Goal: Task Accomplishment & Management: Use online tool/utility

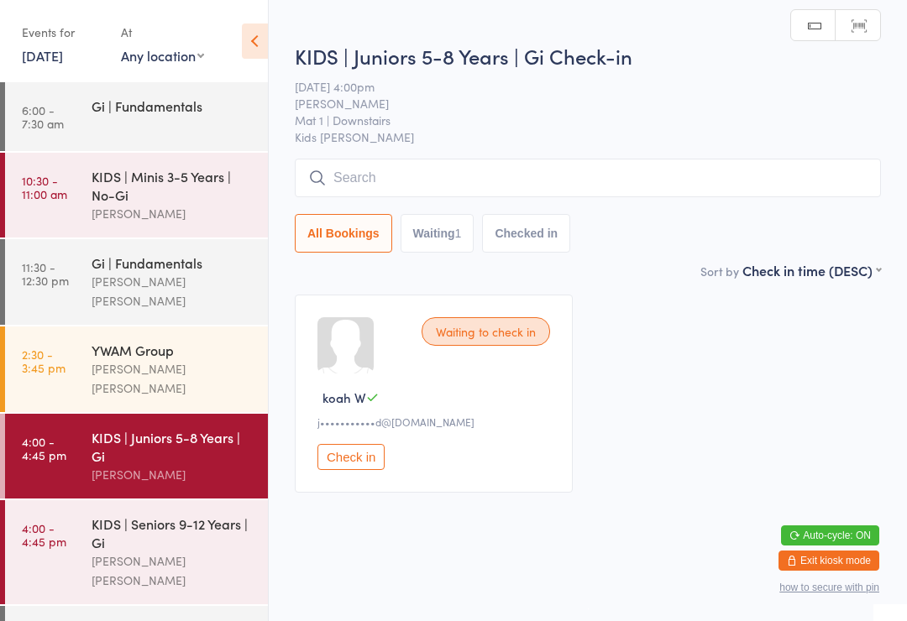
scroll to position [118, 0]
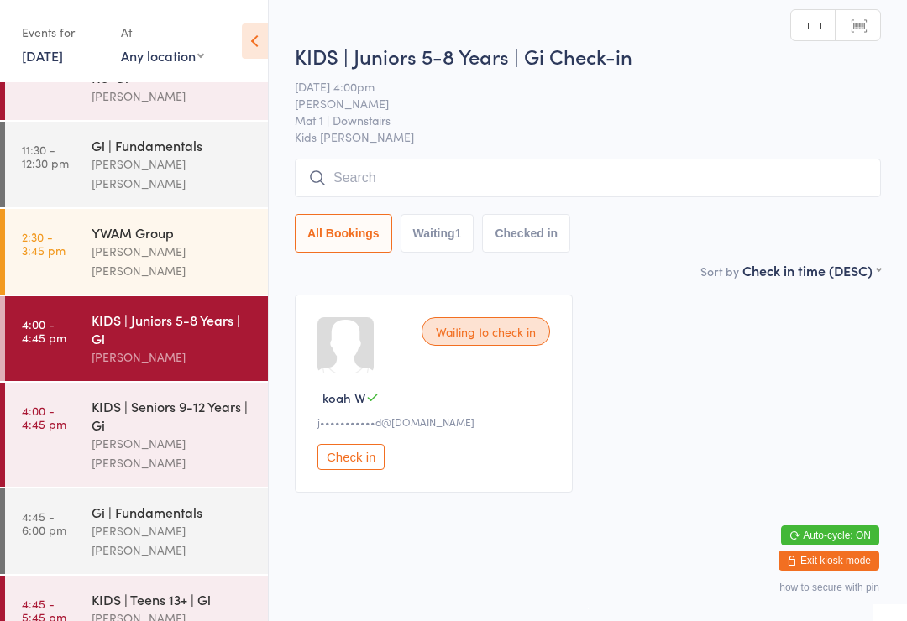
click at [90, 326] on link "4:00 - 4:45 pm KIDS | Juniors 5-8 Years | Gi Neil Sanchez" at bounding box center [136, 338] width 263 height 85
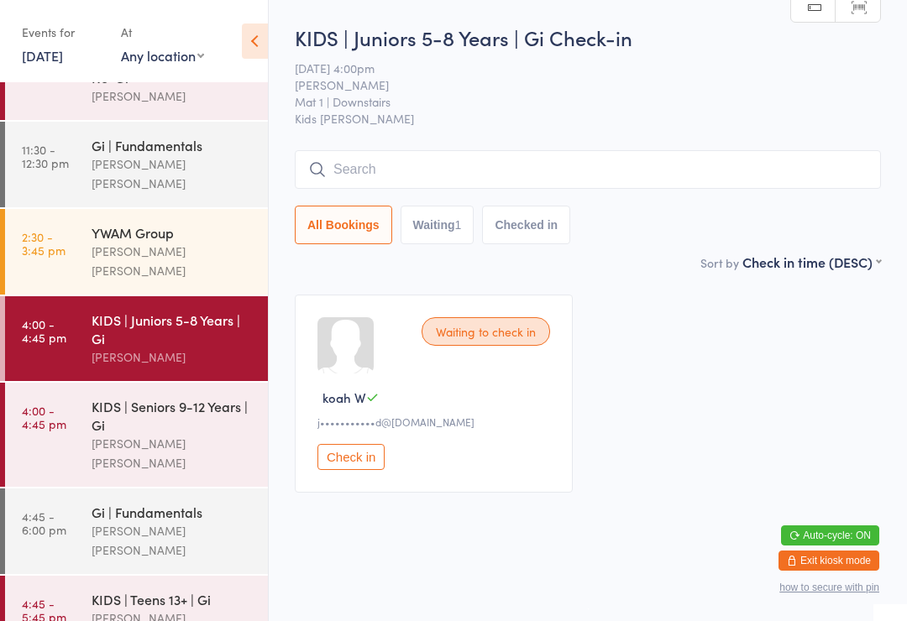
click at [207, 609] on div "[PERSON_NAME] [PERSON_NAME]" at bounding box center [172, 628] width 162 height 39
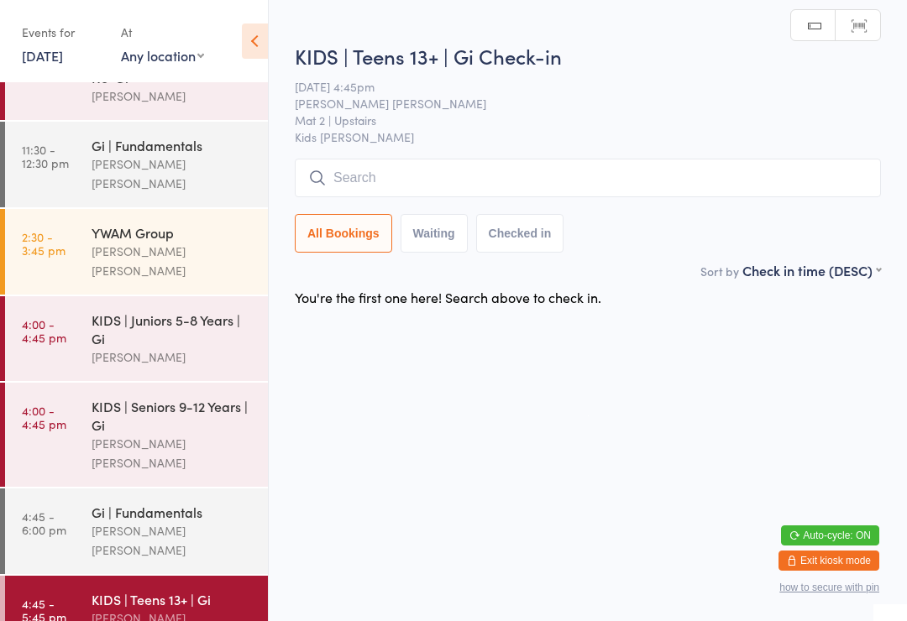
click at [624, 180] on input "search" at bounding box center [588, 178] width 586 height 39
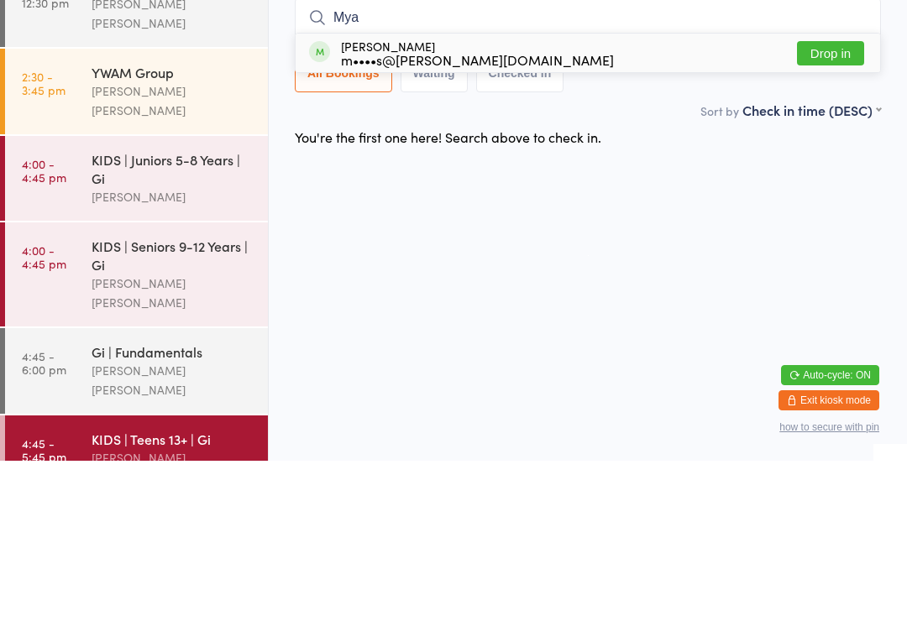
type input "Mya"
click at [430, 200] on div "Mya Wettle m••••s@wettle.com" at bounding box center [477, 213] width 273 height 27
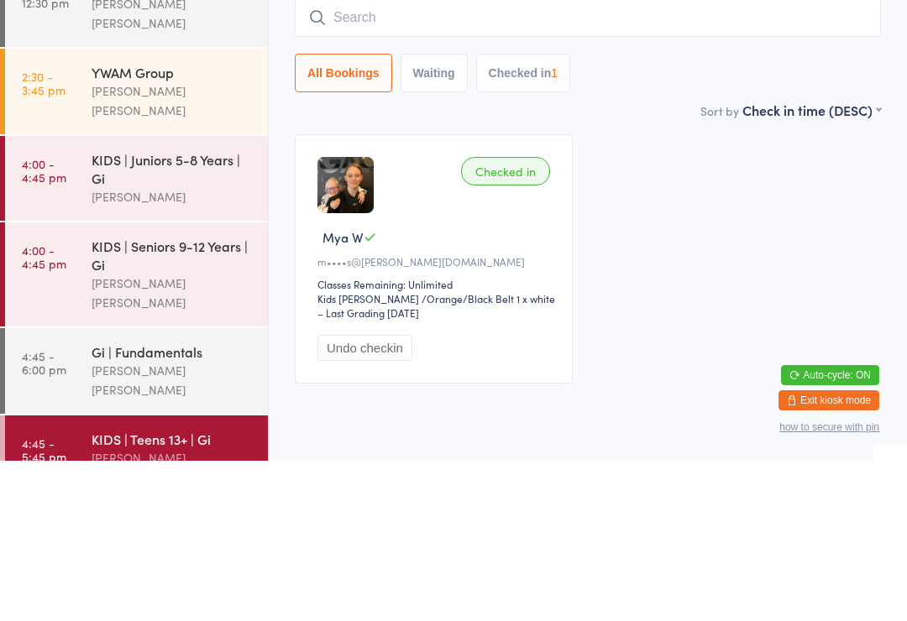
click at [213, 347] on div "[PERSON_NAME]" at bounding box center [172, 356] width 162 height 19
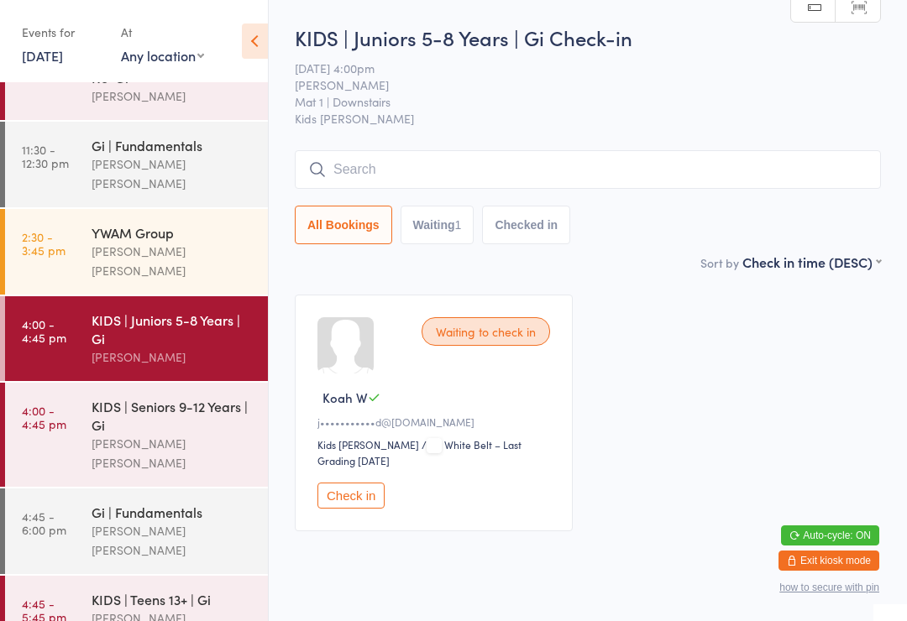
click at [485, 178] on input "search" at bounding box center [588, 169] width 586 height 39
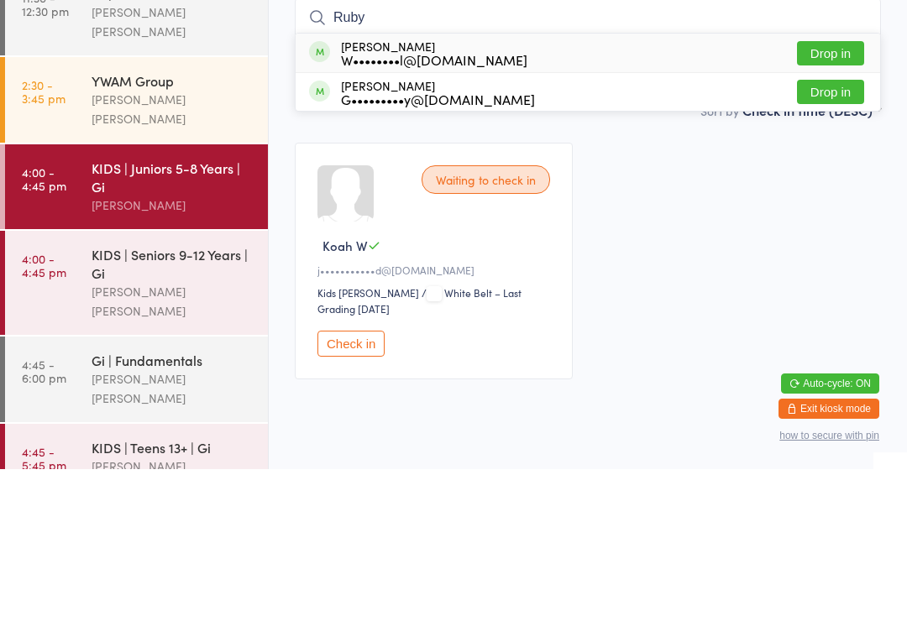
type input "Ruby"
click at [849, 232] on button "Drop in" at bounding box center [830, 244] width 67 height 24
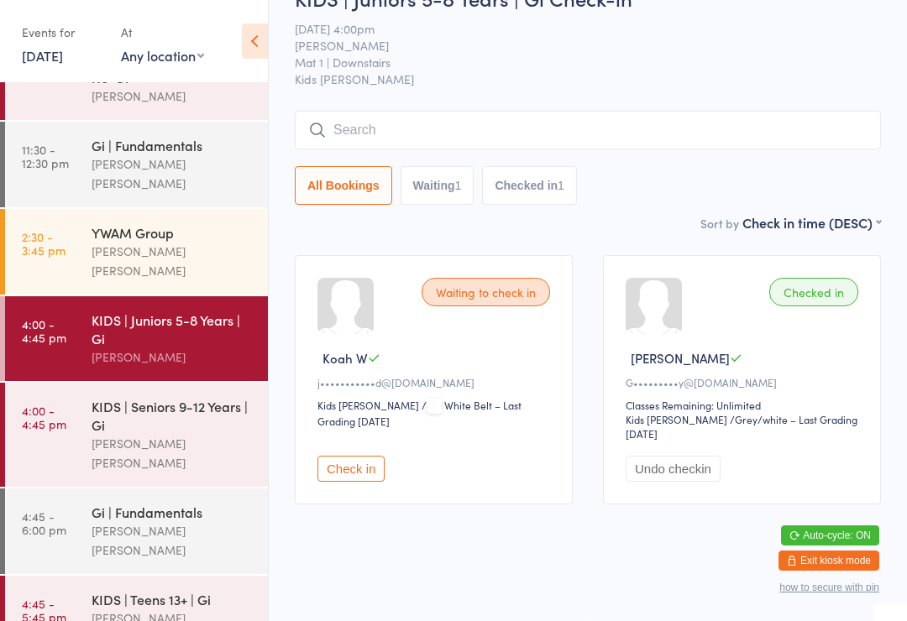
click at [192, 397] on div "KIDS | Seniors 9-12 Years | Gi" at bounding box center [172, 415] width 162 height 37
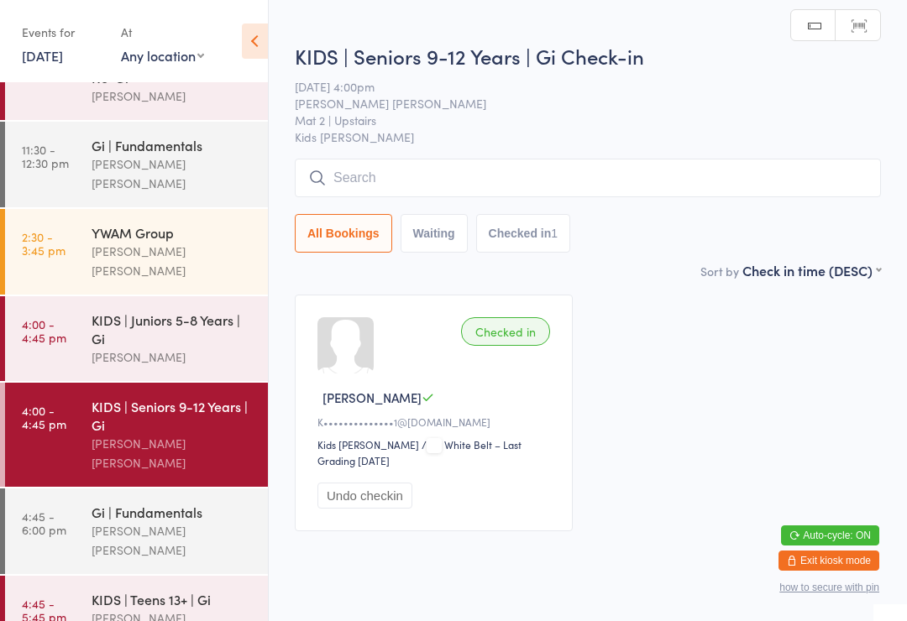
click at [431, 177] on input "search" at bounding box center [588, 178] width 586 height 39
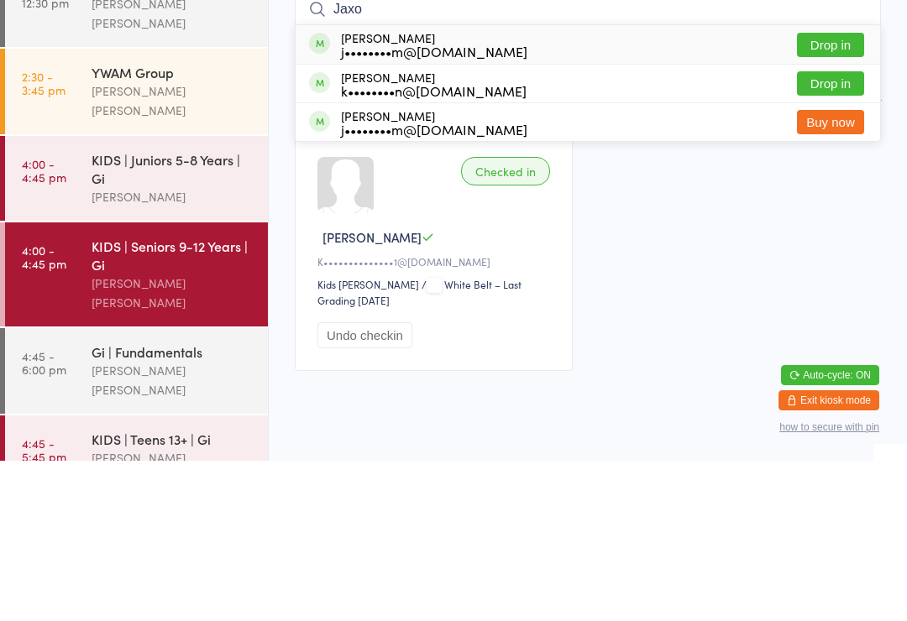
type input "Jaxo"
click at [844, 232] on button "Drop in" at bounding box center [830, 244] width 67 height 24
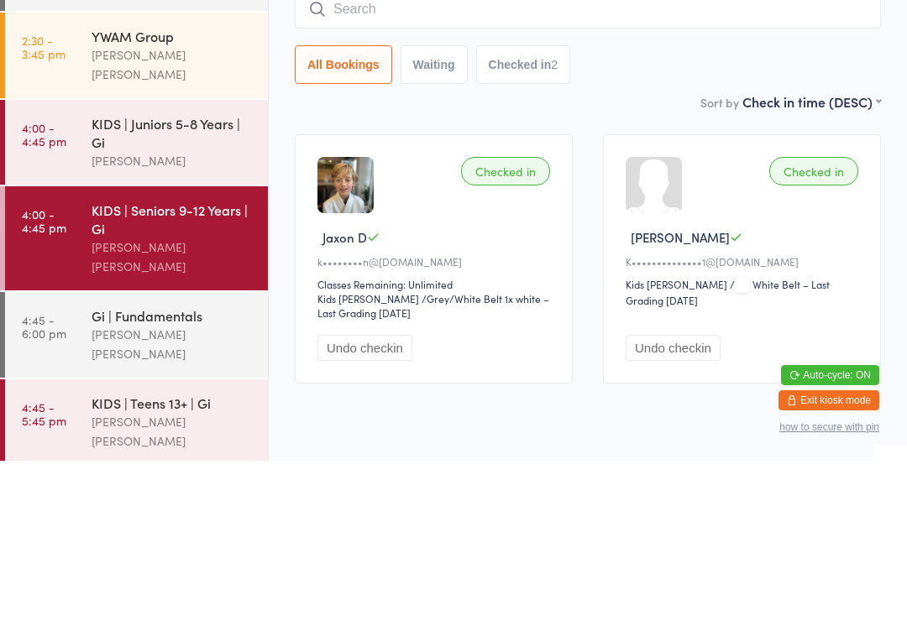
scroll to position [62, 0]
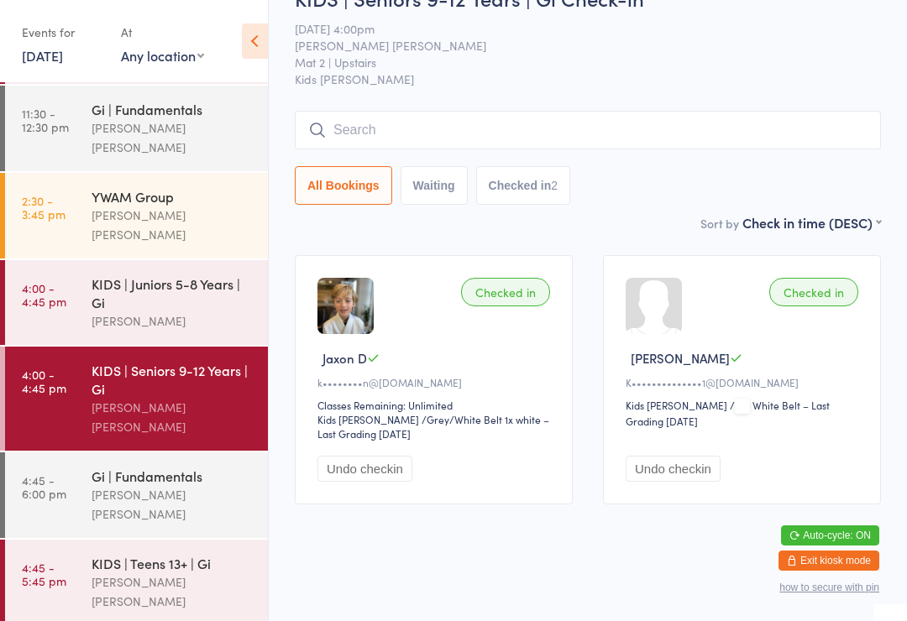
click at [95, 572] on div "[PERSON_NAME] [PERSON_NAME]" at bounding box center [172, 591] width 162 height 39
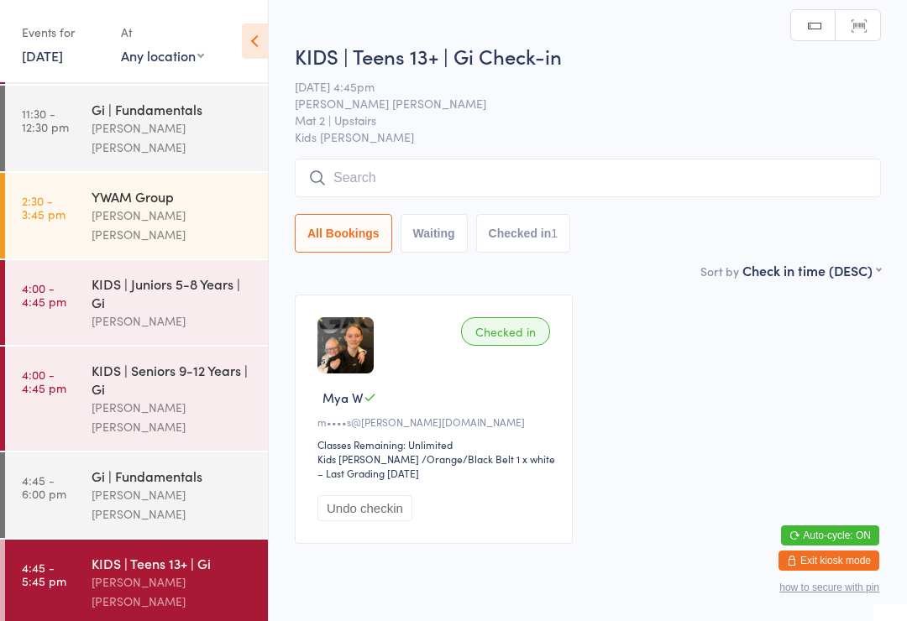
click at [713, 214] on div "All Bookings Waiting Checked in 1" at bounding box center [588, 206] width 586 height 94
click at [754, 180] on input "search" at bounding box center [588, 178] width 586 height 39
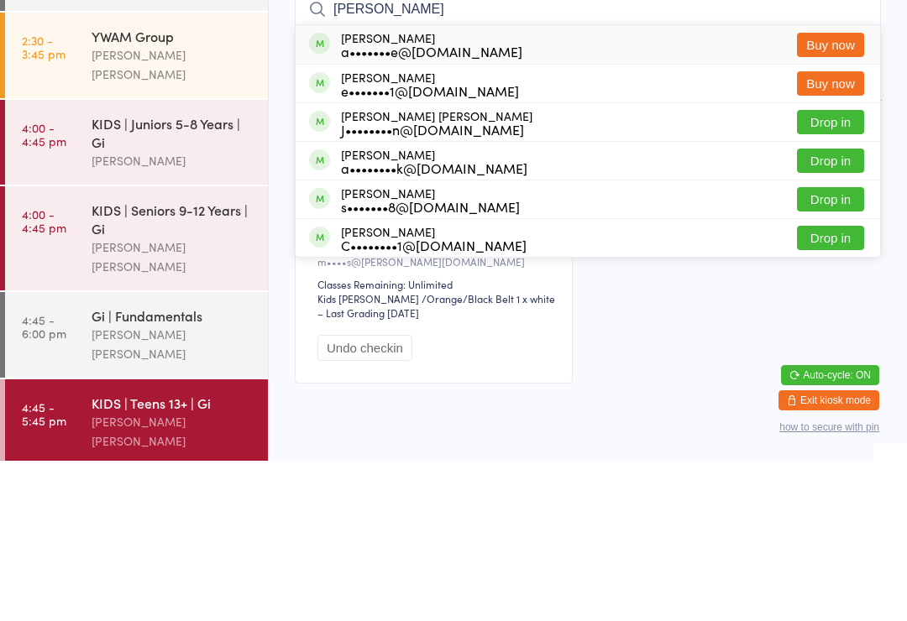
type input "Cooper"
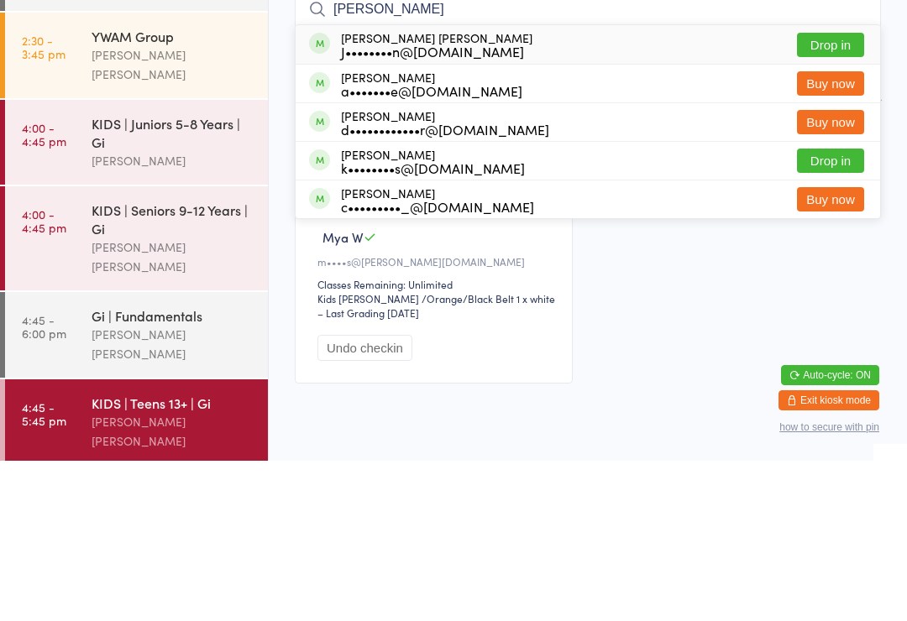
scroll to position [62, 0]
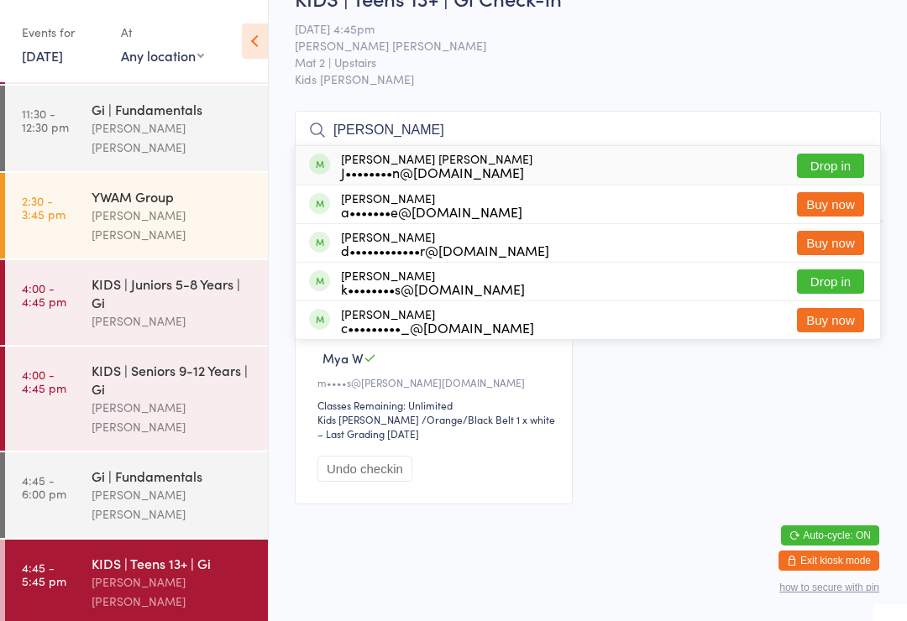
click at [55, 368] on time "4:00 - 4:45 pm" at bounding box center [44, 381] width 44 height 27
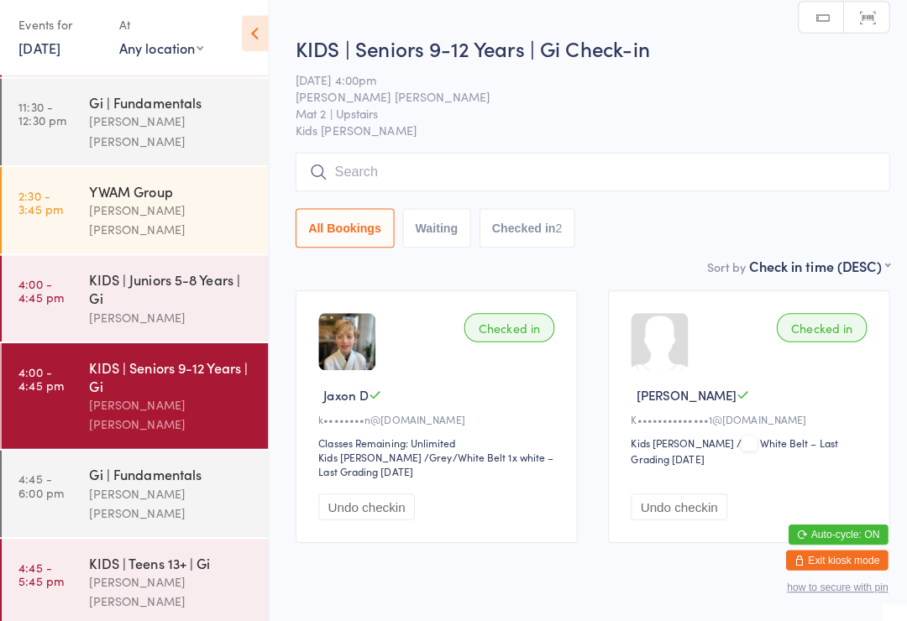
click at [308, 188] on input "search" at bounding box center [588, 178] width 586 height 39
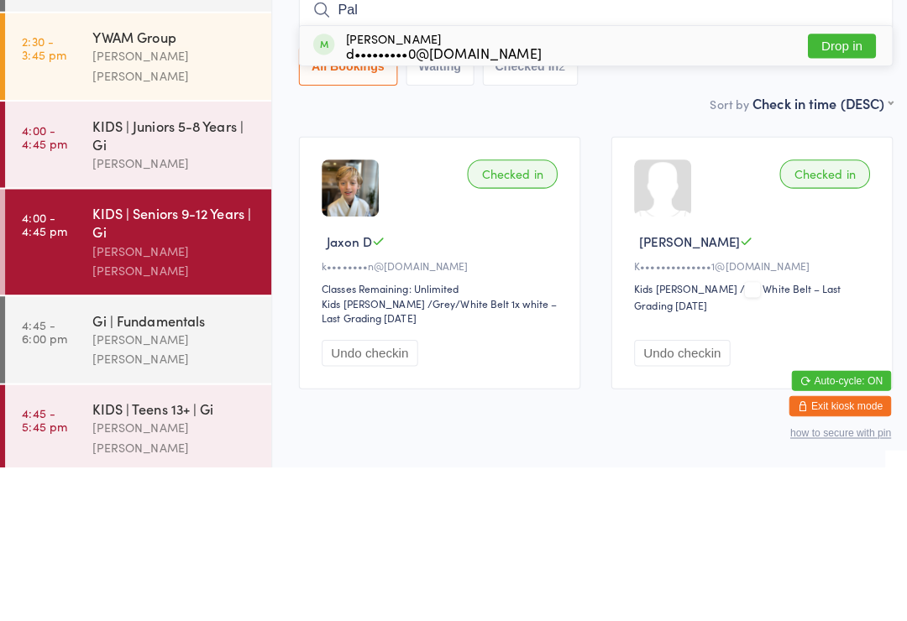
type input "Pal"
click at [378, 205] on div "d•••••••••0@[DOMAIN_NAME]" at bounding box center [437, 211] width 193 height 13
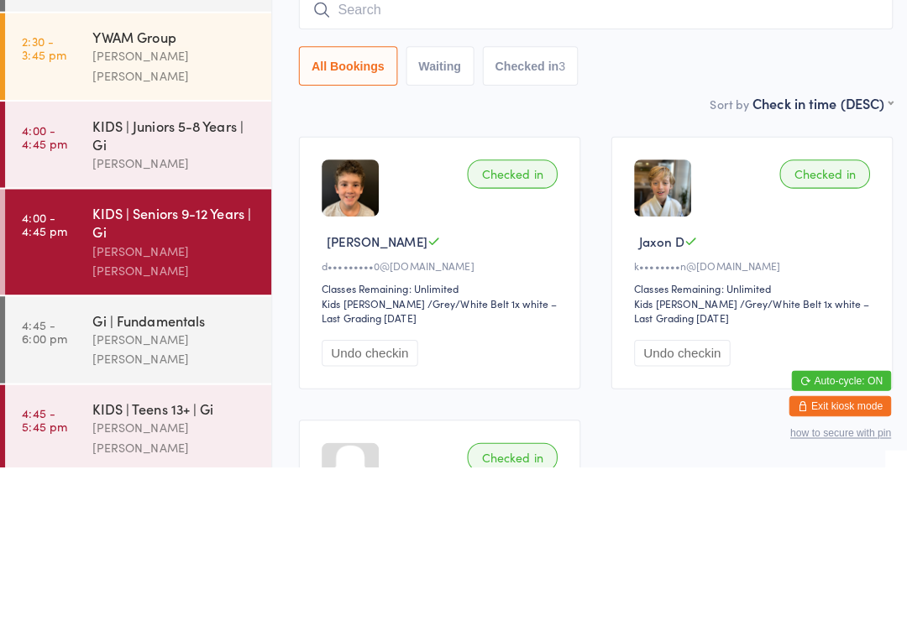
type input "C"
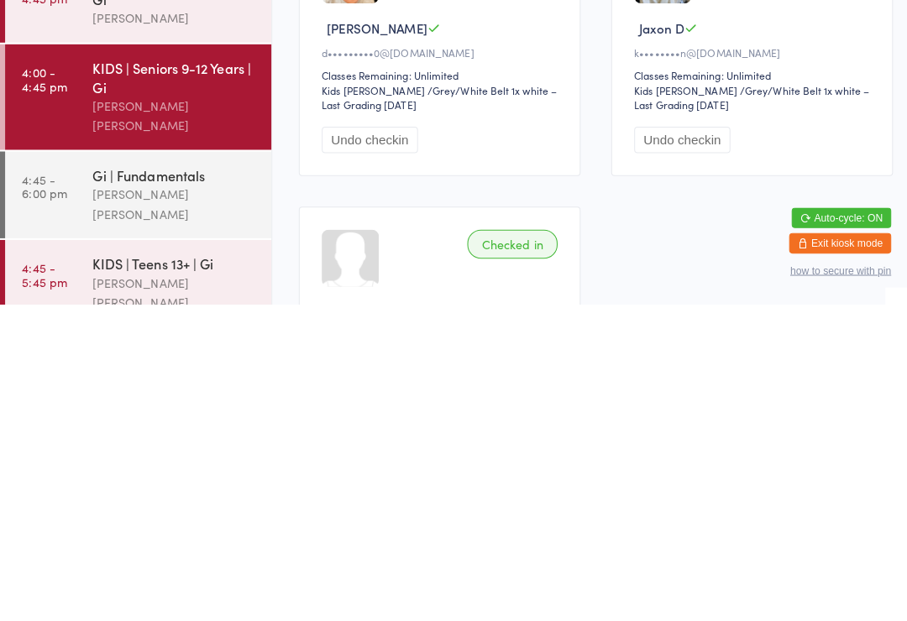
scroll to position [51, 0]
click at [79, 557] on link "4:45 - 5:45 pm KIDS | Teens 13+ | Gi Lucas Costa Santana" at bounding box center [136, 600] width 263 height 86
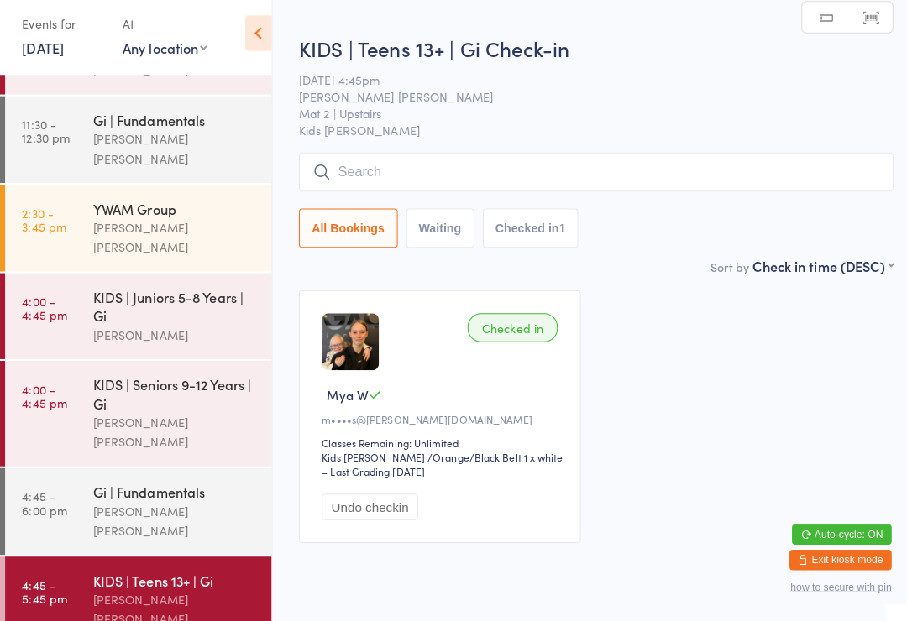
click at [102, 572] on div "KIDS | Teens 13+ | Gi" at bounding box center [172, 581] width 162 height 18
click at [712, 159] on input "search" at bounding box center [588, 178] width 586 height 39
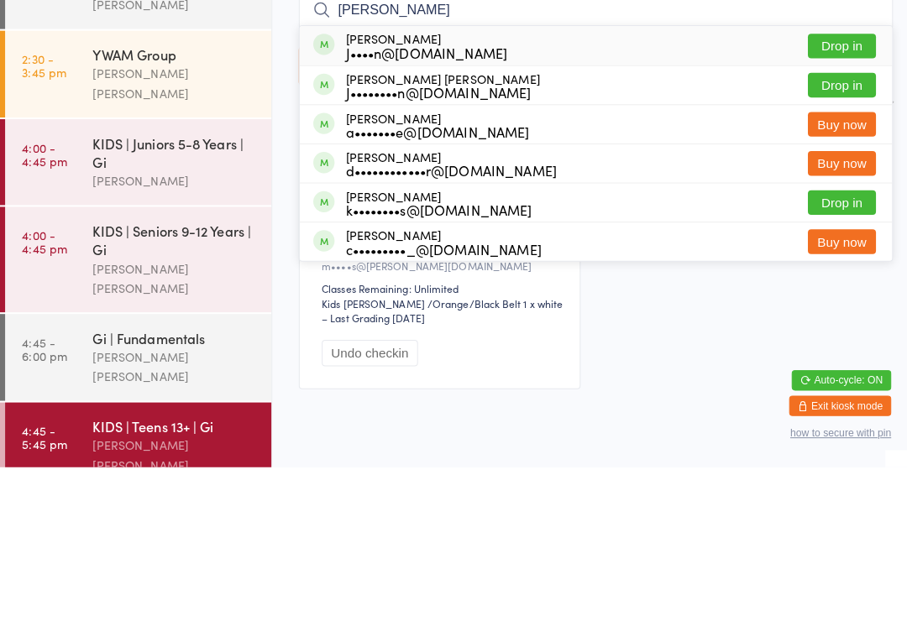
type input "Cooper"
click at [827, 193] on button "Drop in" at bounding box center [830, 205] width 67 height 24
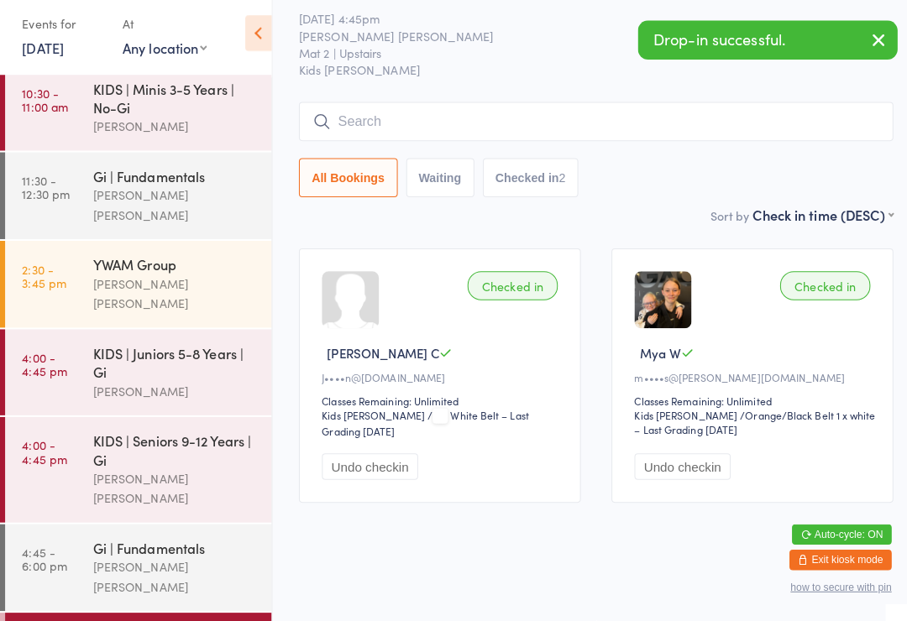
scroll to position [76, 0]
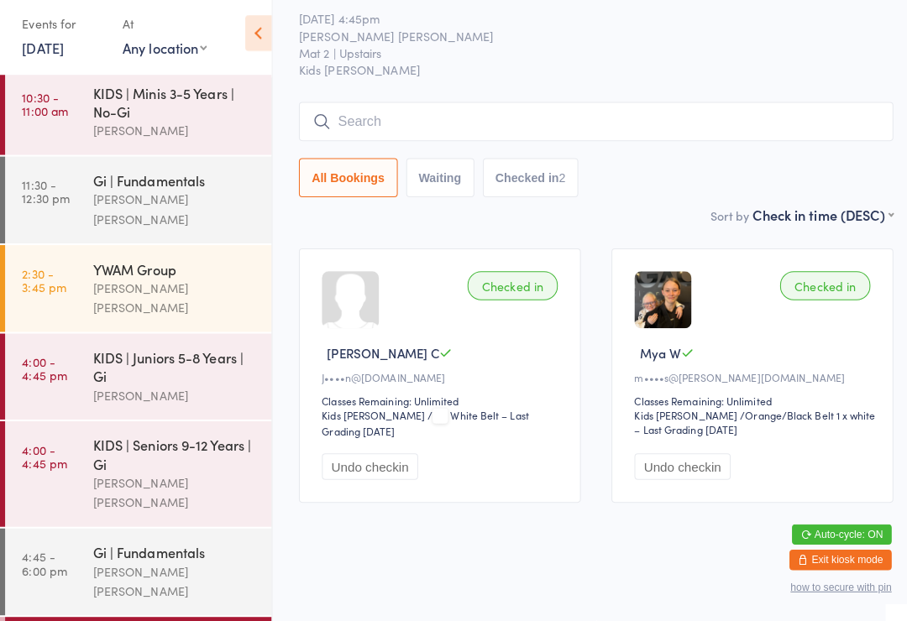
click at [72, 349] on link "4:00 - 4:45 pm KIDS | Juniors 5-8 Years | Gi Neil Sanchez" at bounding box center [136, 379] width 263 height 85
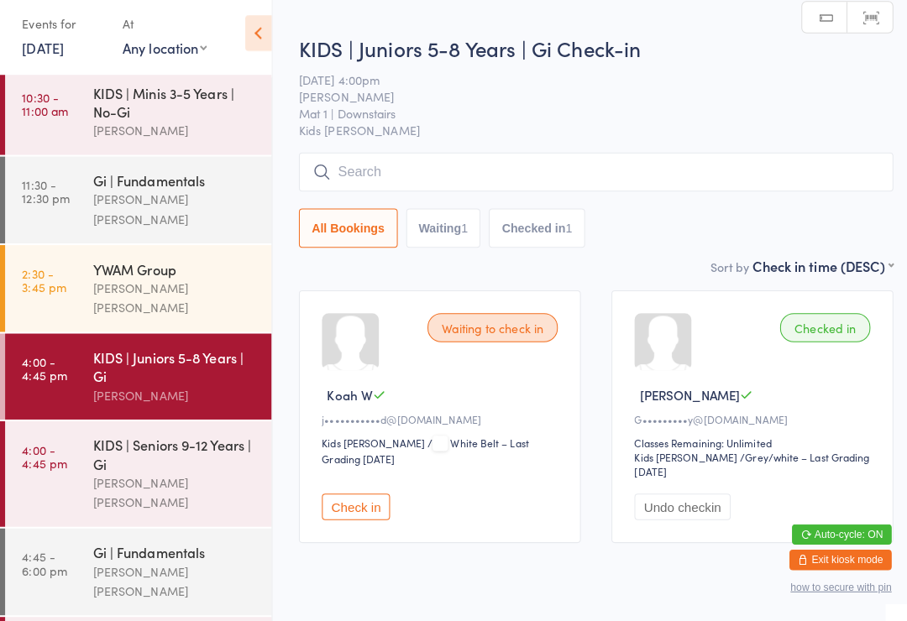
click at [775, 145] on div "KIDS | Juniors 5-8 Years | Gi Check-in 13 Oct 4:00pm Neil Sanchez Mat 1 | Downs…" at bounding box center [588, 151] width 586 height 219
click at [750, 168] on input "search" at bounding box center [588, 178] width 586 height 39
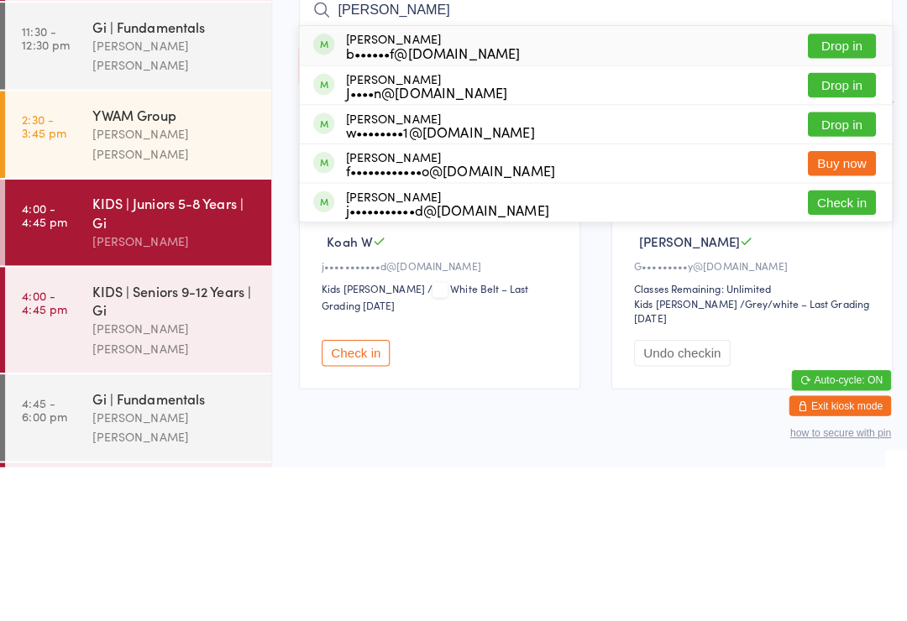
type input "Noah"
click at [843, 232] on button "Drop in" at bounding box center [830, 244] width 67 height 24
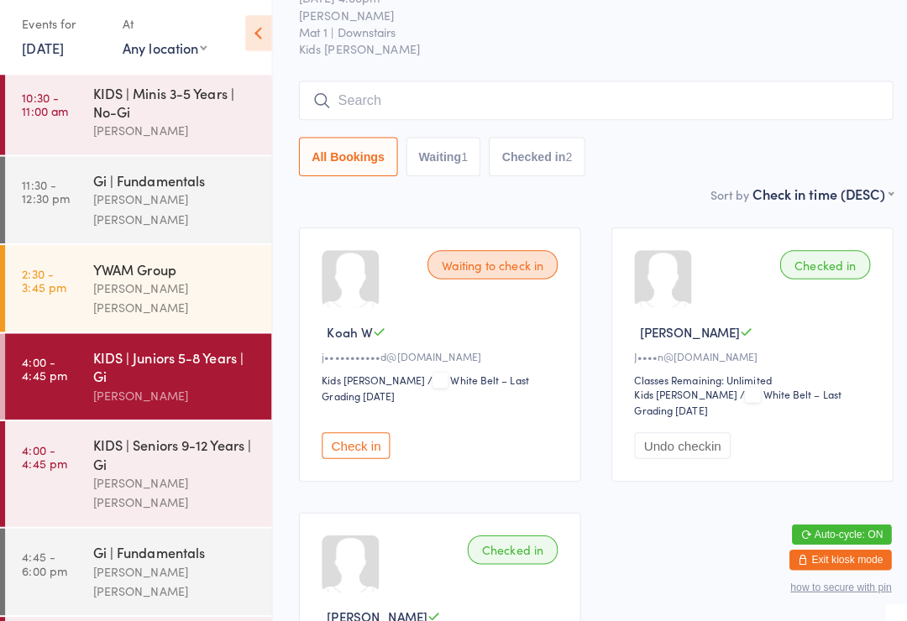
click at [517, 92] on input "search" at bounding box center [588, 107] width 586 height 39
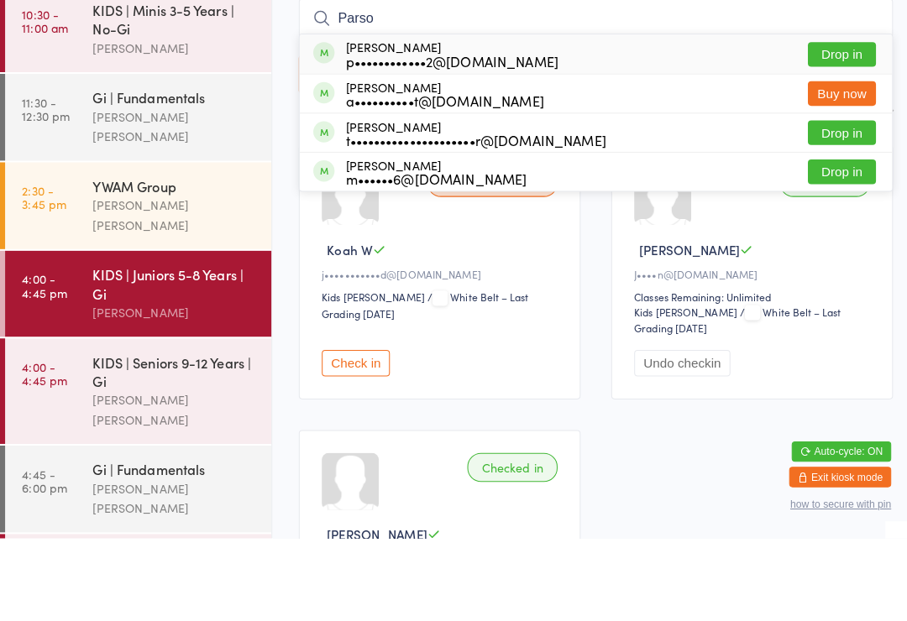
type input "Parso"
click at [831, 132] on button "Drop in" at bounding box center [830, 144] width 67 height 24
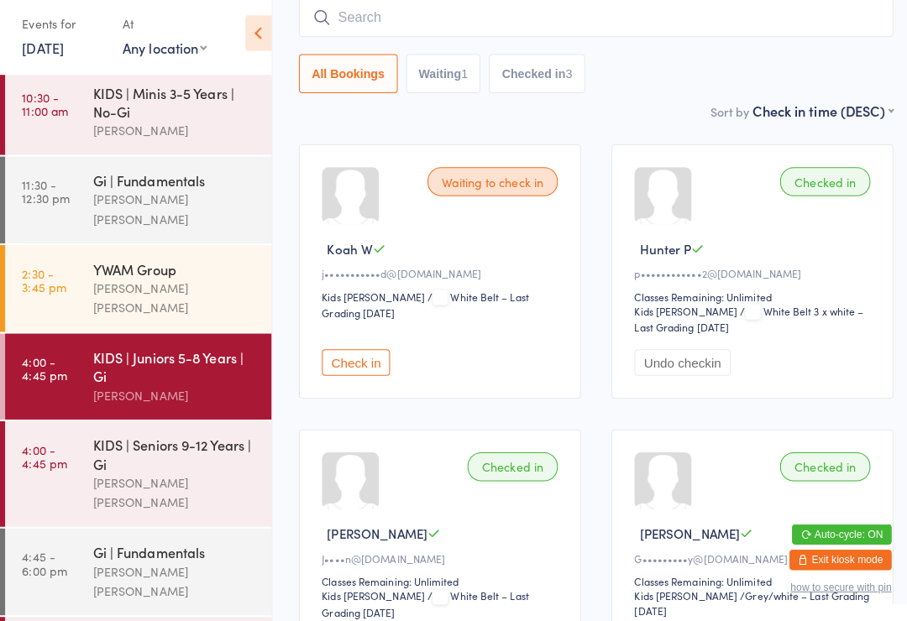
click at [149, 352] on div "KIDS | Juniors 5-8 Years | Gi" at bounding box center [172, 370] width 162 height 37
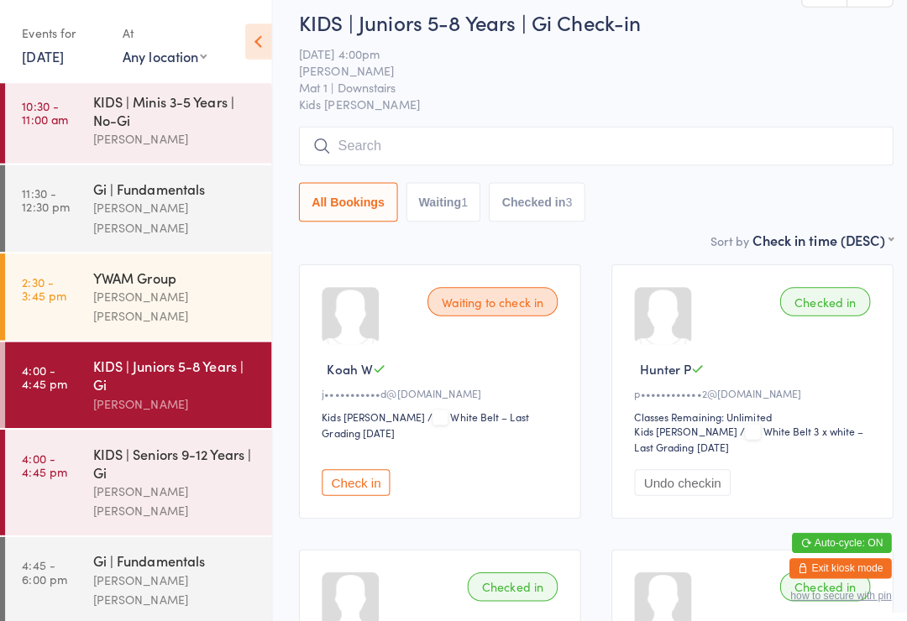
scroll to position [34, 0]
click at [642, 151] on input "search" at bounding box center [588, 143] width 586 height 39
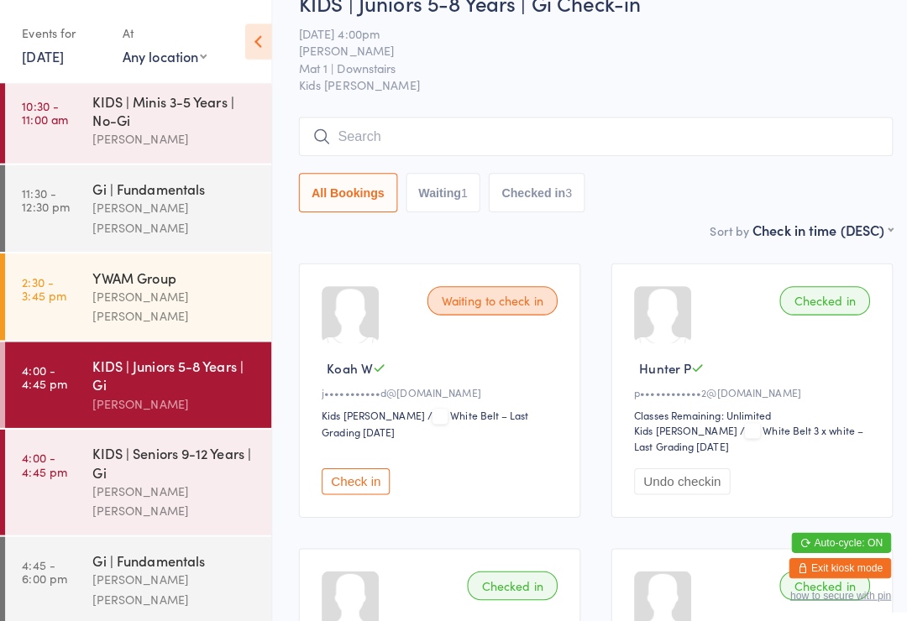
scroll to position [34, 0]
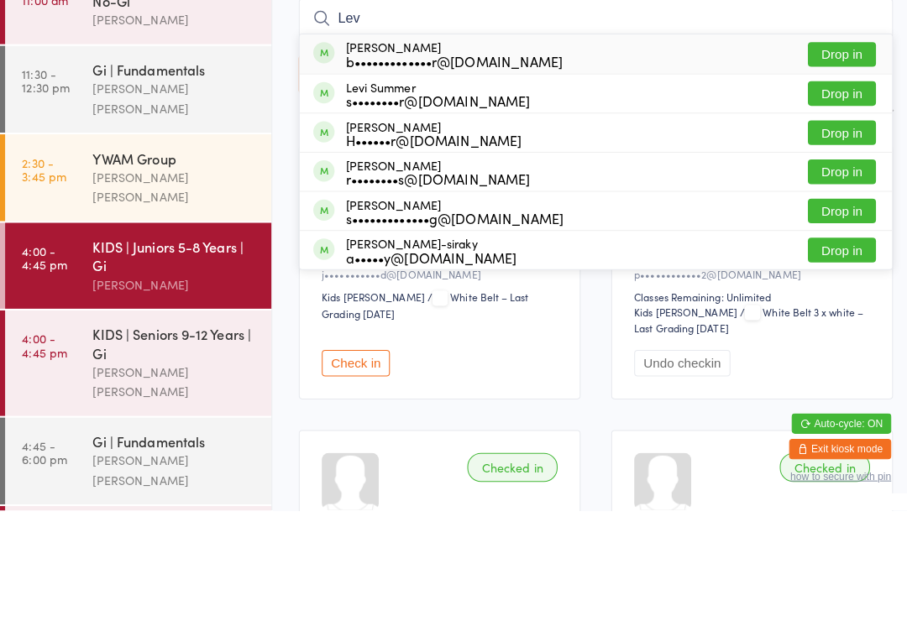
type input "Lev"
click at [843, 159] on button "Drop in" at bounding box center [830, 171] width 67 height 24
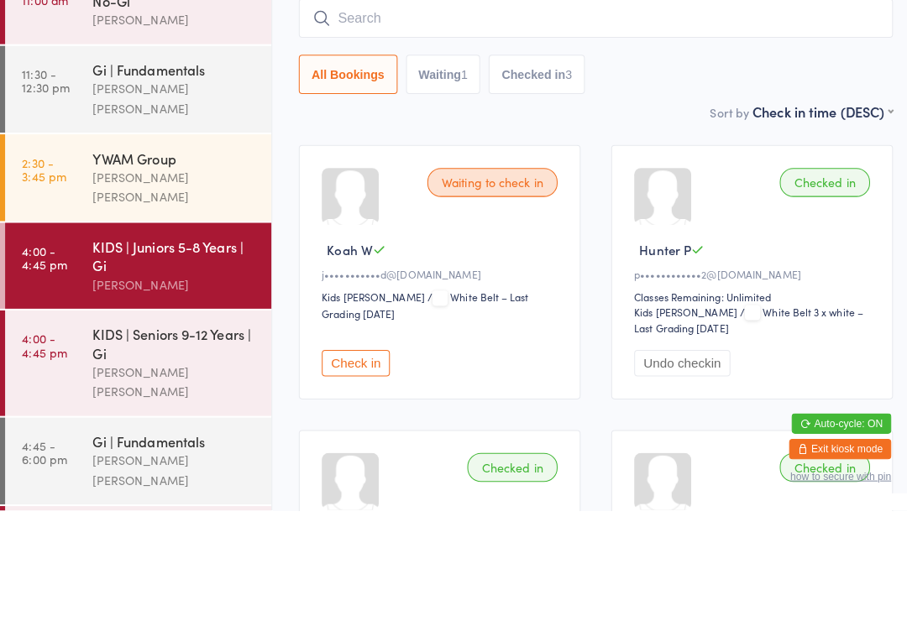
scroll to position [152, 0]
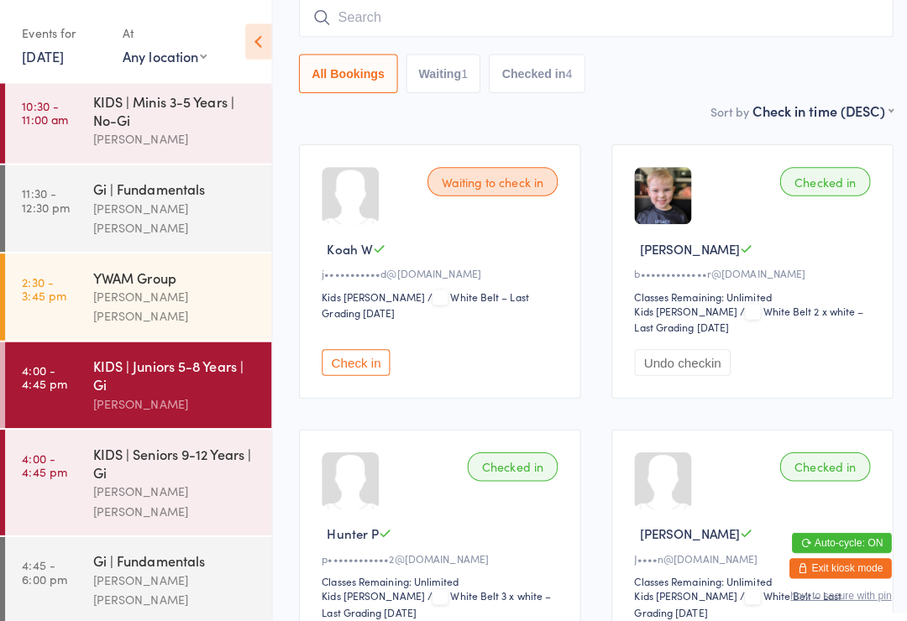
click at [158, 475] on div "[PERSON_NAME] [PERSON_NAME]" at bounding box center [172, 494] width 162 height 39
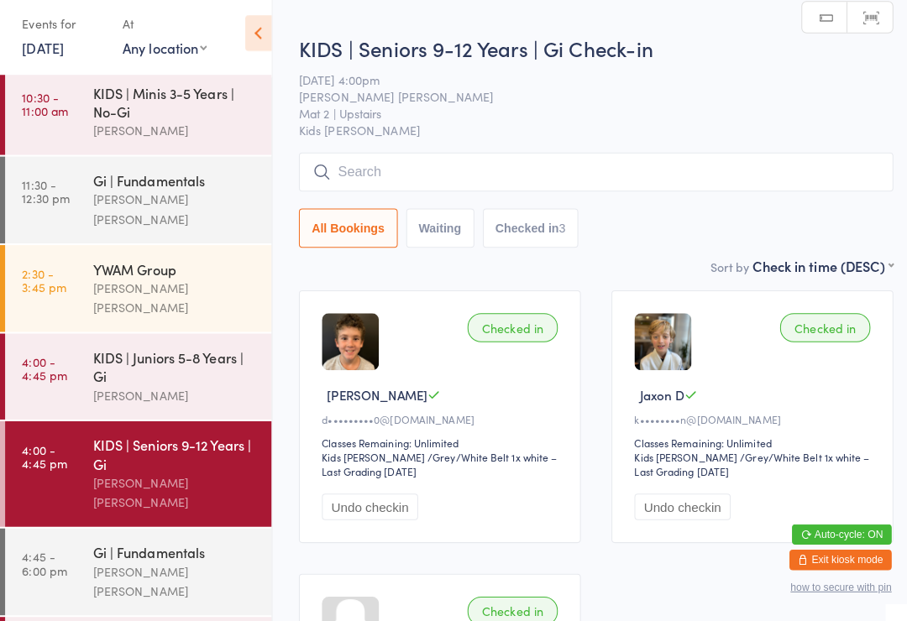
click at [453, 174] on input "search" at bounding box center [588, 178] width 586 height 39
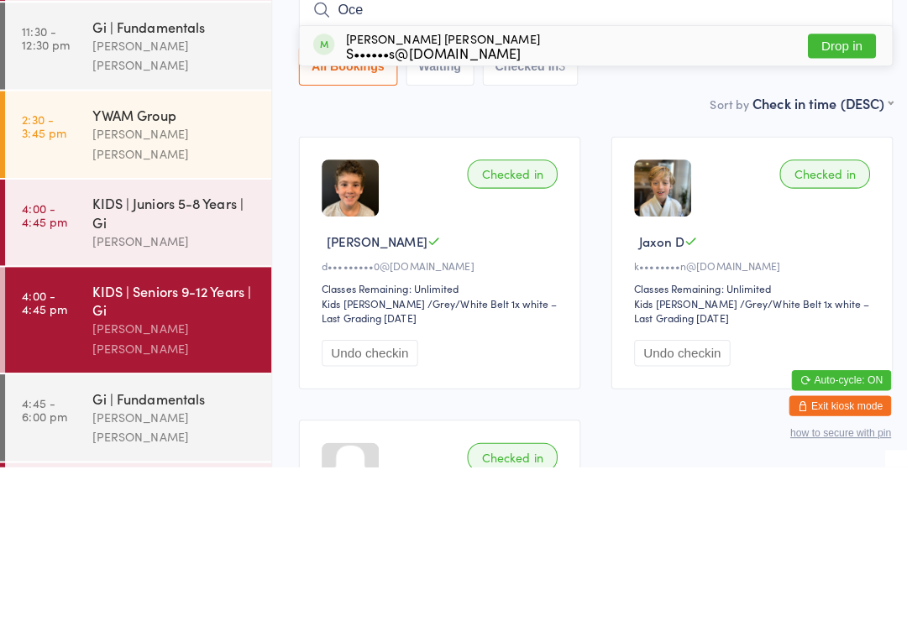
type input "Oce"
click at [344, 205] on div "S••••••s@[DOMAIN_NAME]" at bounding box center [436, 211] width 191 height 13
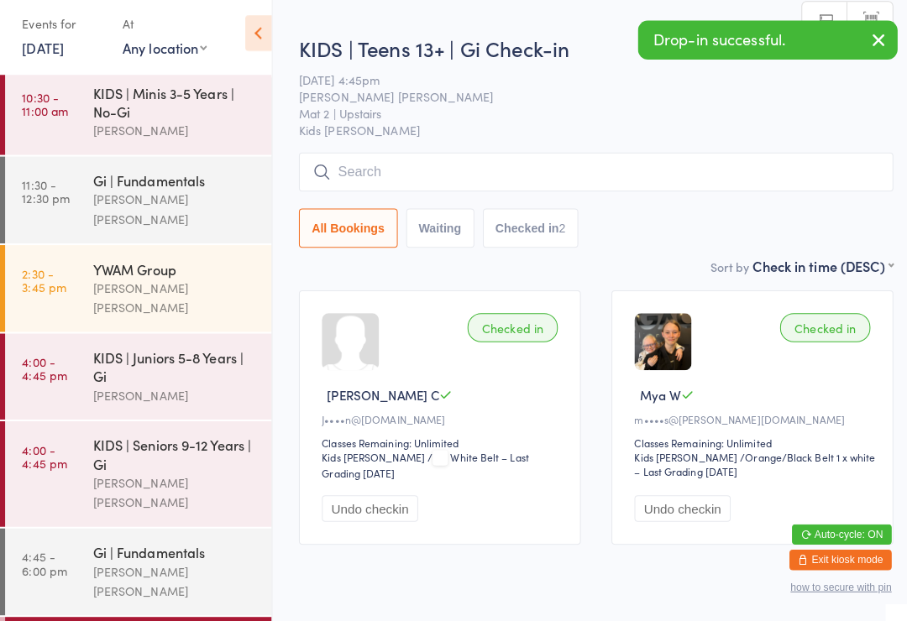
click at [382, 159] on input "search" at bounding box center [588, 178] width 586 height 39
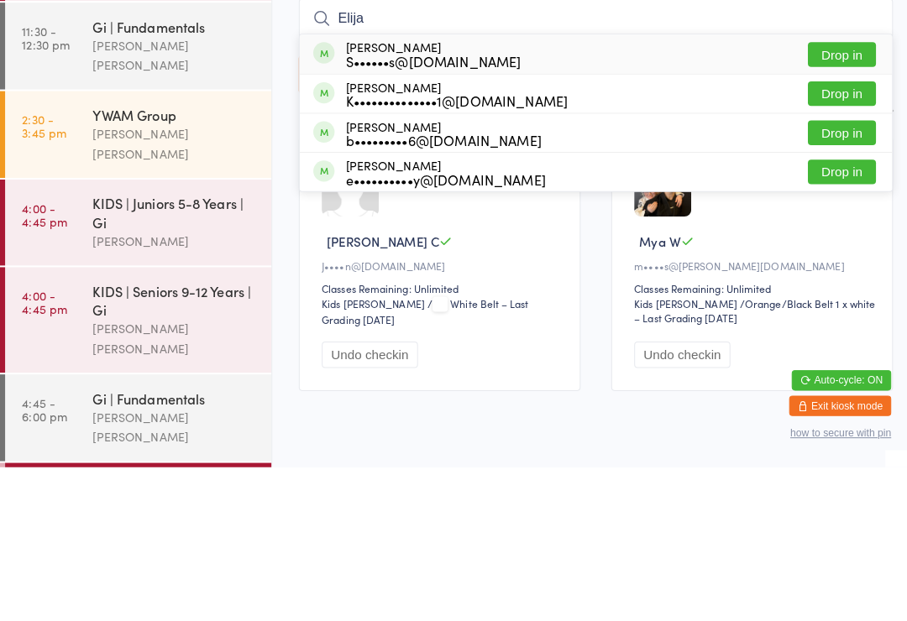
type input "Elija"
click at [363, 213] on div "S••••••s@[DOMAIN_NAME]" at bounding box center [427, 219] width 173 height 13
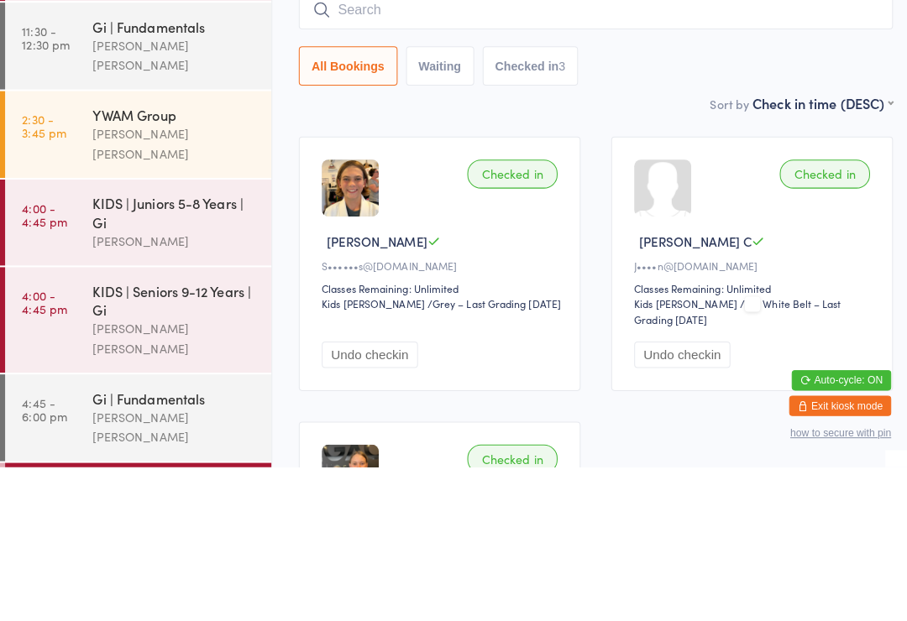
click at [219, 352] on div "KIDS | Juniors 5-8 Years | Gi" at bounding box center [172, 370] width 162 height 37
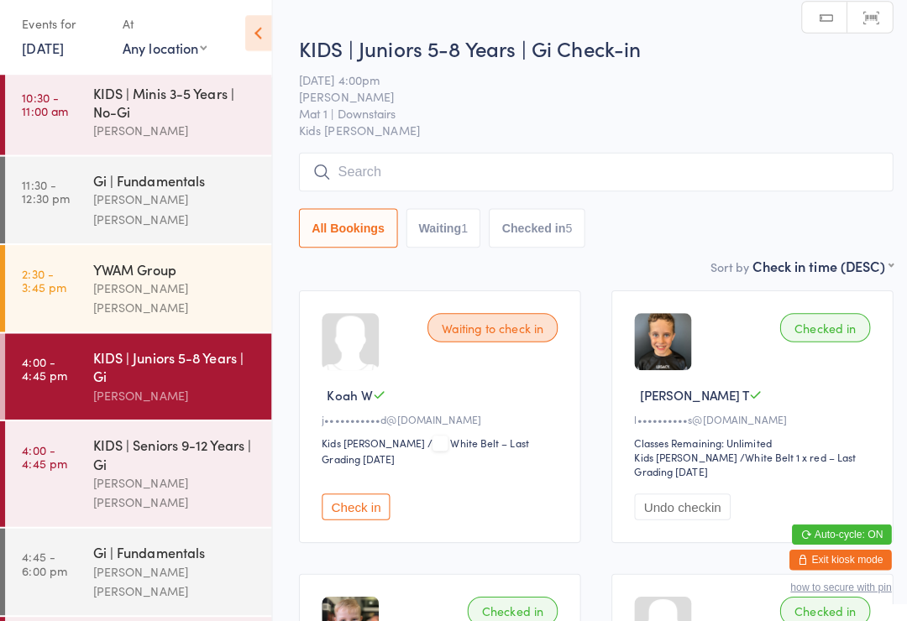
click at [374, 175] on input "search" at bounding box center [588, 178] width 586 height 39
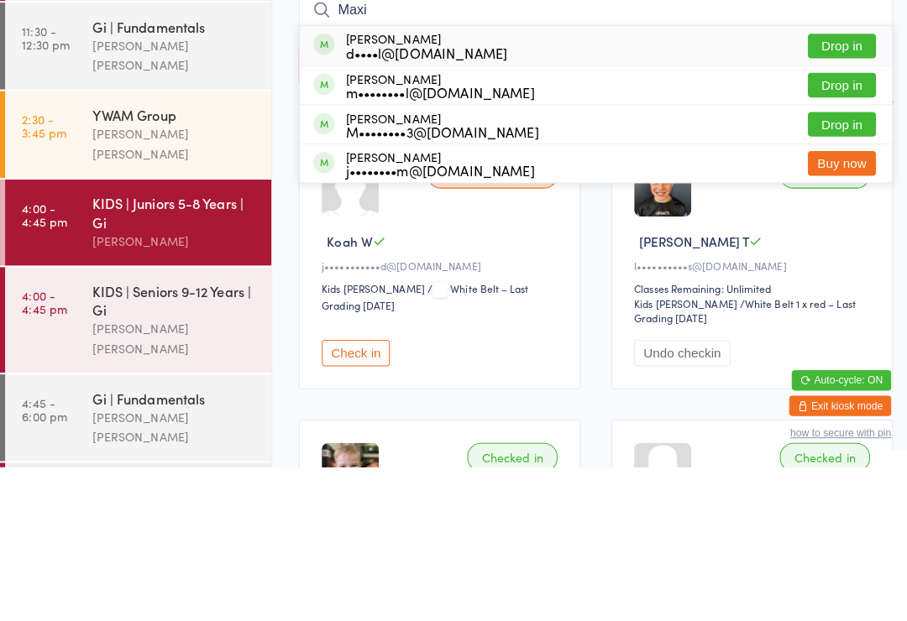
type input "Maxi"
click at [349, 205] on div "d••••l@[DOMAIN_NAME]" at bounding box center [420, 211] width 159 height 13
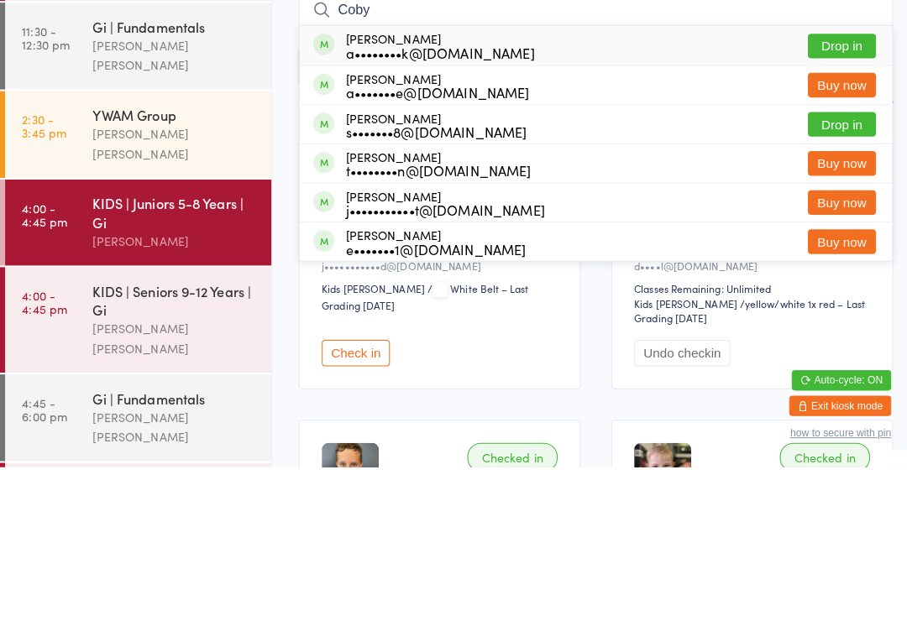
type input "Coby"
click at [333, 191] on div "Coby Mejia a••••••••k@hotmail.com" at bounding box center [418, 204] width 218 height 27
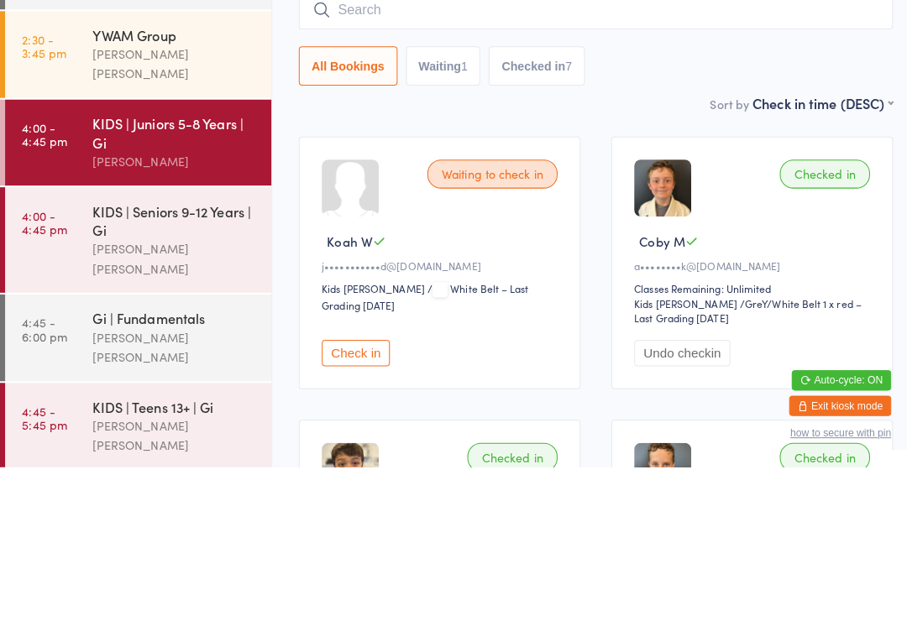
scroll to position [154, 0]
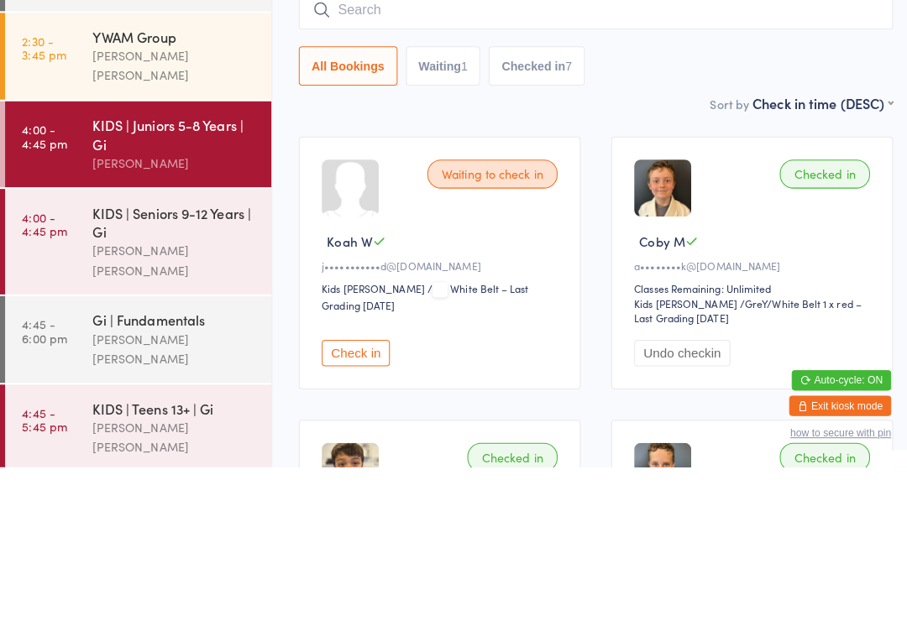
click at [202, 361] on div "KIDS | Seniors 9-12 Years | Gi" at bounding box center [172, 379] width 162 height 37
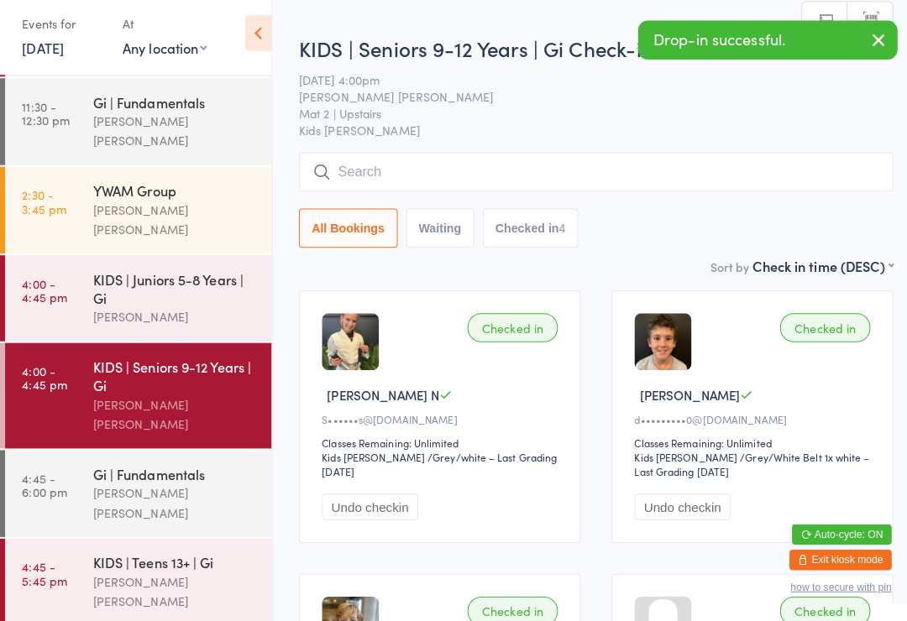
click at [395, 163] on input "search" at bounding box center [588, 178] width 586 height 39
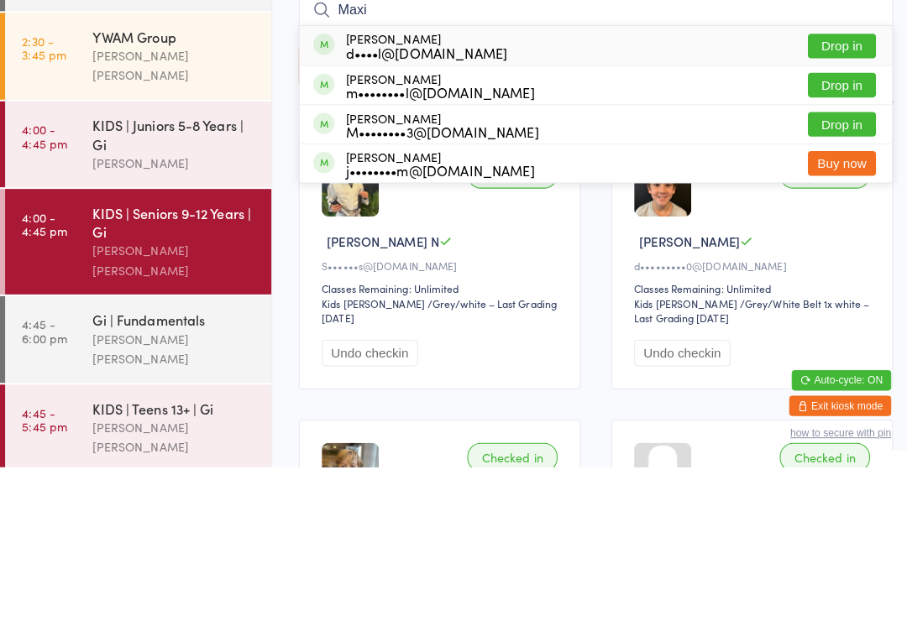
type input "Maxi"
click at [356, 205] on div "d••••l@[DOMAIN_NAME]" at bounding box center [420, 211] width 159 height 13
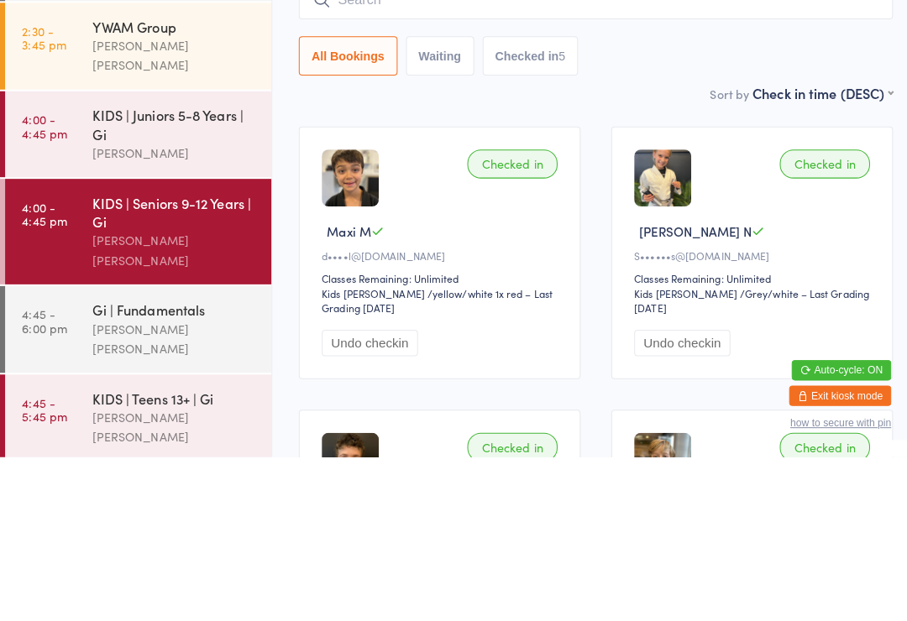
scroll to position [136, 0]
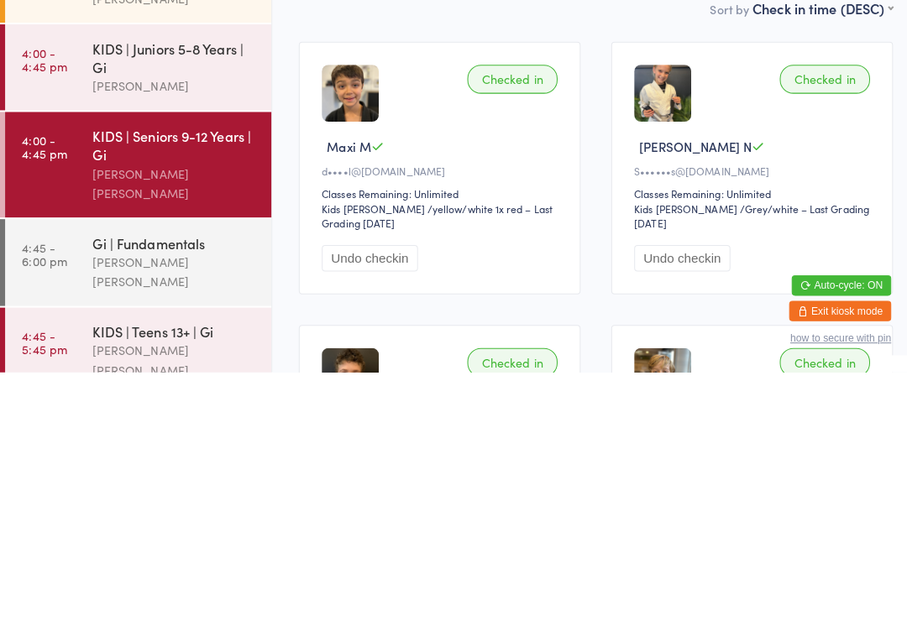
click at [174, 484] on div "Gi | Fundamentals" at bounding box center [172, 493] width 162 height 18
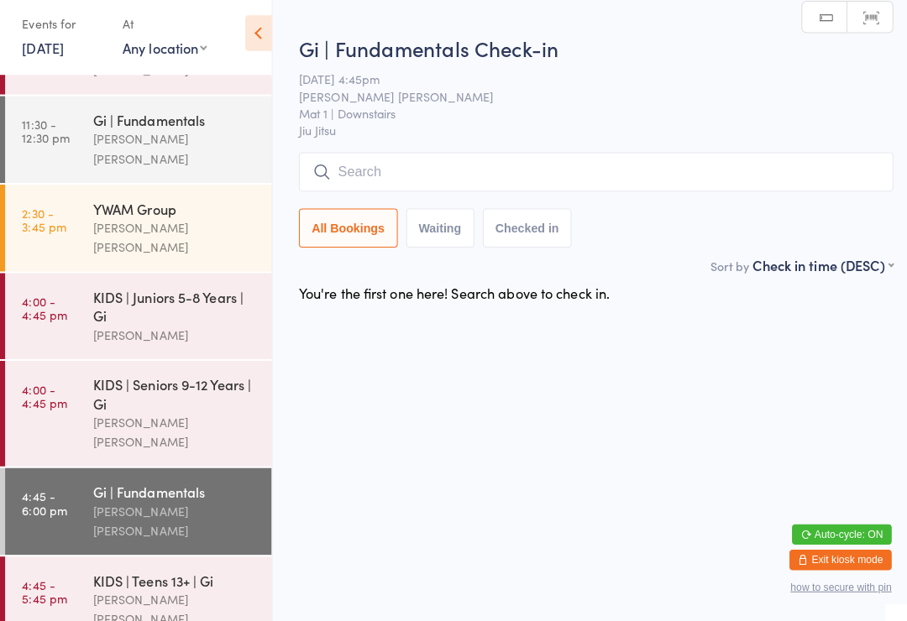
click at [442, 187] on input "search" at bounding box center [588, 178] width 586 height 39
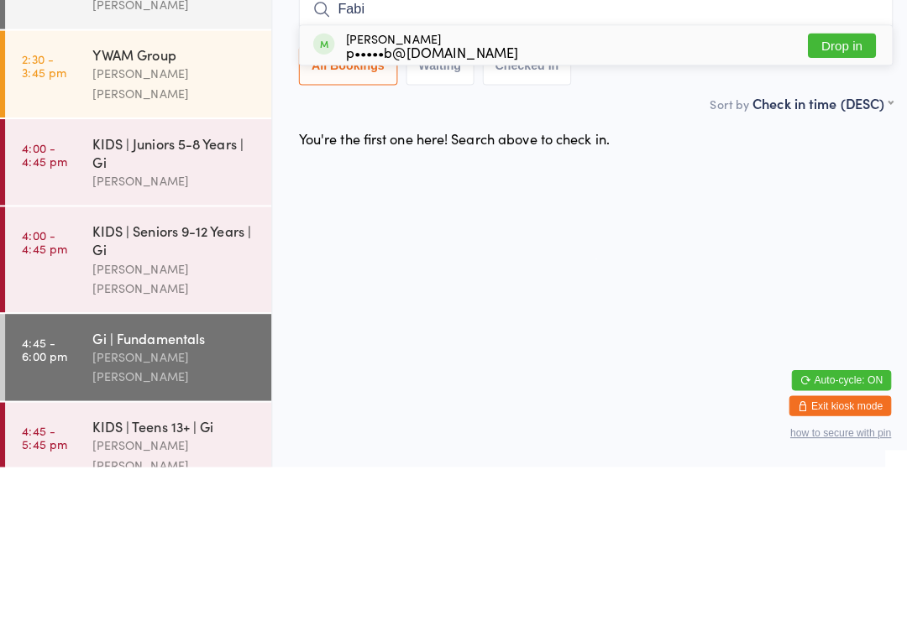
type input "Fabi"
click at [829, 193] on button "Drop in" at bounding box center [830, 205] width 67 height 24
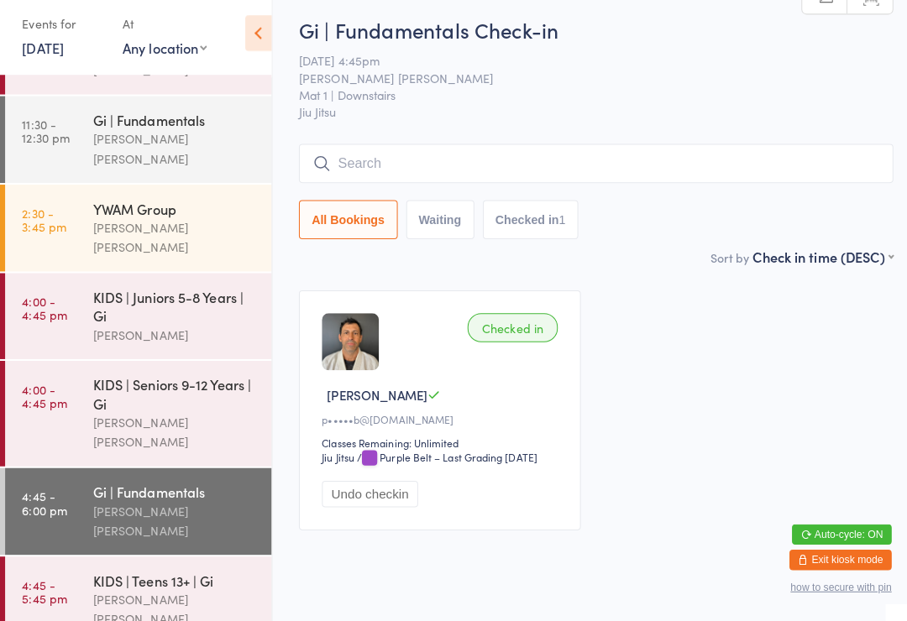
click at [86, 294] on link "4:00 - 4:45 pm KIDS | Juniors 5-8 Years | Gi Neil Sanchez" at bounding box center [136, 320] width 263 height 85
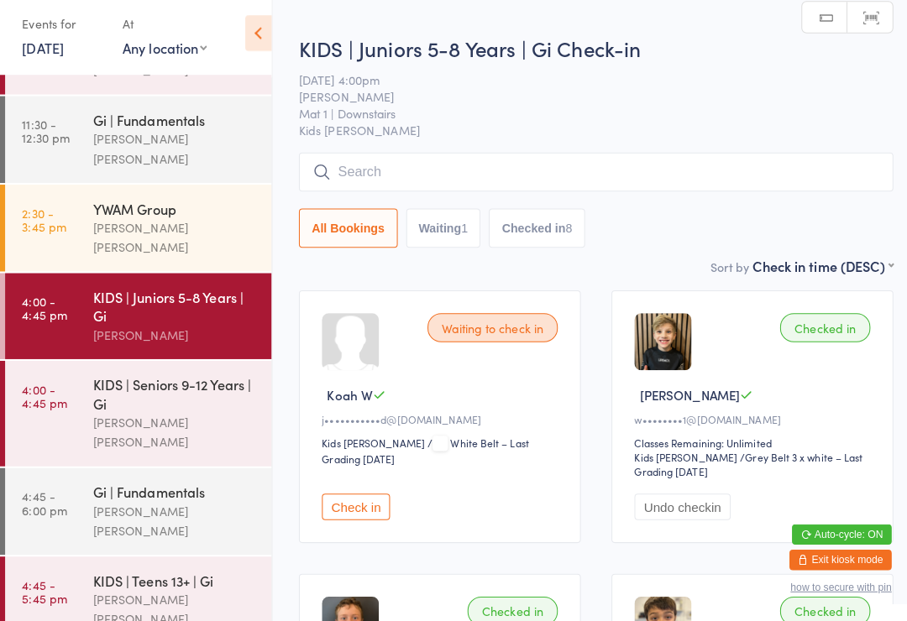
click at [97, 415] on div "[PERSON_NAME] [PERSON_NAME]" at bounding box center [172, 434] width 162 height 39
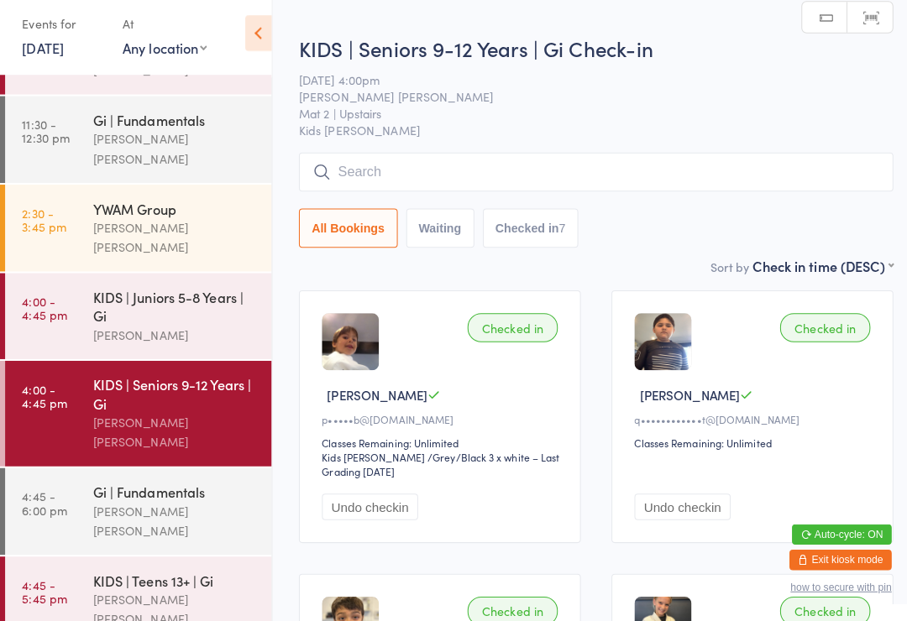
click at [734, 189] on input "search" at bounding box center [588, 178] width 586 height 39
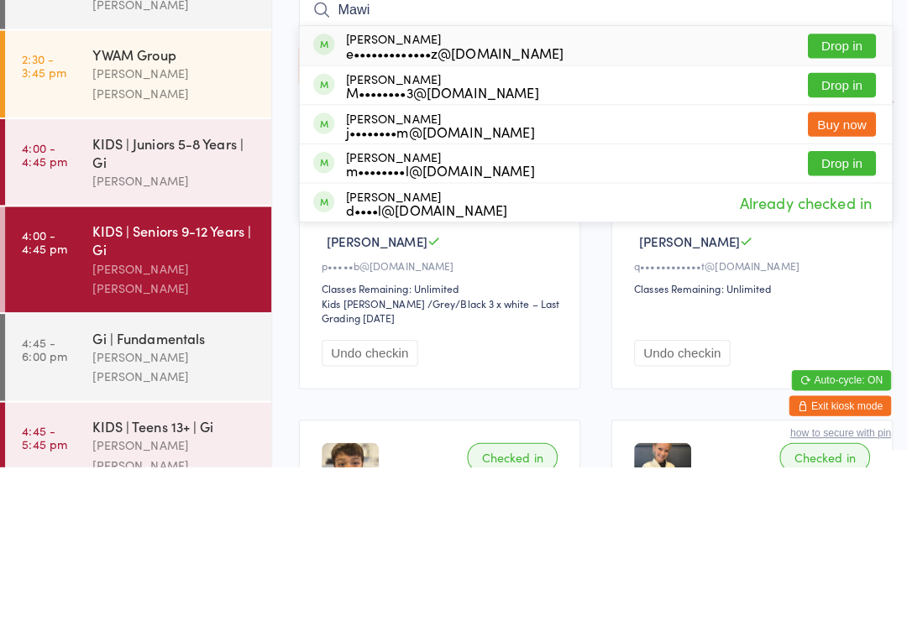
type input "Mawi"
click at [835, 193] on button "Drop in" at bounding box center [830, 205] width 67 height 24
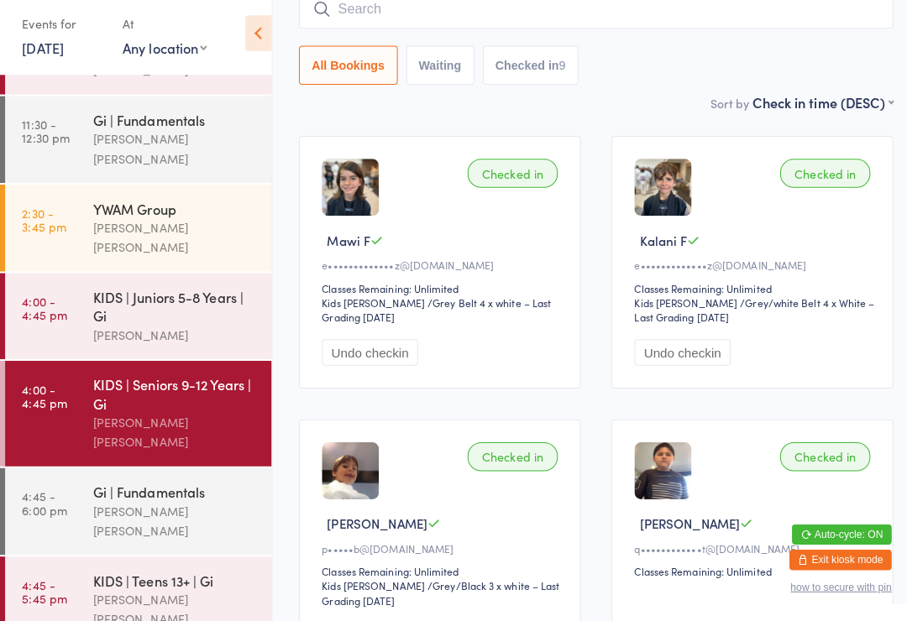
scroll to position [151, 0]
click at [175, 292] on div "KIDS | Juniors 5-8 Years | Gi" at bounding box center [172, 310] width 162 height 37
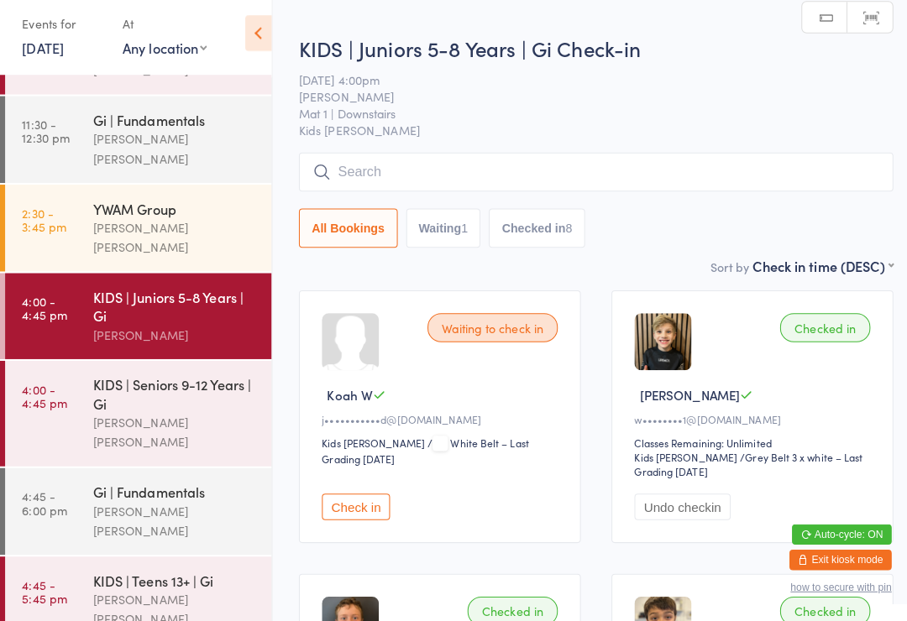
scroll to position [1, 0]
click at [431, 166] on input "search" at bounding box center [588, 177] width 586 height 39
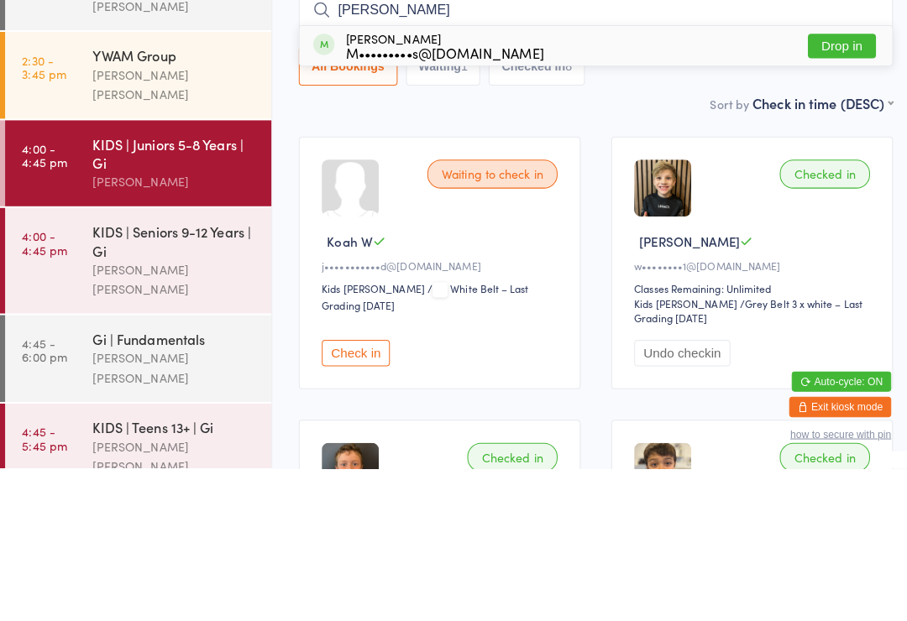
type input "Lott"
click at [814, 192] on button "Drop in" at bounding box center [830, 204] width 67 height 24
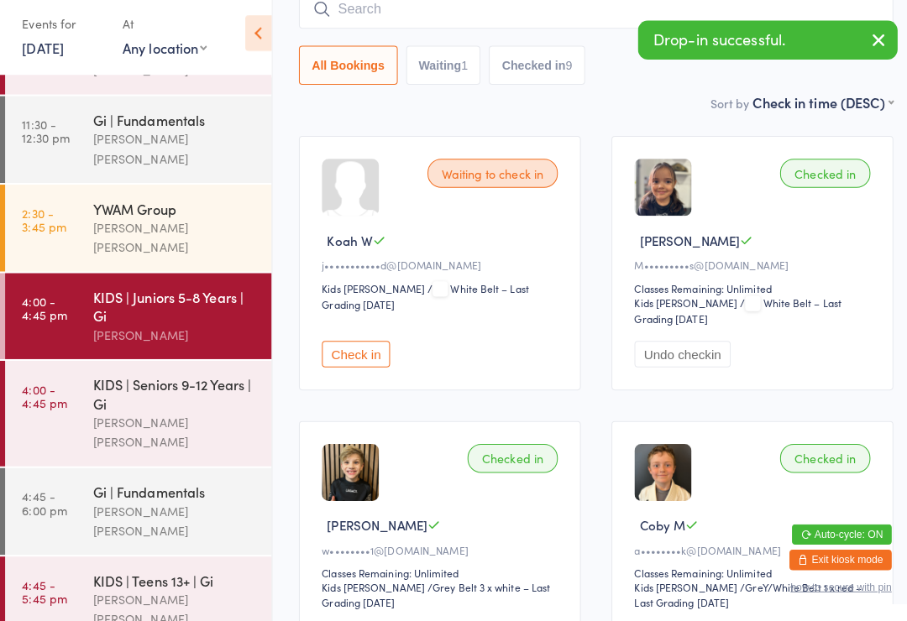
click at [438, 25] on input "search" at bounding box center [588, 17] width 586 height 39
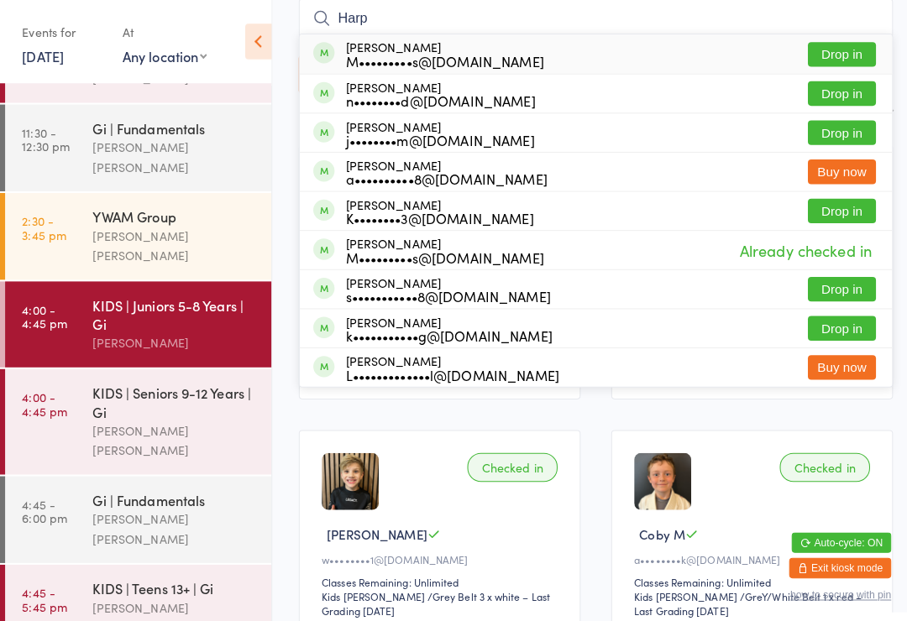
type input "Harp"
click at [822, 55] on button "Drop in" at bounding box center [830, 54] width 67 height 24
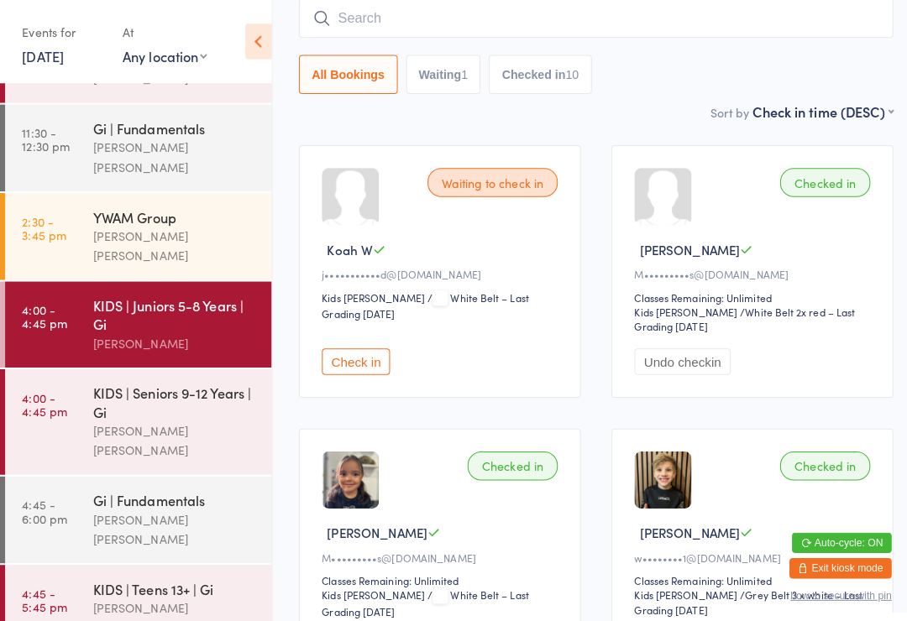
click at [744, 25] on input "search" at bounding box center [588, 18] width 586 height 39
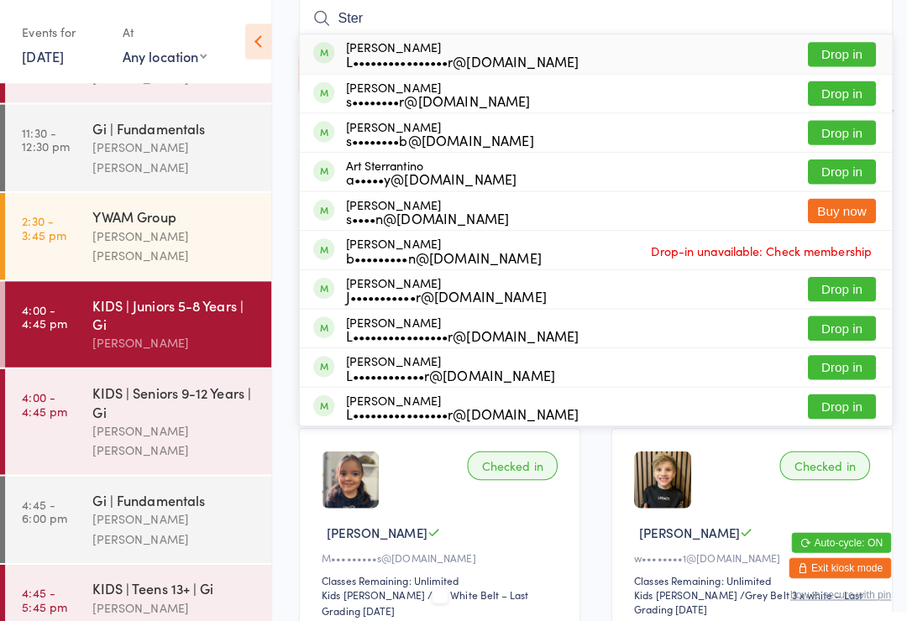
type input "Ster"
click at [855, 125] on button "Drop in" at bounding box center [830, 131] width 67 height 24
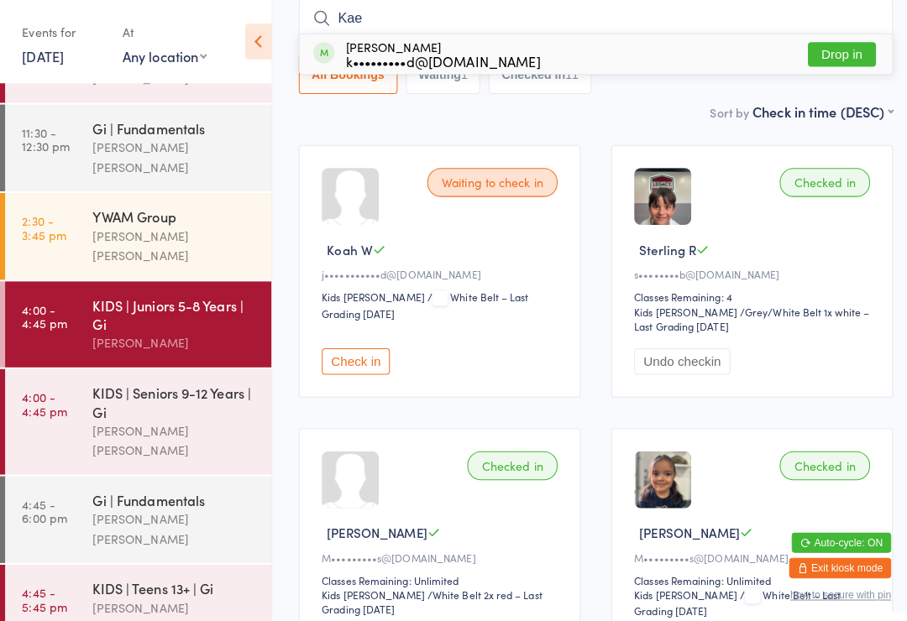
type input "Kae"
click at [843, 58] on button "Drop in" at bounding box center [830, 54] width 67 height 24
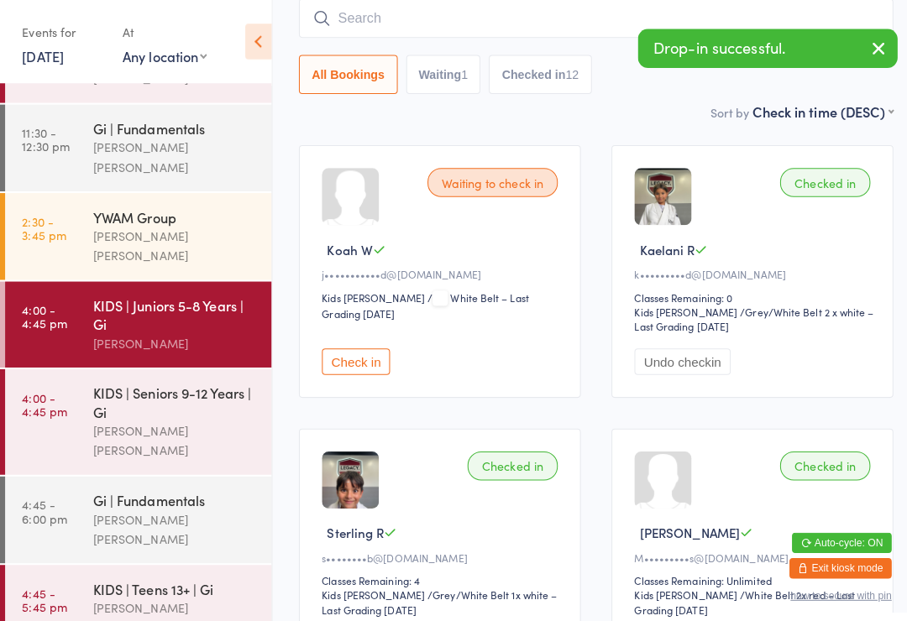
click at [191, 484] on div "Gi | Fundamentals" at bounding box center [172, 493] width 162 height 18
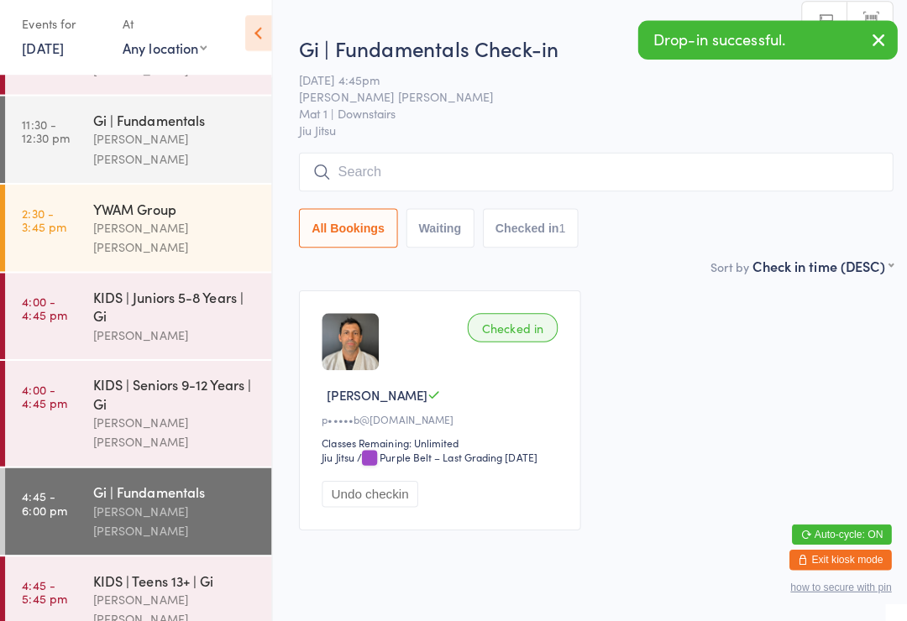
click at [579, 171] on input "search" at bounding box center [588, 178] width 586 height 39
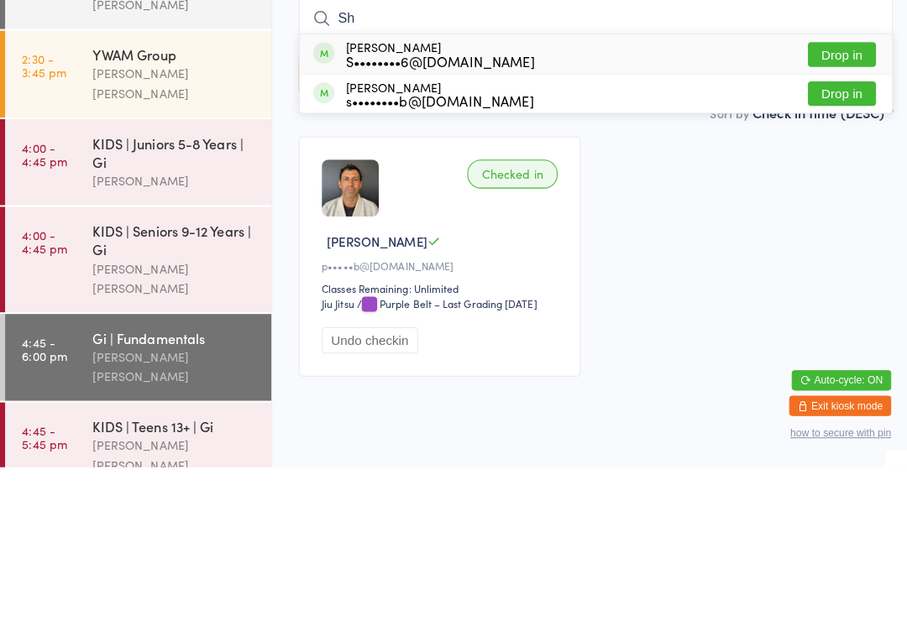
type input "Sh"
click at [844, 240] on button "Drop in" at bounding box center [830, 252] width 67 height 24
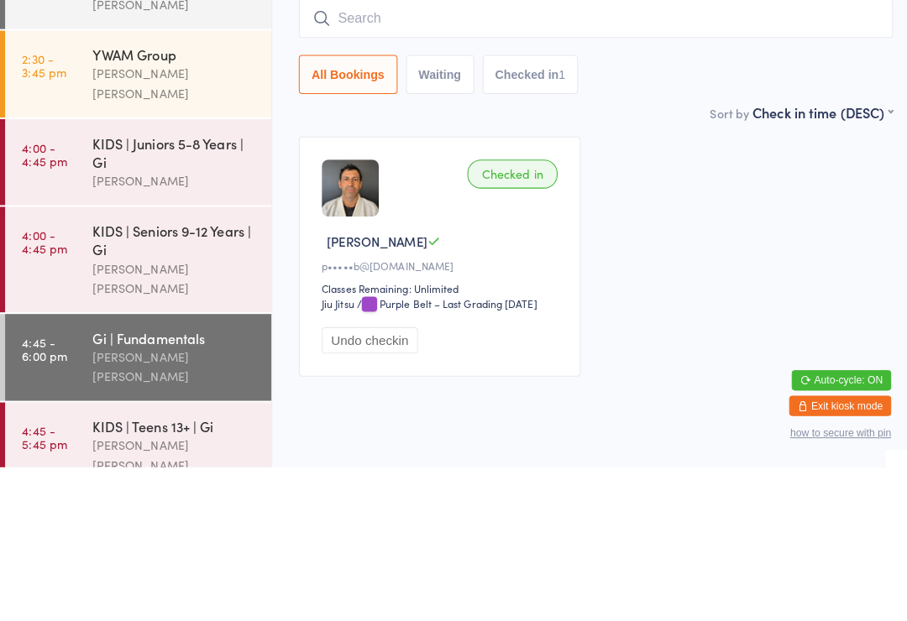
scroll to position [48, 0]
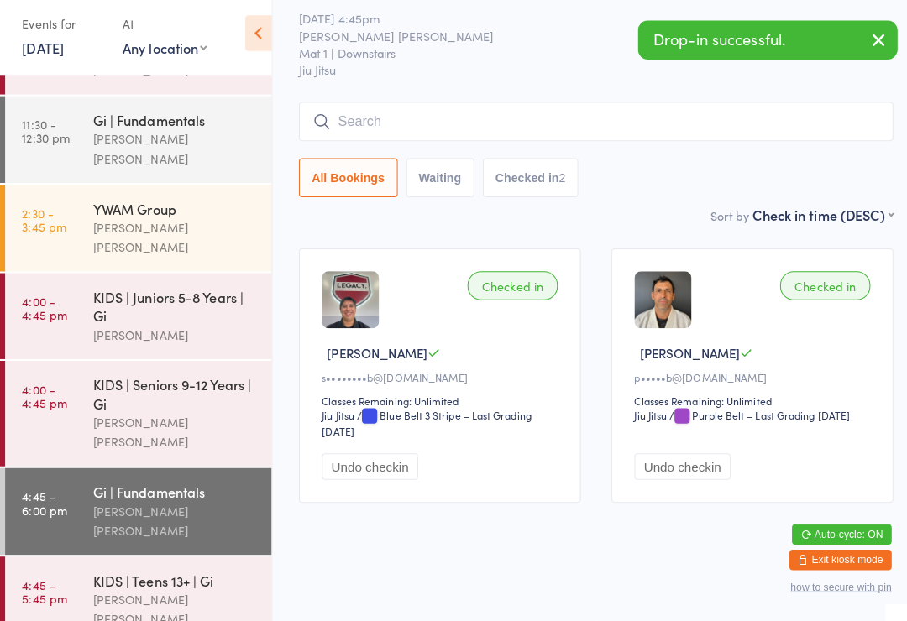
click at [219, 329] on div "[PERSON_NAME]" at bounding box center [172, 338] width 162 height 19
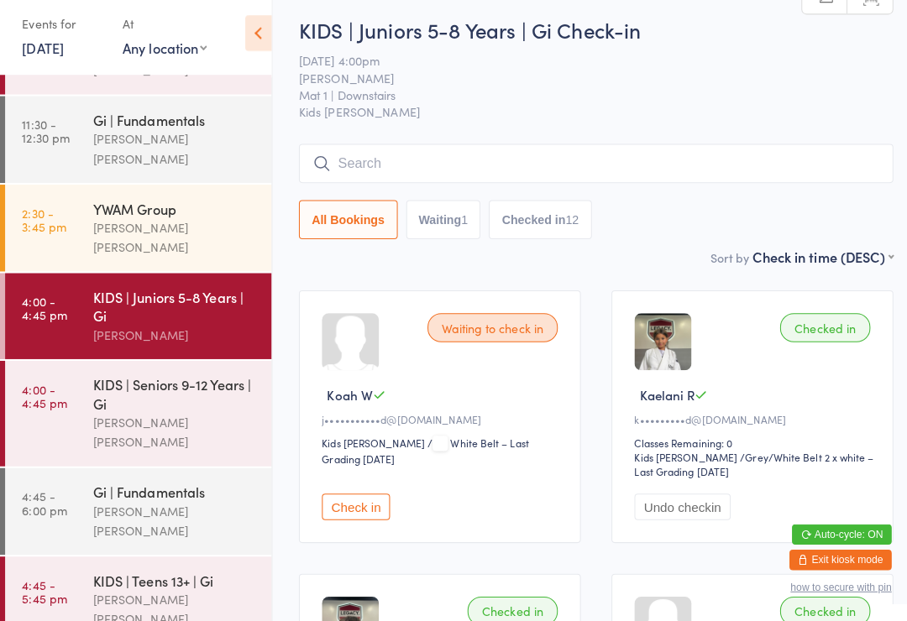
click at [430, 156] on input "search" at bounding box center [588, 169] width 586 height 39
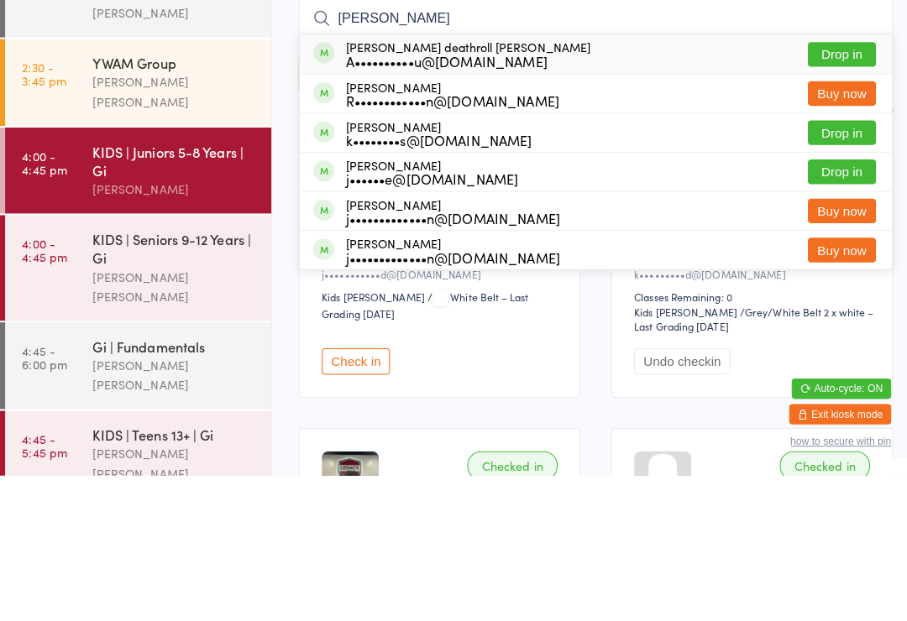
type input "Finley"
click at [843, 193] on button "Drop in" at bounding box center [830, 205] width 67 height 24
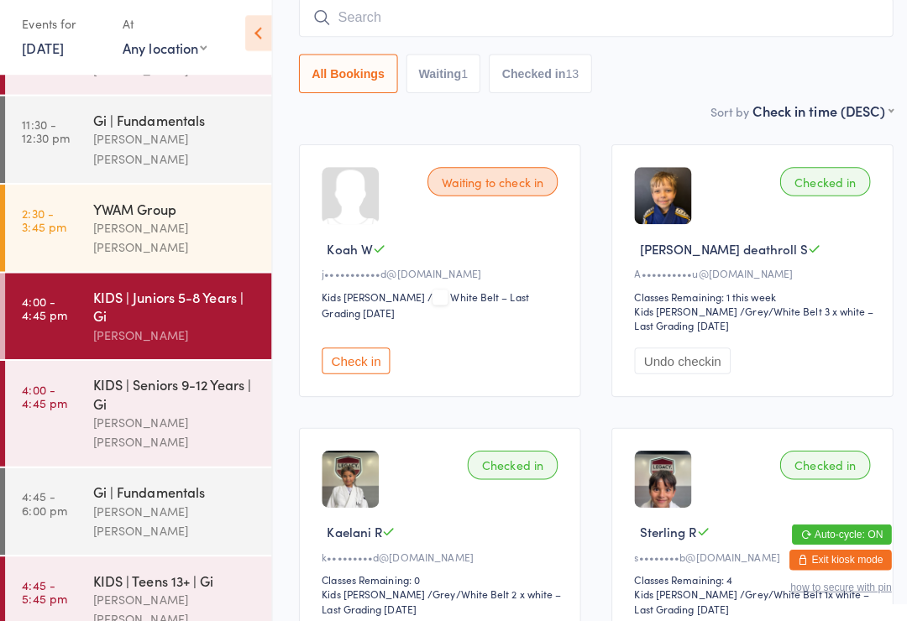
click at [415, 27] on input "search" at bounding box center [588, 26] width 586 height 39
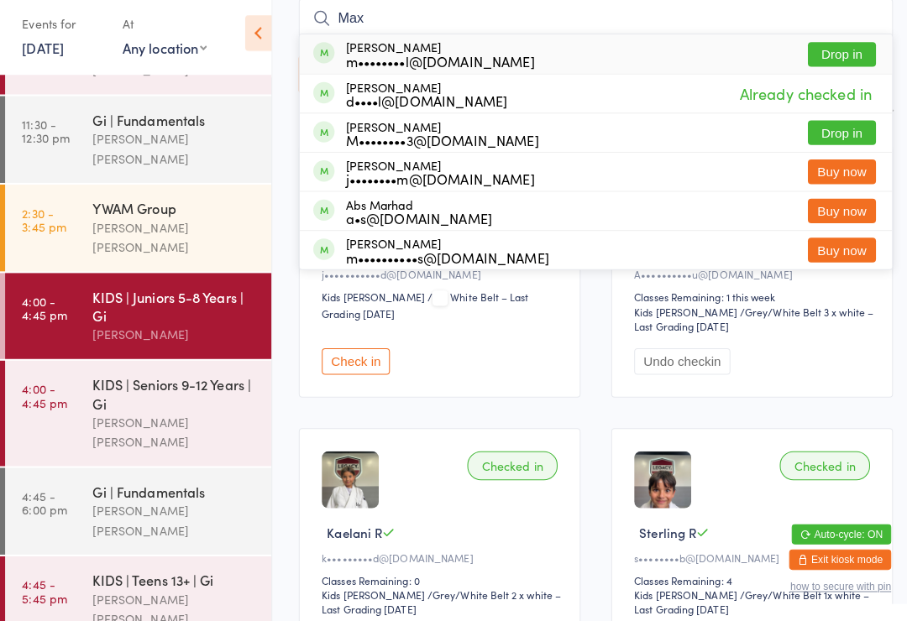
type input "Max"
click at [823, 67] on button "Drop in" at bounding box center [830, 62] width 67 height 24
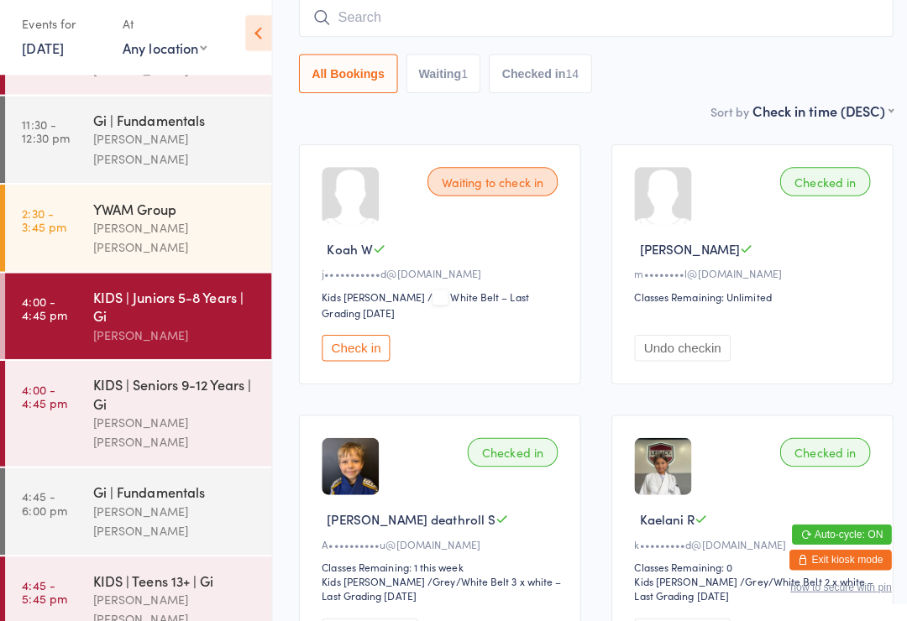
click at [156, 379] on div "KIDS | Seniors 9-12 Years | Gi" at bounding box center [172, 397] width 162 height 37
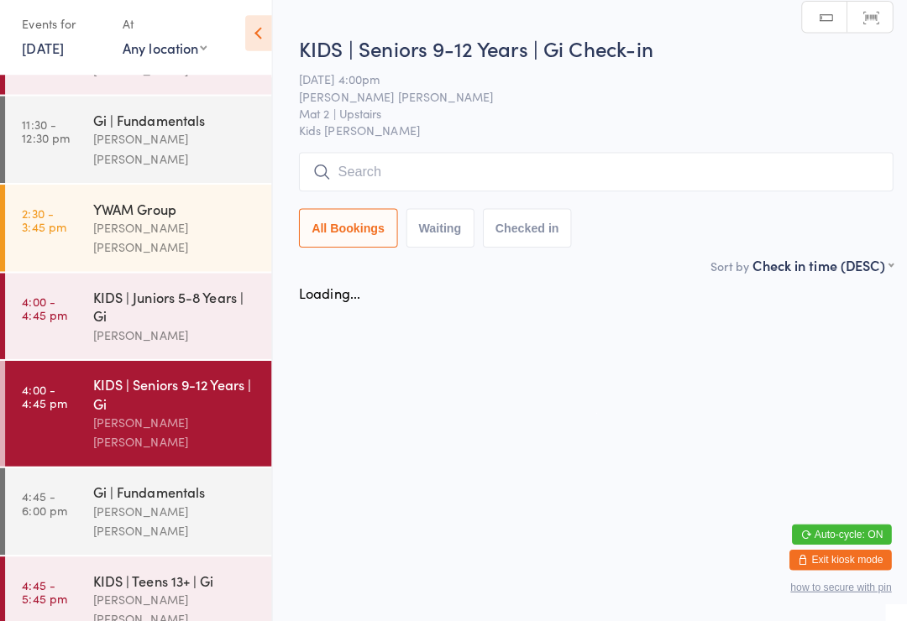
click at [435, 172] on input "search" at bounding box center [588, 178] width 586 height 39
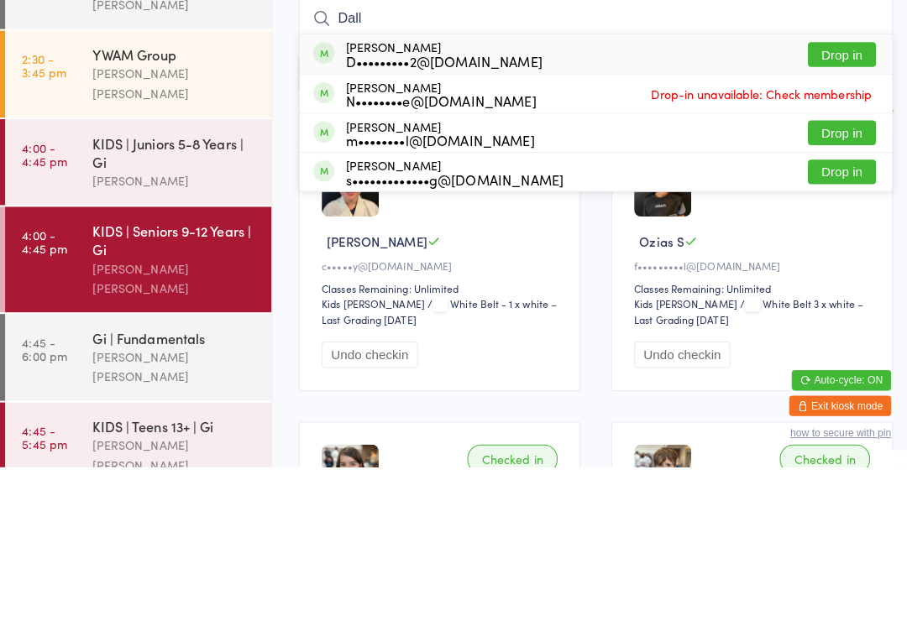
type input "Dall"
click at [820, 201] on button "Drop in" at bounding box center [830, 213] width 67 height 24
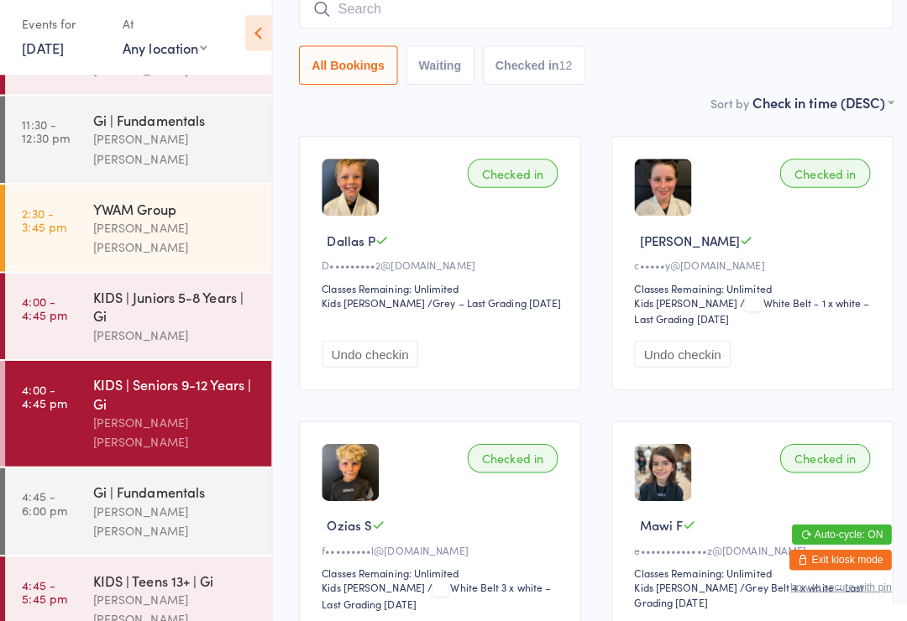
scroll to position [140, 0]
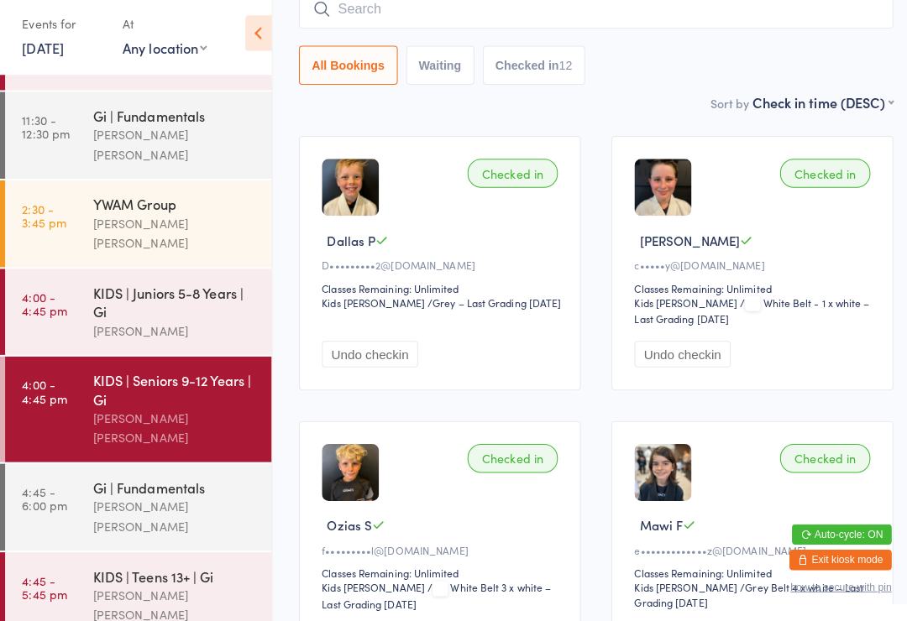
click at [133, 288] on div "KIDS | Juniors 5-8 Years | Gi" at bounding box center [172, 306] width 162 height 37
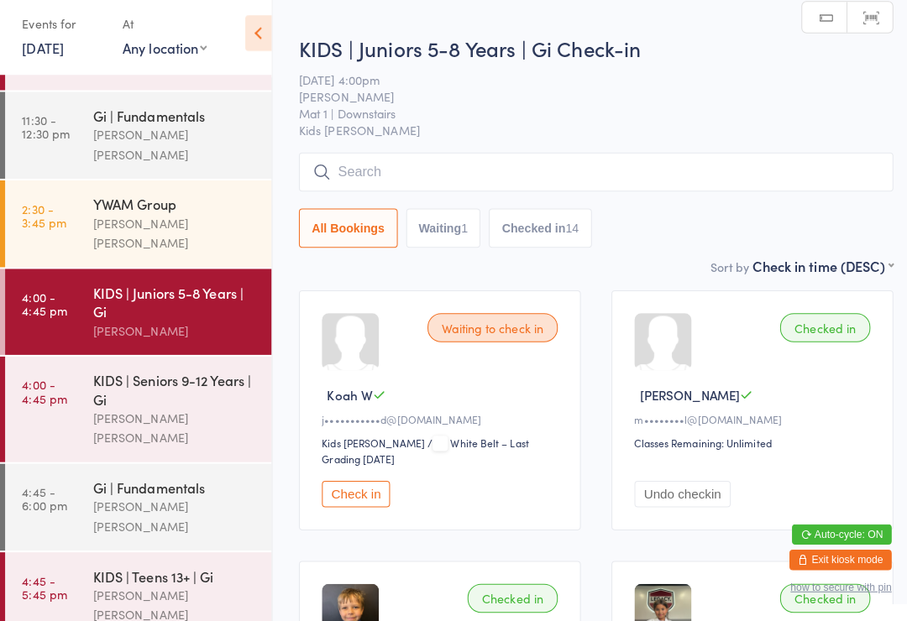
click at [382, 188] on input "search" at bounding box center [588, 178] width 586 height 39
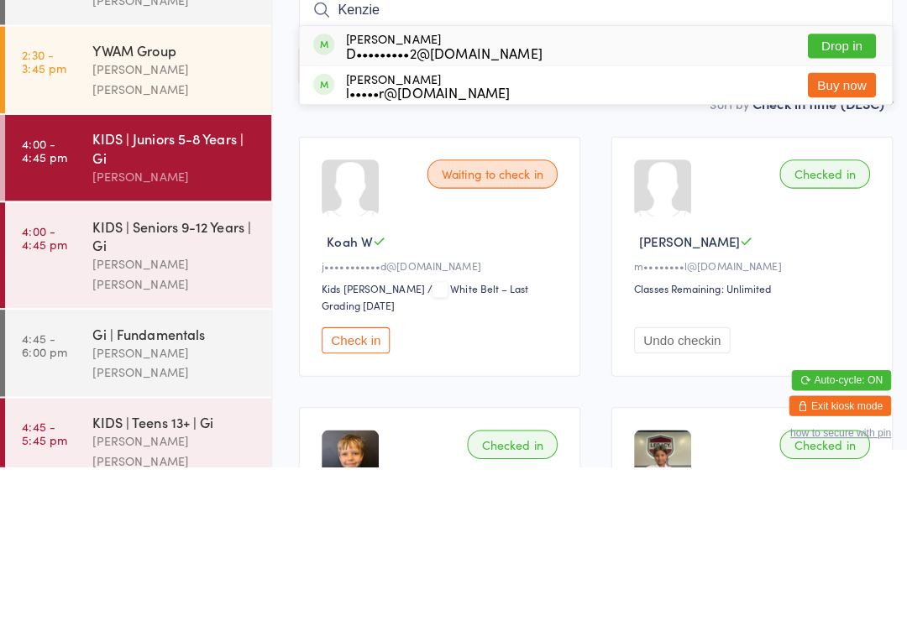
type input "Kenzie"
click at [390, 205] on div "D•••••••••2@[DOMAIN_NAME]" at bounding box center [438, 211] width 194 height 13
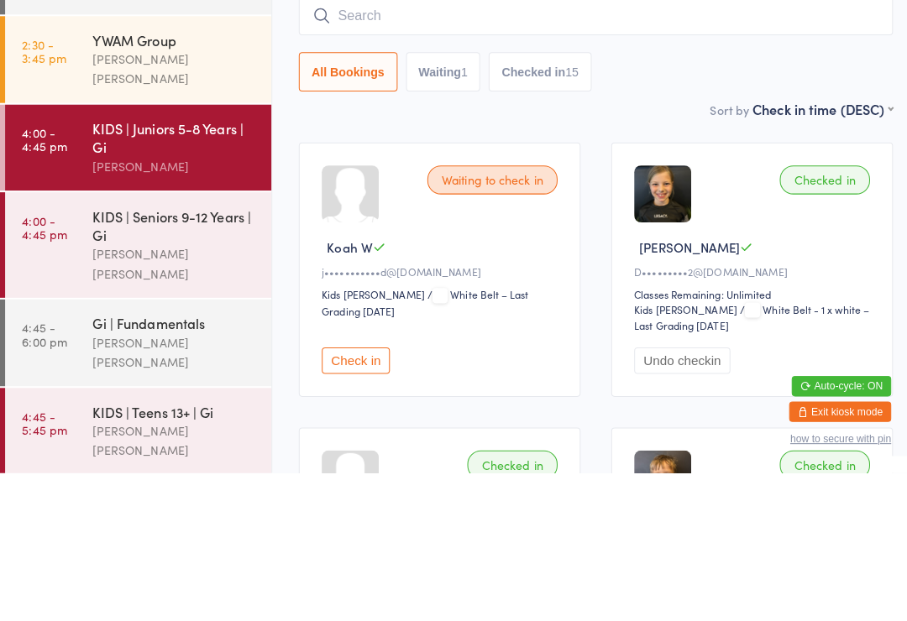
scroll to position [154, 0]
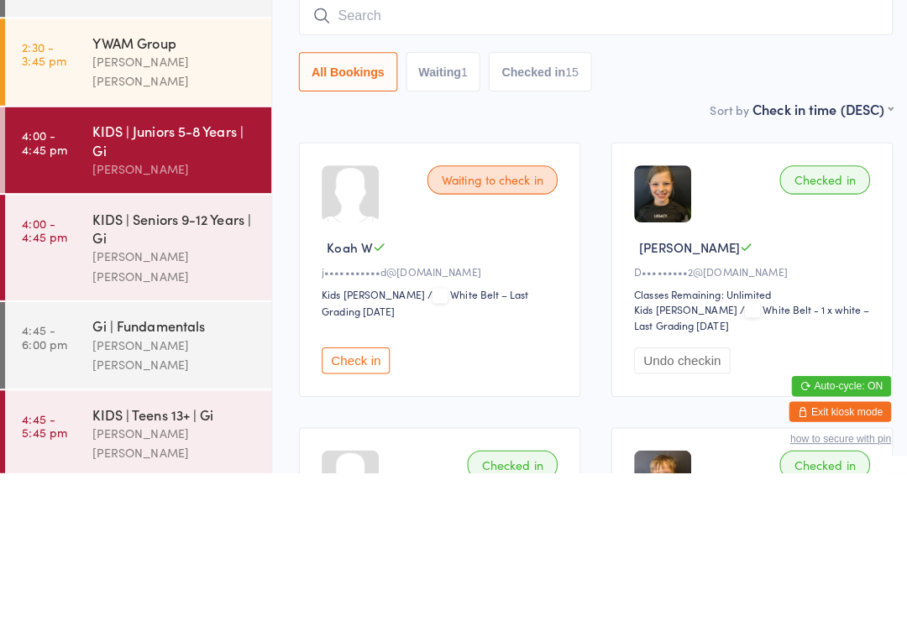
click at [199, 347] on div "KIDS | Seniors 9-12 Years | Gi Lucas Costa Santana" at bounding box center [179, 399] width 176 height 104
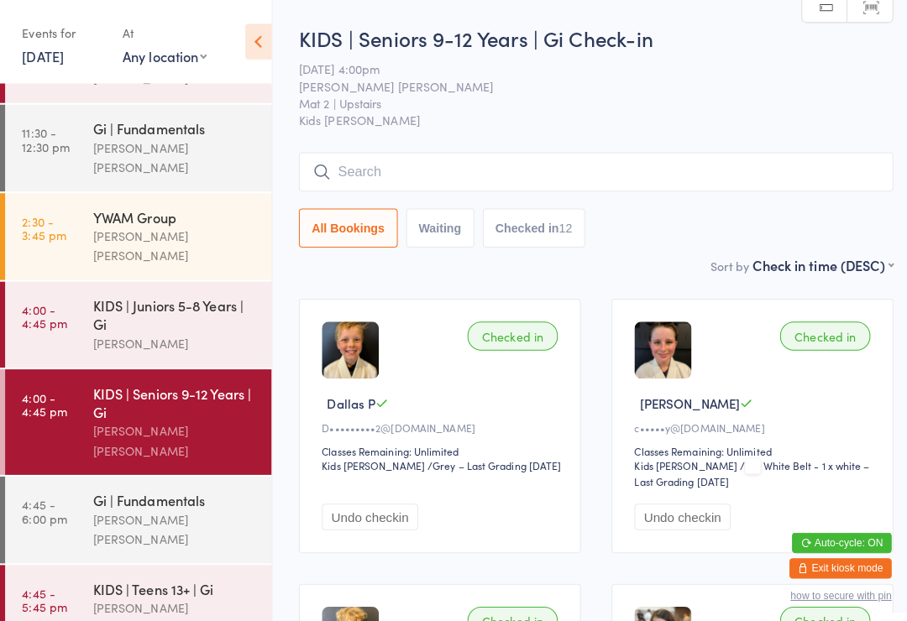
click at [651, 164] on input "search" at bounding box center [588, 169] width 586 height 39
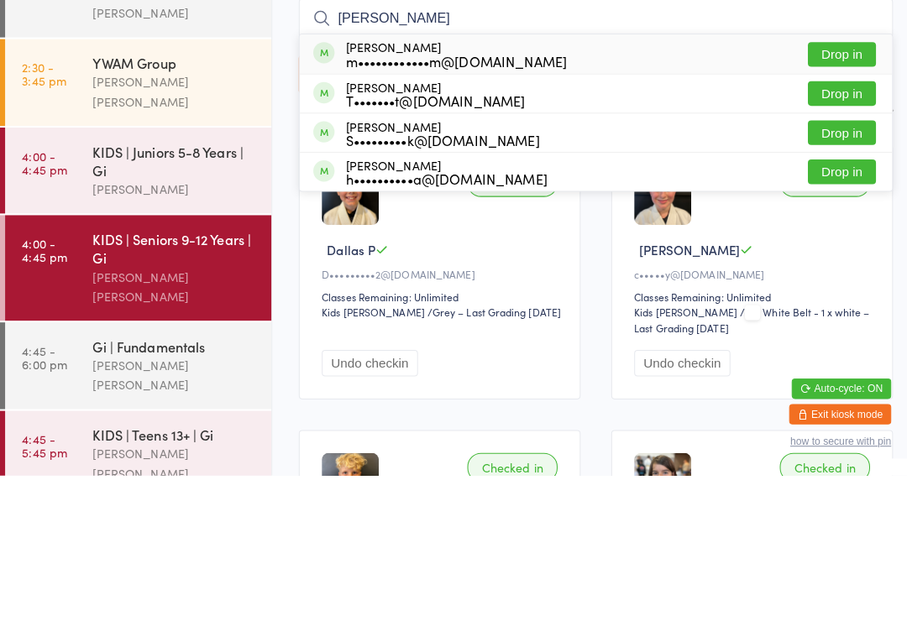
type input "Hann"
click at [827, 193] on button "Drop in" at bounding box center [830, 205] width 67 height 24
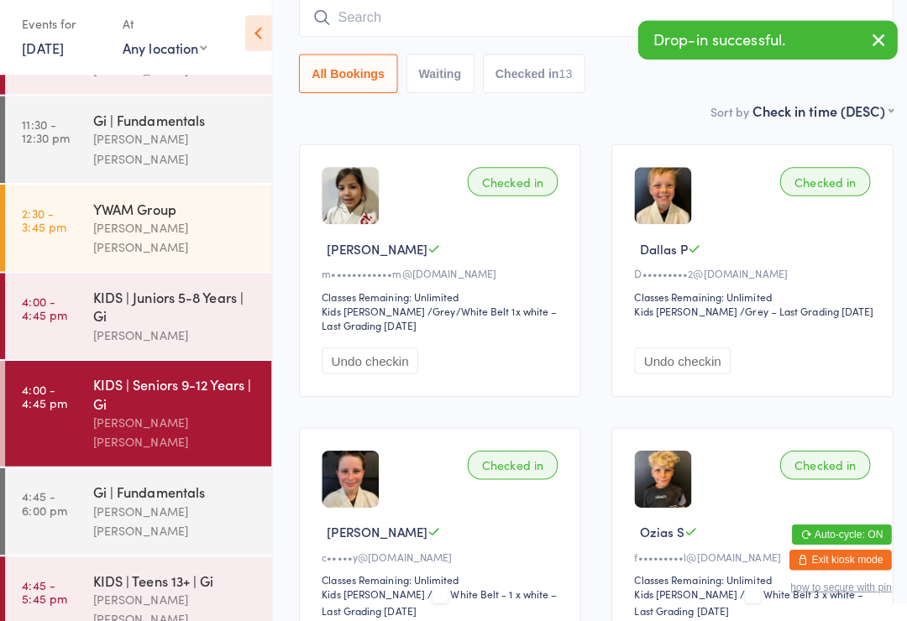
click at [380, 368] on button "Undo checkin" at bounding box center [364, 365] width 95 height 26
click at [353, 363] on button "Check in" at bounding box center [350, 365] width 67 height 26
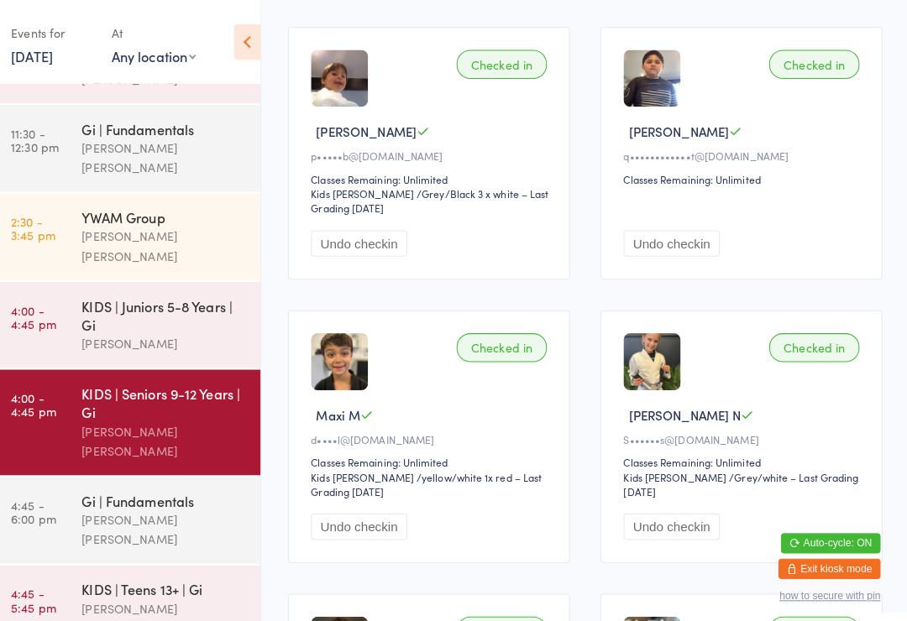
scroll to position [1108, 0]
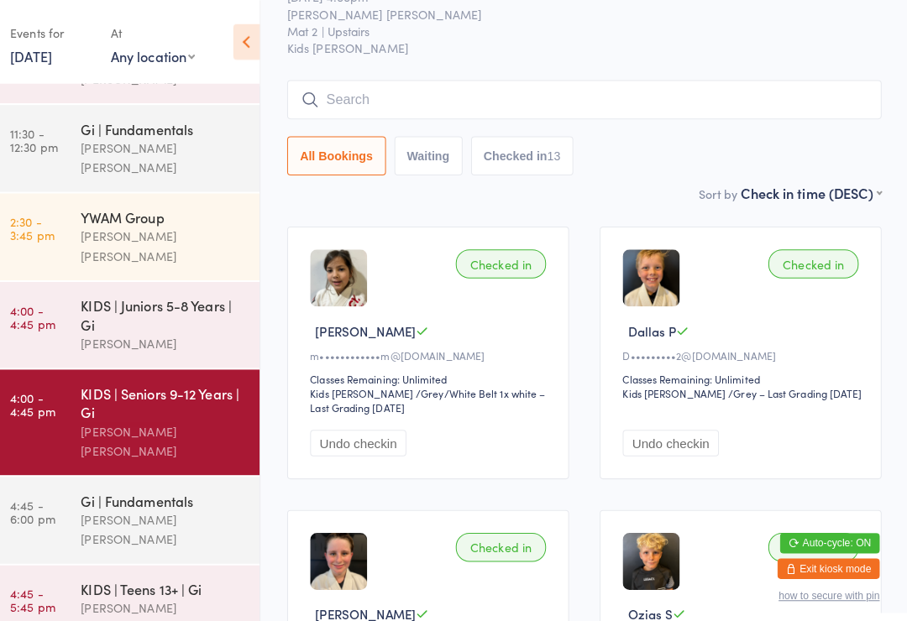
click at [834, 104] on input "search" at bounding box center [588, 98] width 586 height 39
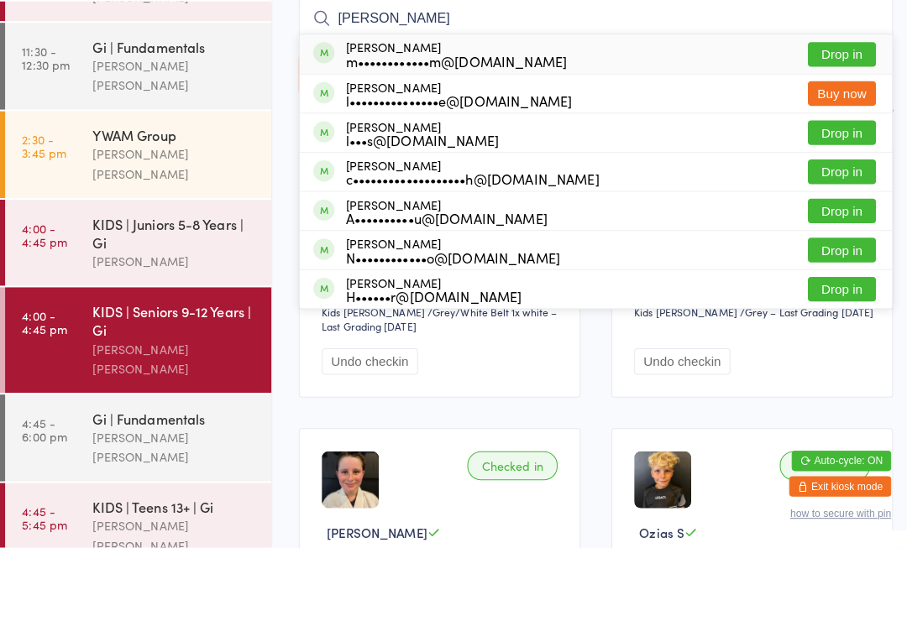
type input "Lucas"
click at [844, 123] on button "Drop in" at bounding box center [830, 135] width 67 height 24
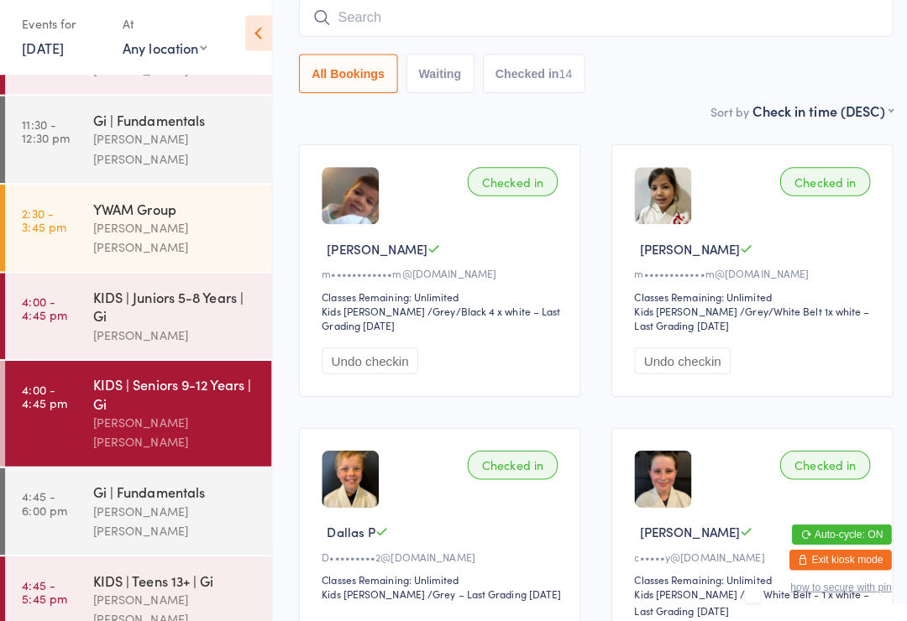
click at [138, 557] on div "KIDS | Teens 13+ | Gi Lucas Costa Santana" at bounding box center [179, 600] width 176 height 86
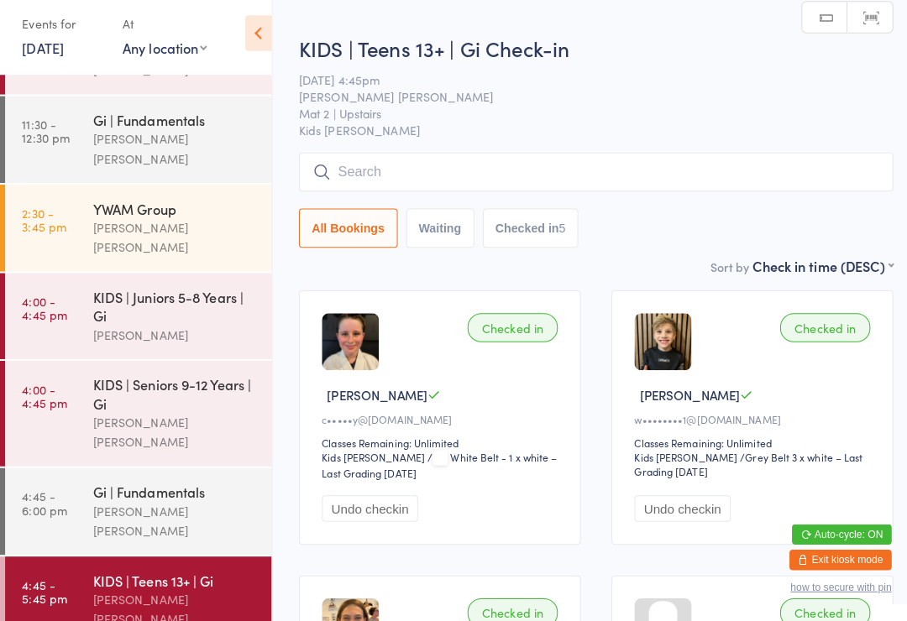
click at [337, 173] on input "search" at bounding box center [588, 178] width 586 height 39
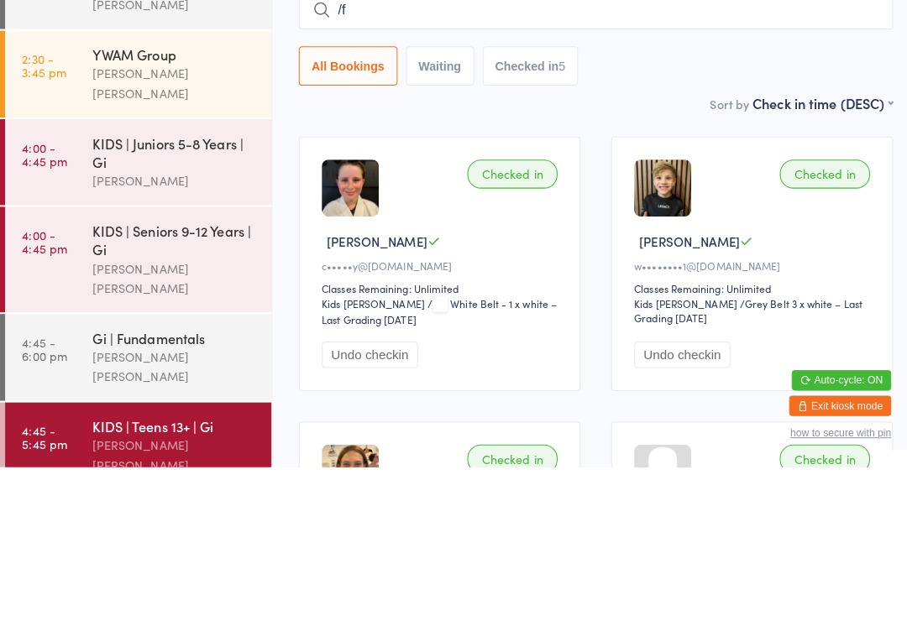
type input "/"
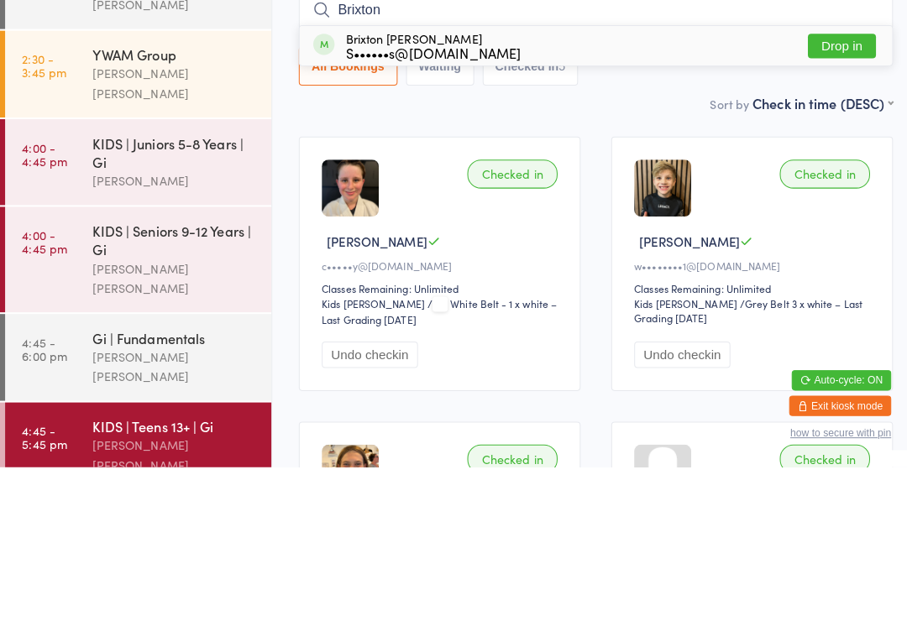
type input "Brixton"
click at [378, 205] on div "S••••••s@[DOMAIN_NAME]" at bounding box center [427, 211] width 173 height 13
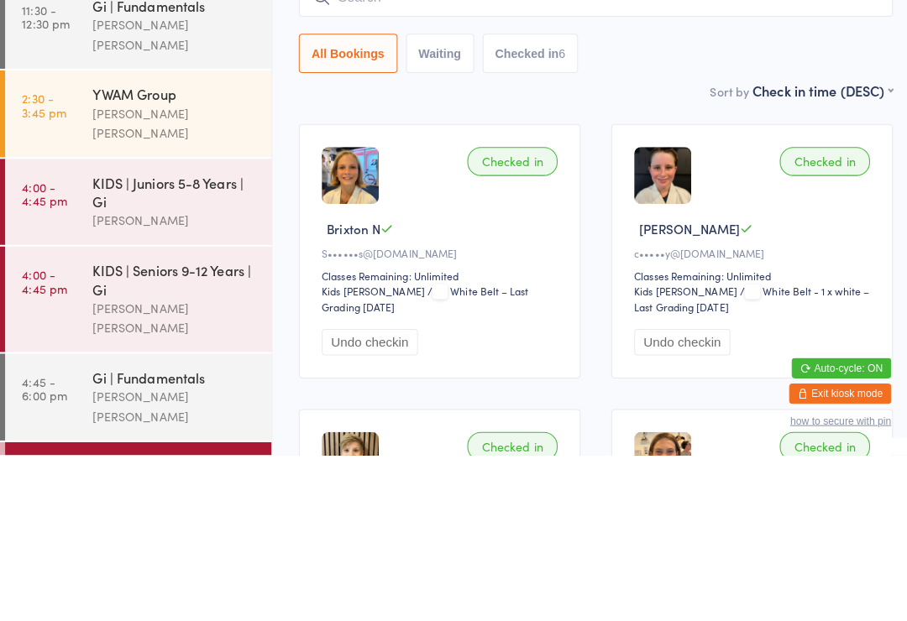
scroll to position [68, 0]
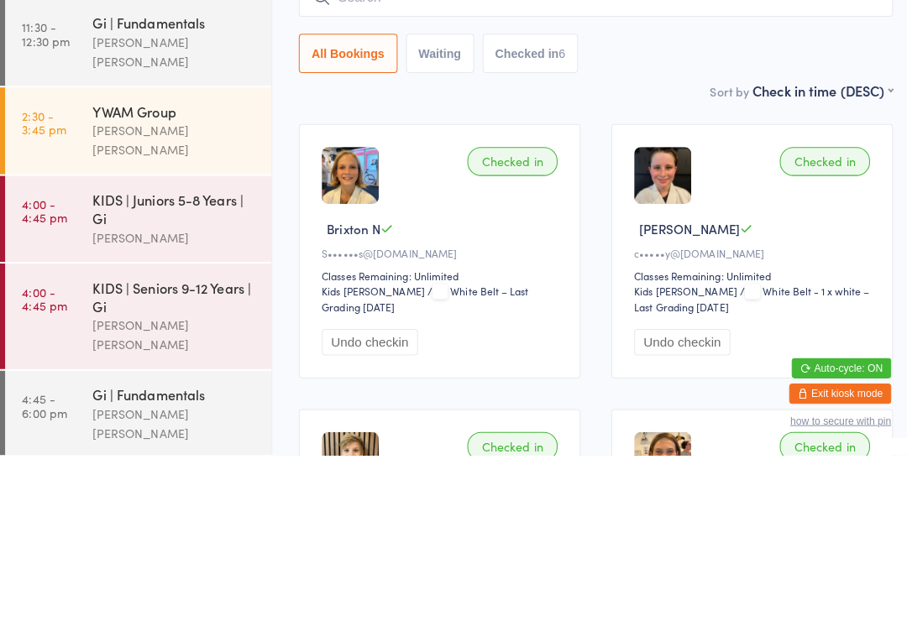
click at [205, 291] on div "[PERSON_NAME] [PERSON_NAME]" at bounding box center [172, 310] width 162 height 39
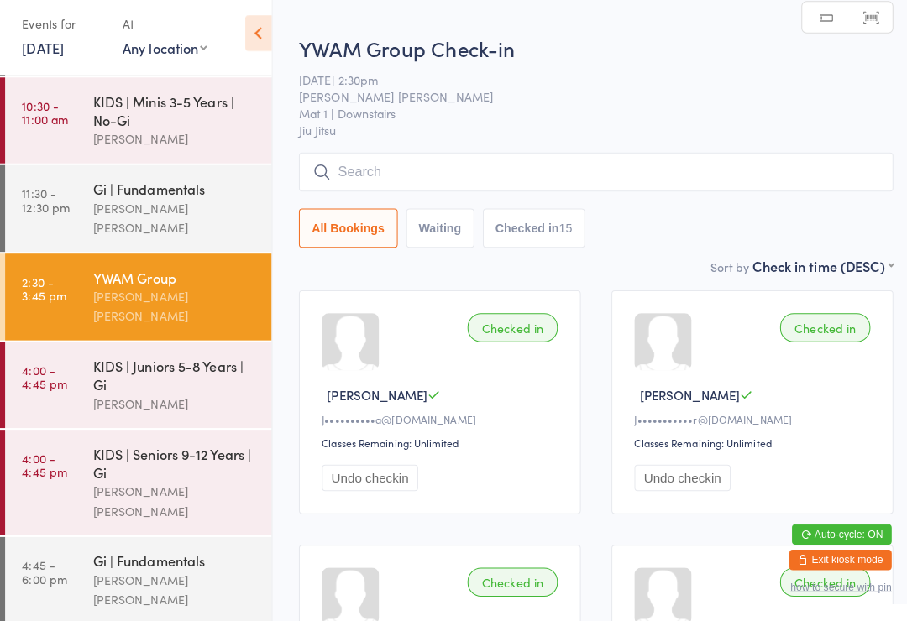
click at [212, 217] on div "[PERSON_NAME] [PERSON_NAME]" at bounding box center [172, 223] width 162 height 39
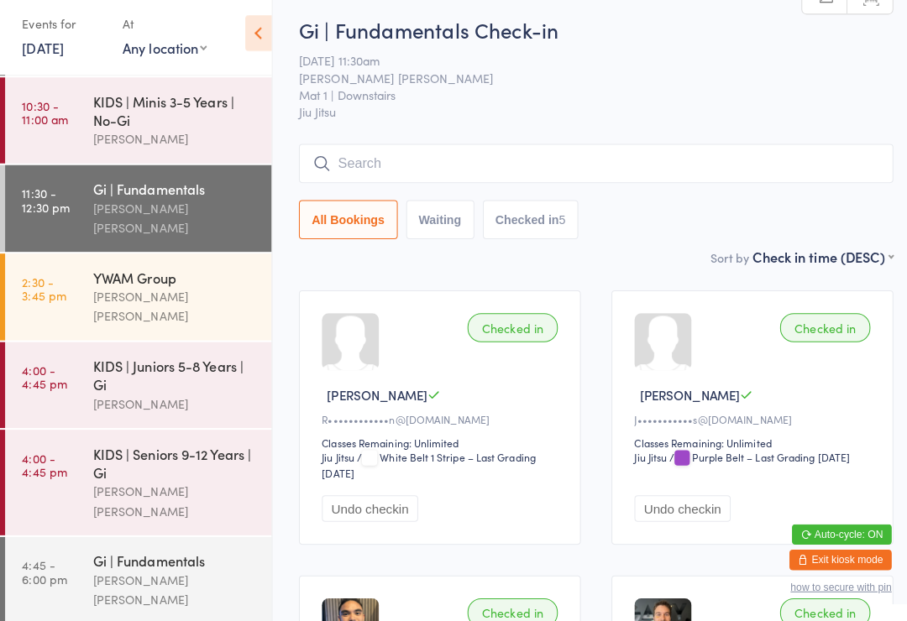
click at [191, 483] on div "[PERSON_NAME] [PERSON_NAME]" at bounding box center [172, 502] width 162 height 39
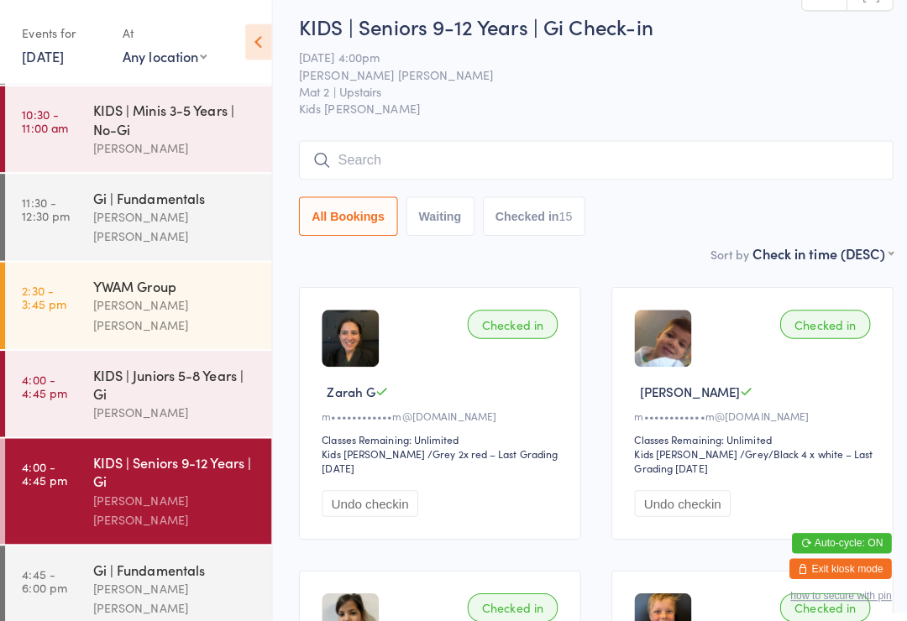
scroll to position [9, 0]
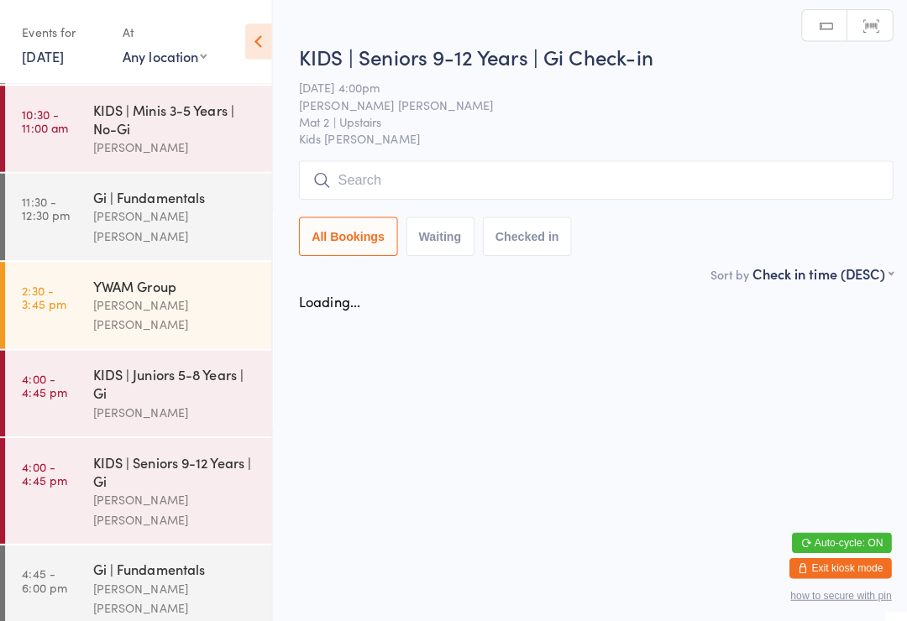
scroll to position [2, 0]
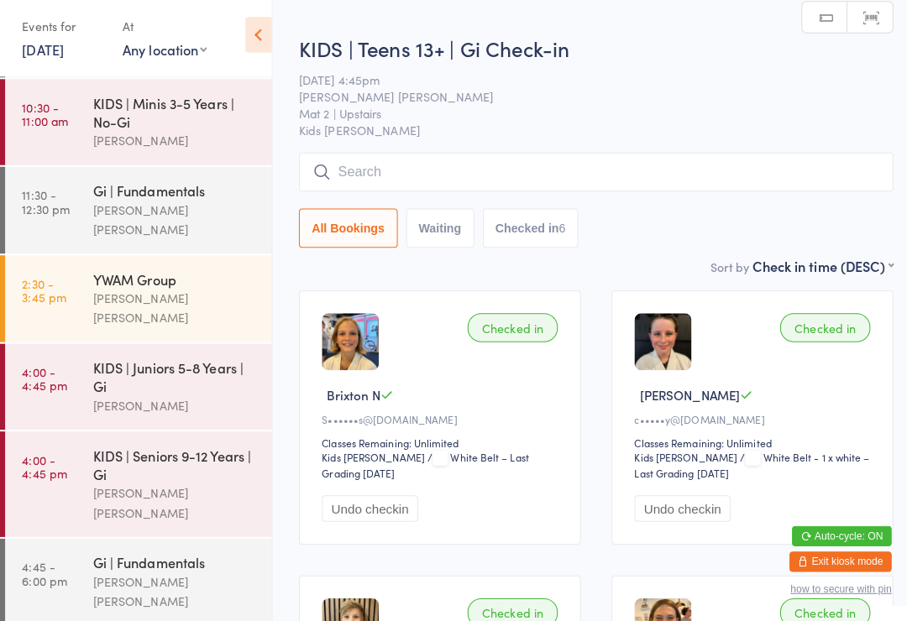
click at [232, 483] on div "[PERSON_NAME] [PERSON_NAME]" at bounding box center [172, 502] width 162 height 39
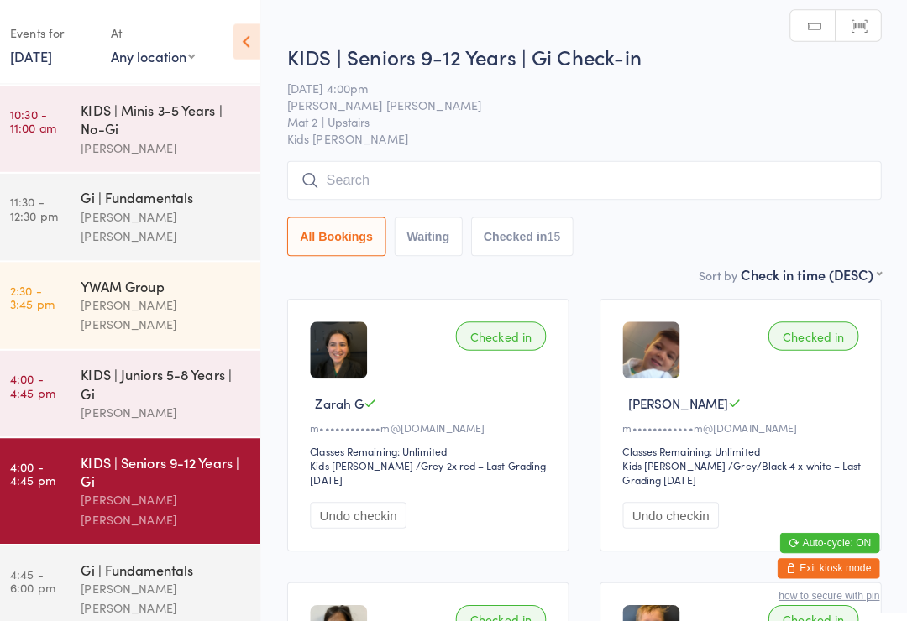
click at [196, 557] on div "Gi | Fundamentals Lucas Costa Santana" at bounding box center [179, 581] width 176 height 86
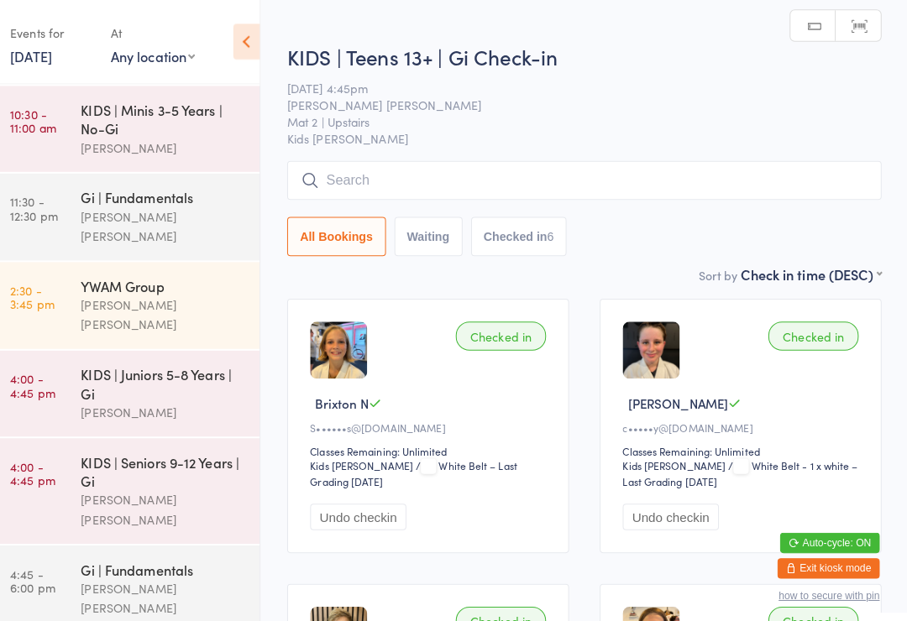
click at [691, 196] on input "search" at bounding box center [588, 178] width 586 height 39
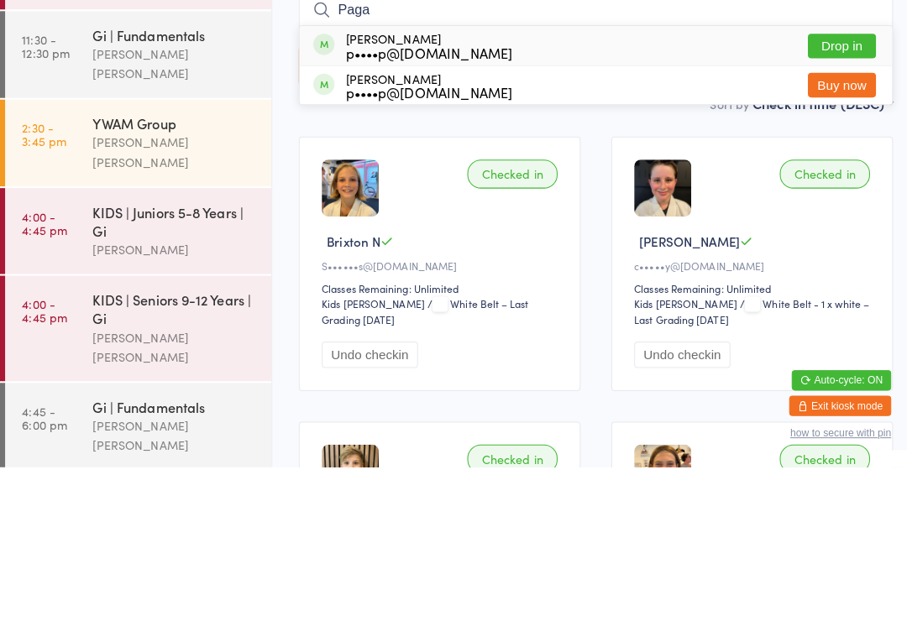
type input "Paga"
click at [838, 193] on button "Drop in" at bounding box center [830, 205] width 67 height 24
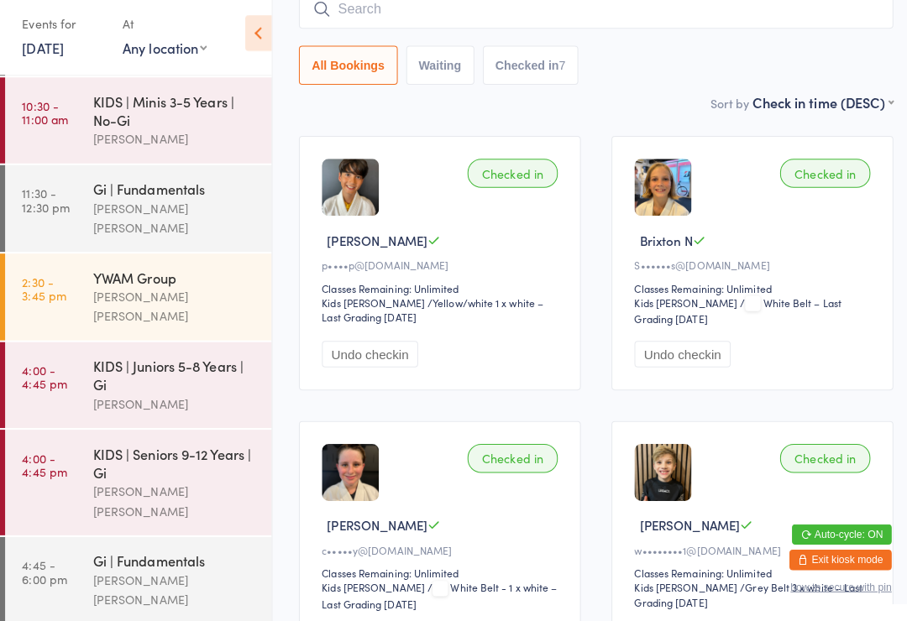
click at [395, 28] on input "search" at bounding box center [588, 17] width 586 height 39
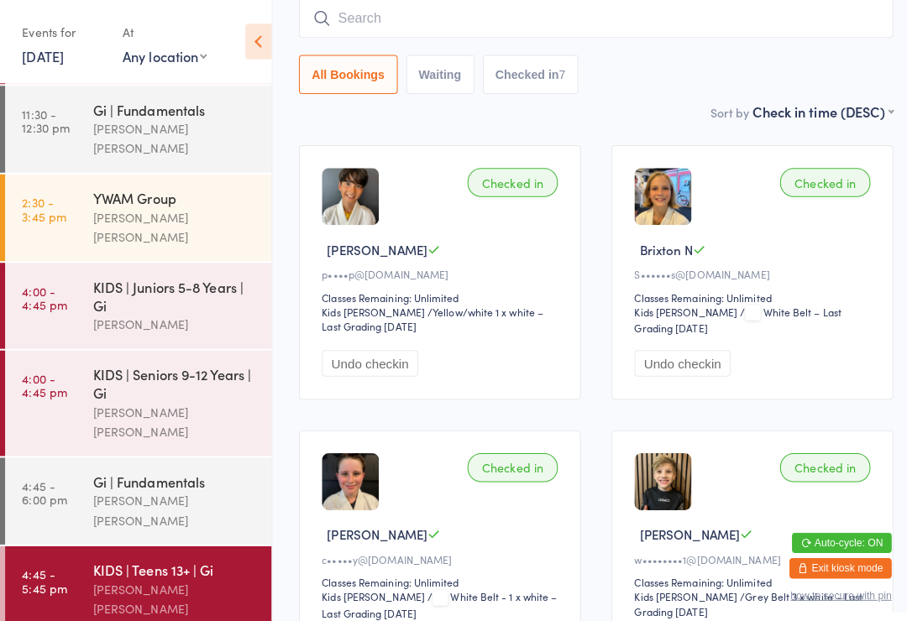
scroll to position [154, 0]
click at [366, 16] on input "search" at bounding box center [588, 18] width 586 height 39
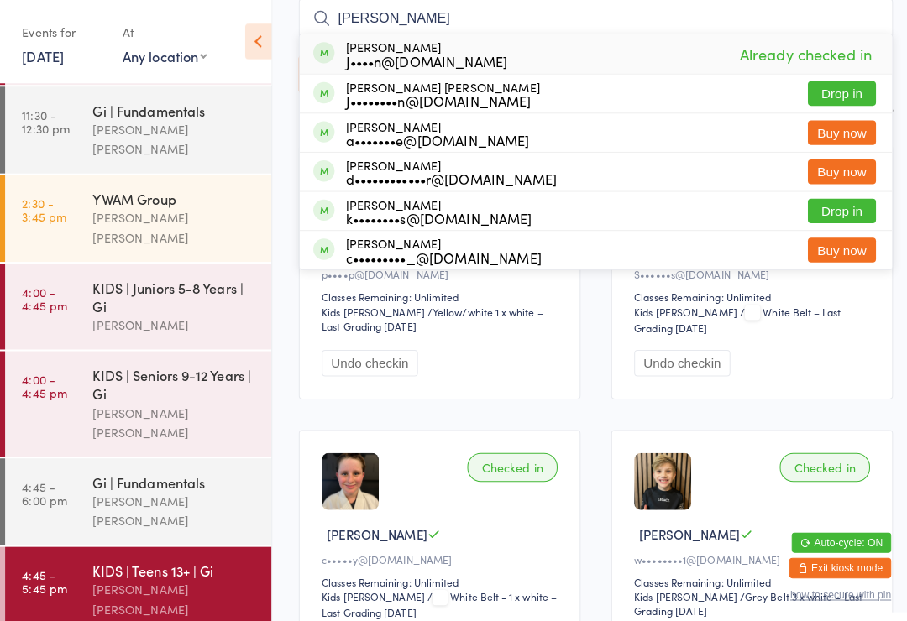
type input "Cooper"
click at [831, 93] on button "Drop in" at bounding box center [830, 93] width 67 height 24
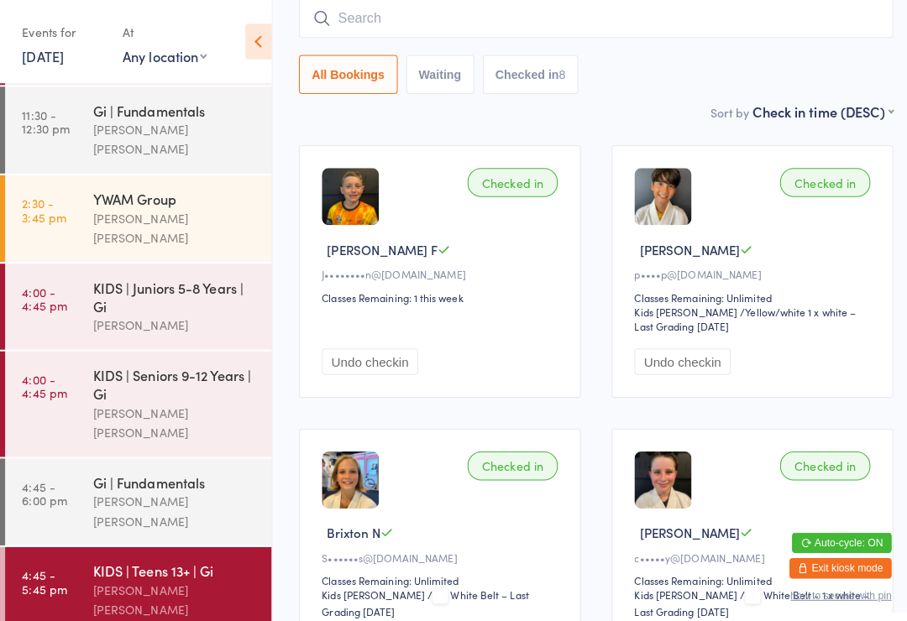
click at [750, 33] on input "search" at bounding box center [588, 18] width 586 height 39
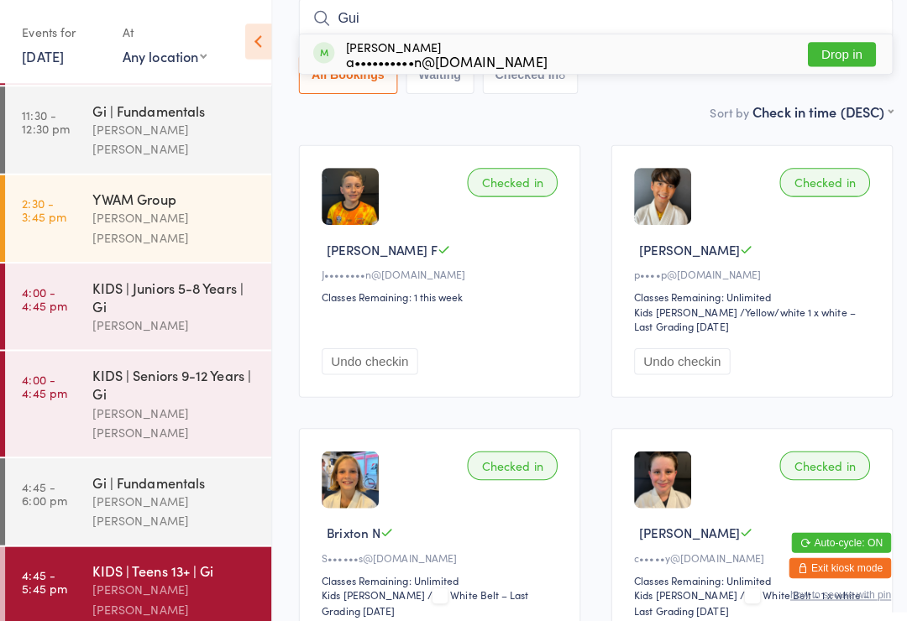
type input "Gui"
click at [817, 50] on button "Drop in" at bounding box center [830, 54] width 67 height 24
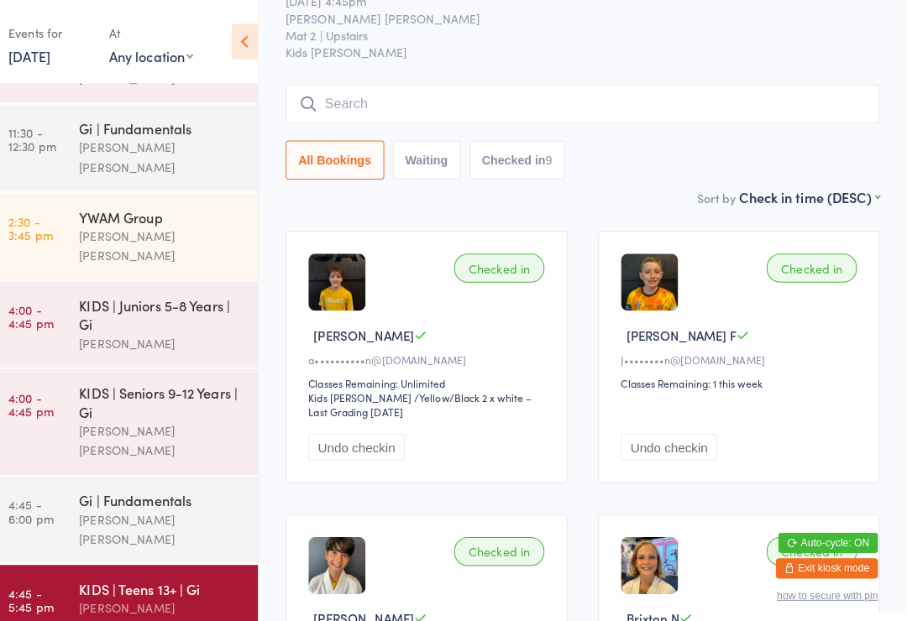
scroll to position [0, 0]
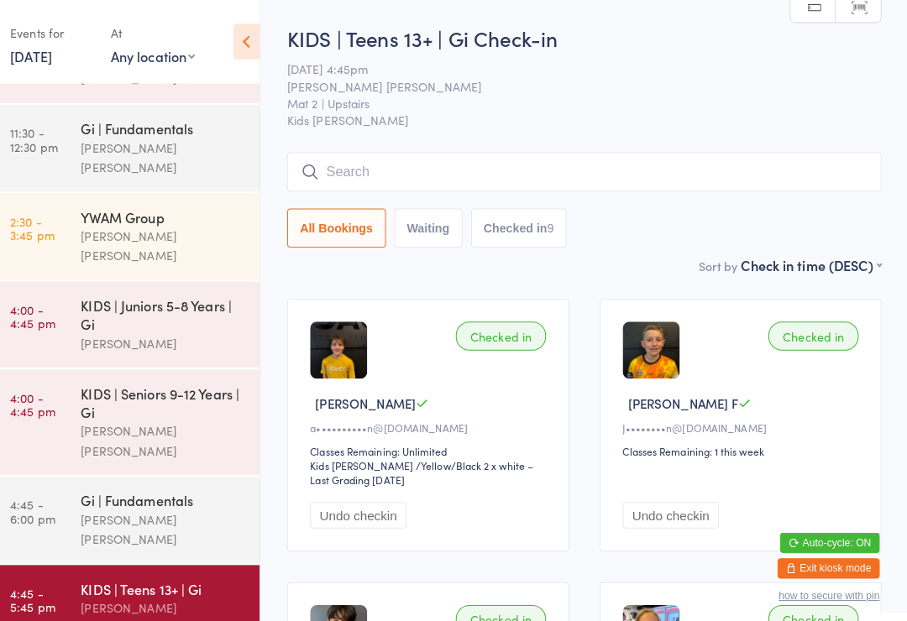
click at [364, 174] on input "search" at bounding box center [588, 169] width 586 height 39
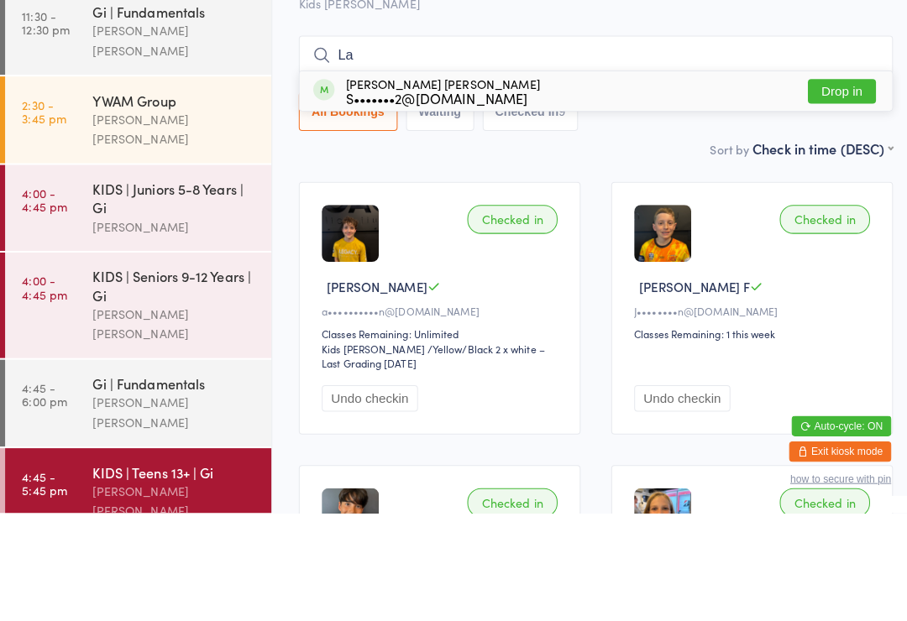
type input "L"
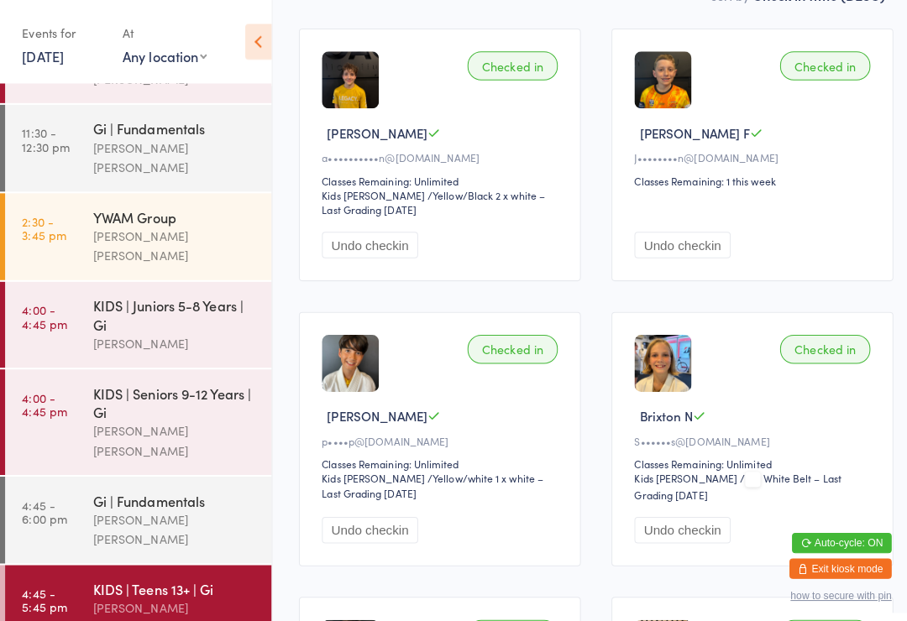
scroll to position [267, 0]
click at [55, 491] on time "4:45 - 6:00 pm" at bounding box center [44, 504] width 44 height 27
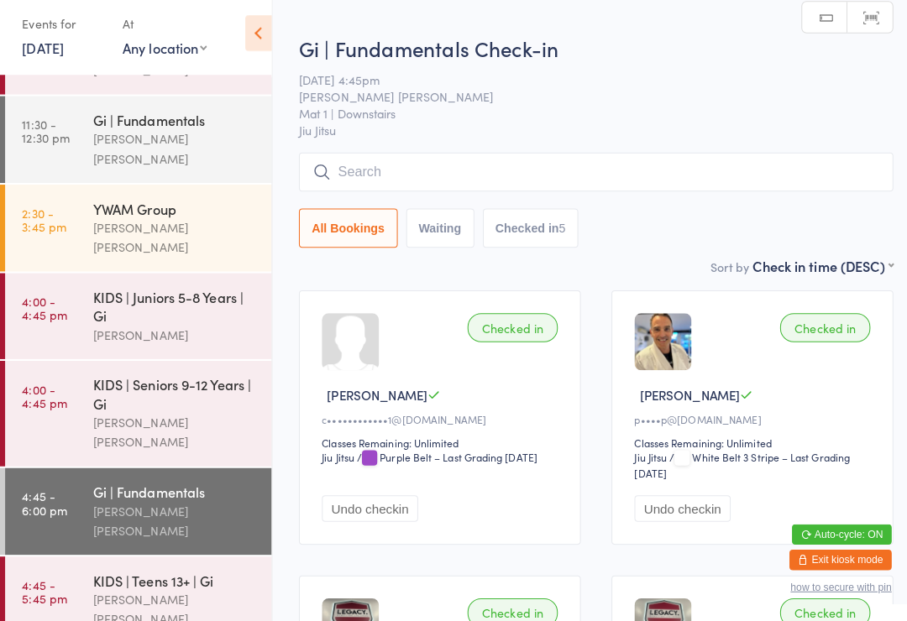
click at [368, 176] on input "search" at bounding box center [588, 178] width 586 height 39
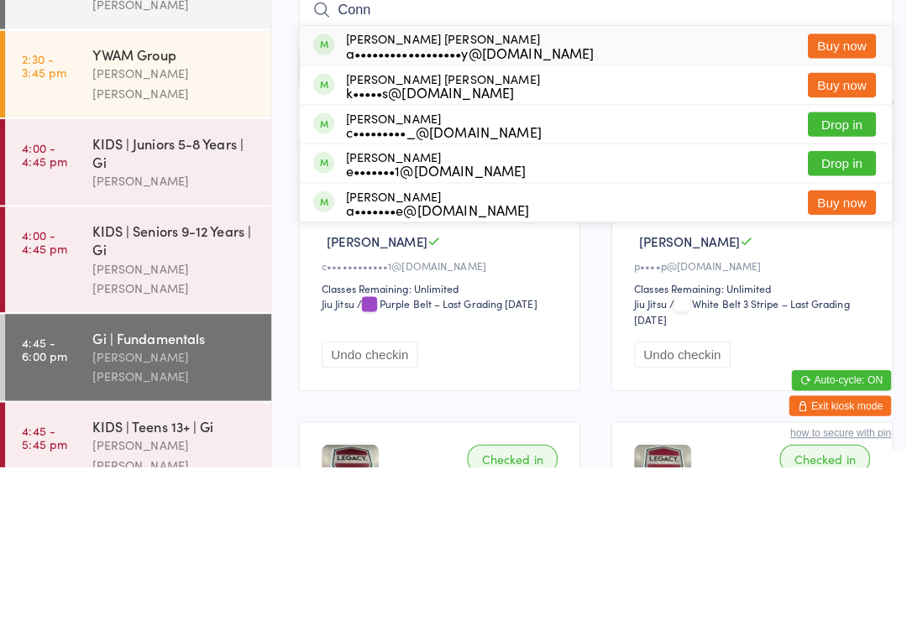
type input "Conn"
click at [833, 270] on button "Drop in" at bounding box center [830, 282] width 67 height 24
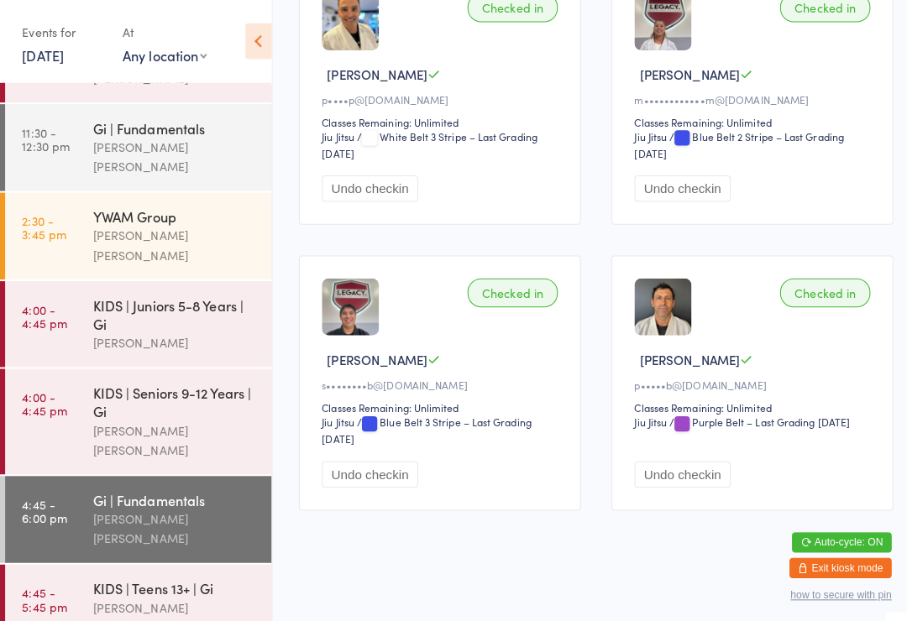
scroll to position [620, 0]
click at [107, 484] on div "Gi | Fundamentals" at bounding box center [172, 493] width 162 height 18
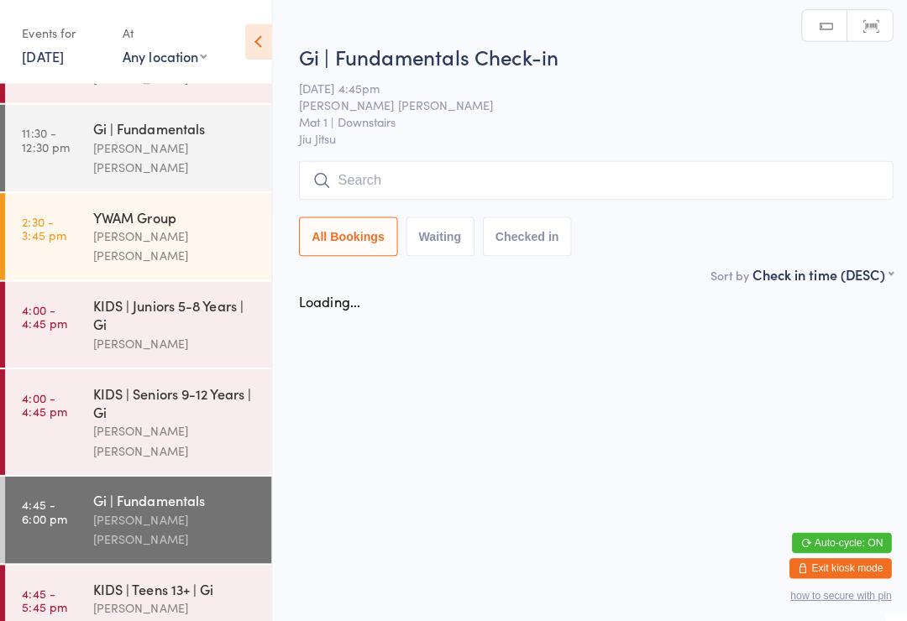
scroll to position [0, 0]
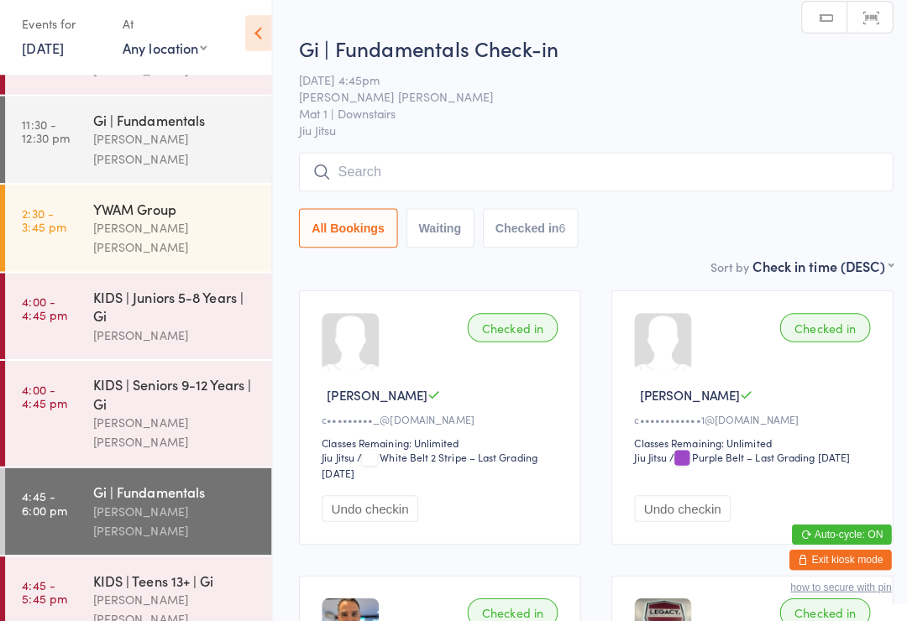
click at [372, 166] on input "search" at bounding box center [588, 178] width 586 height 39
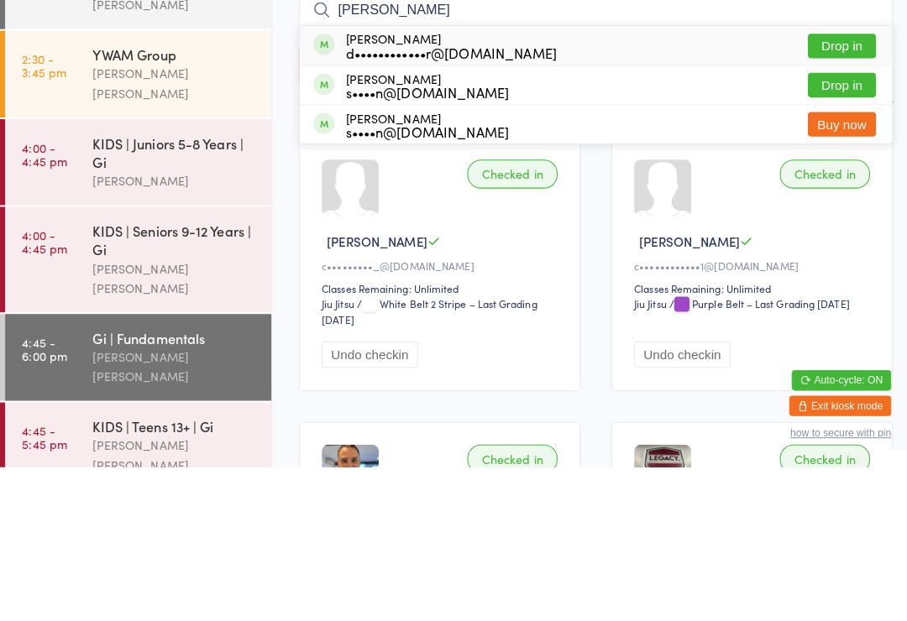
type input "Dean"
click at [813, 193] on button "Drop in" at bounding box center [830, 205] width 67 height 24
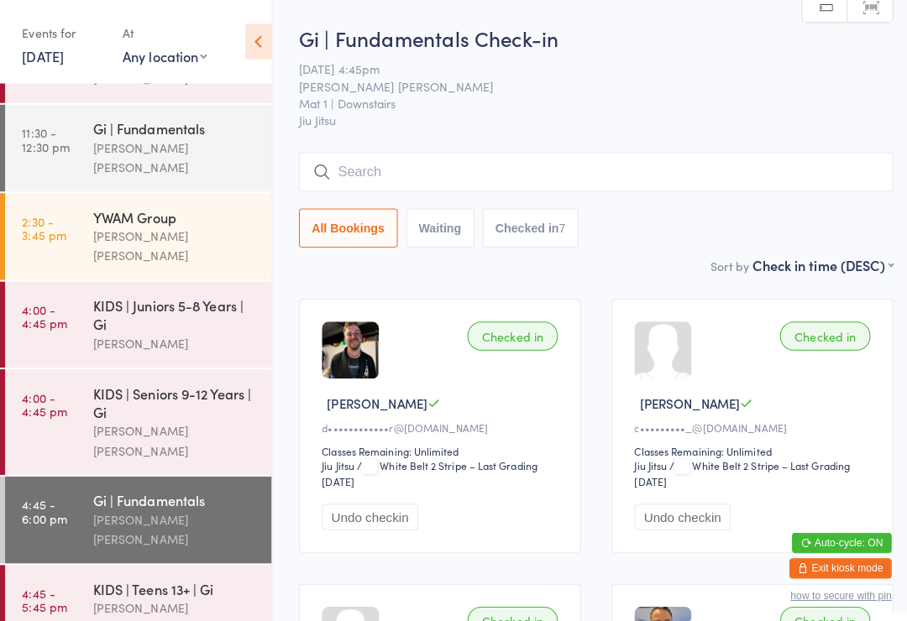
click at [168, 292] on div "KIDS | Juniors 5-8 Years | Gi" at bounding box center [172, 310] width 162 height 37
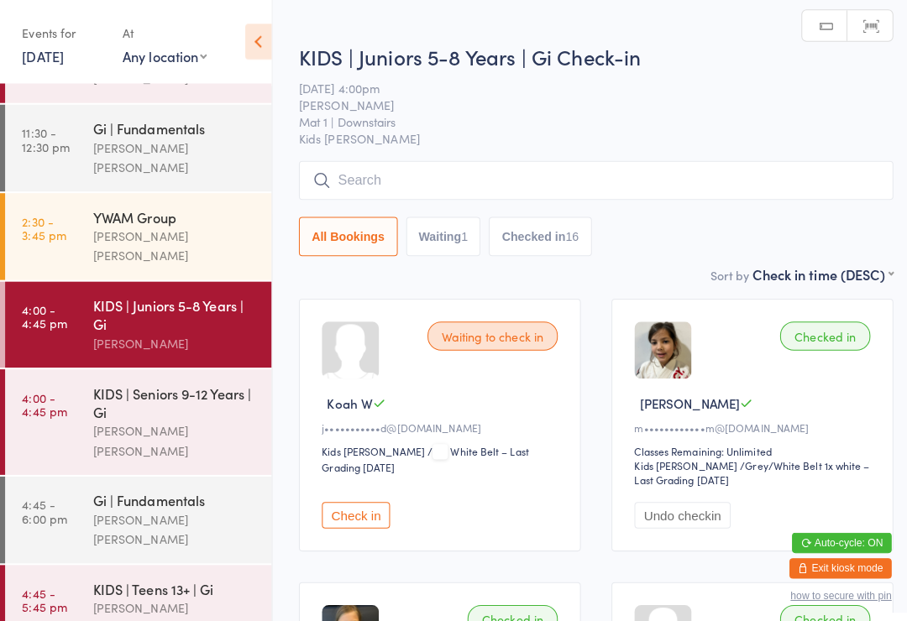
click at [428, 172] on input "search" at bounding box center [588, 178] width 586 height 39
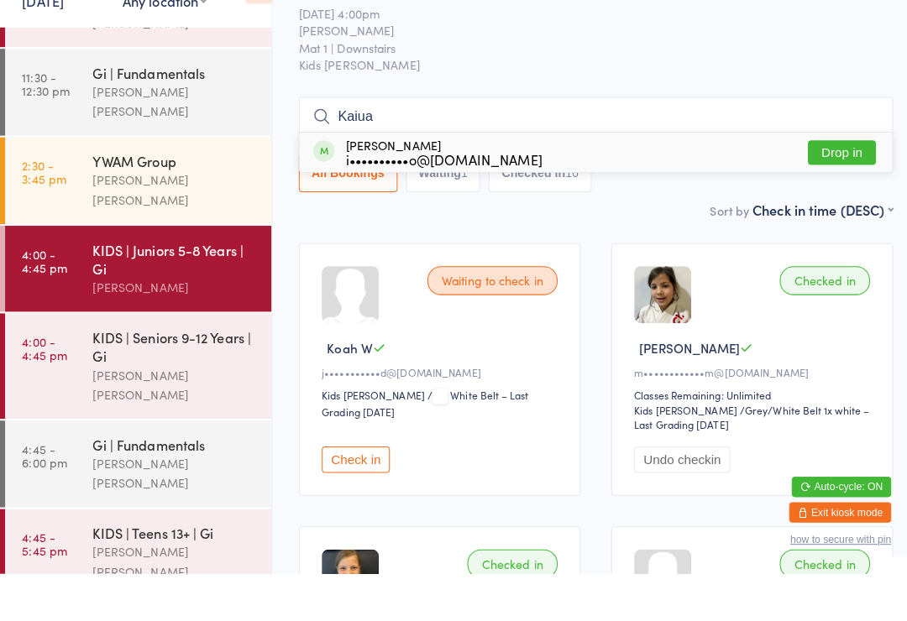
type input "Kaiua"
click at [823, 193] on button "Drop in" at bounding box center [830, 205] width 67 height 24
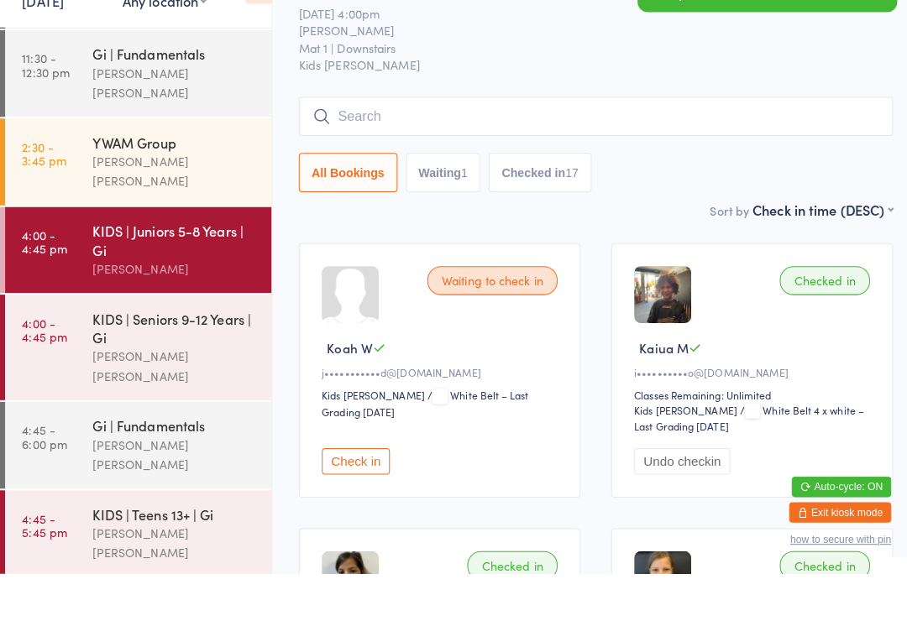
scroll to position [154, 0]
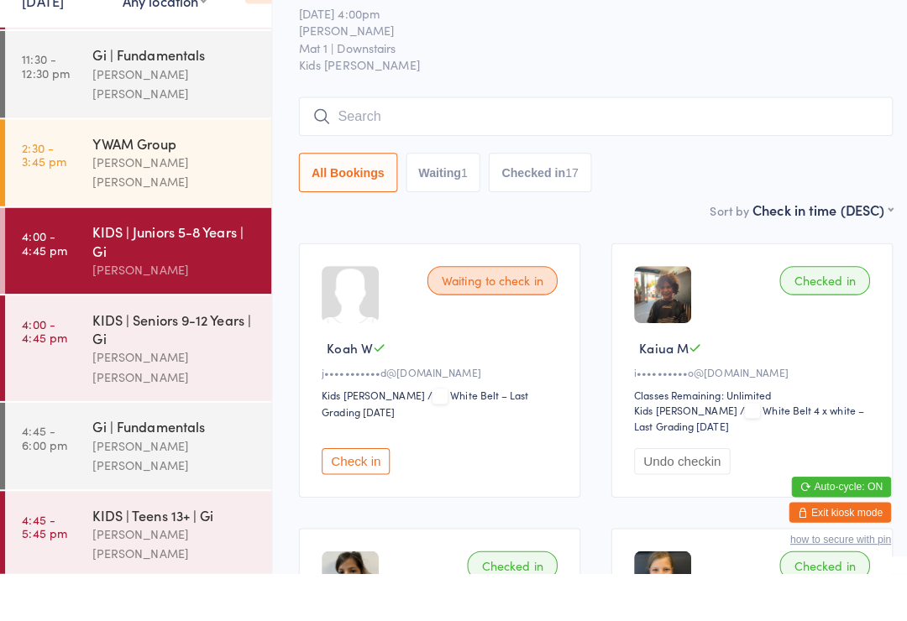
click at [186, 260] on div "KIDS | Juniors 5-8 Years | Gi Neil Sanchez" at bounding box center [179, 302] width 176 height 85
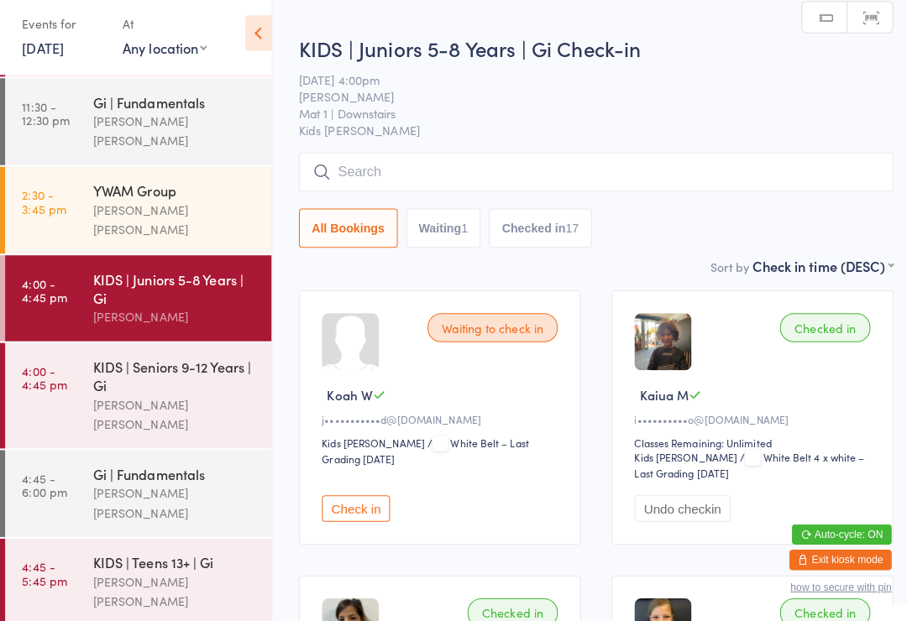
click at [188, 361] on div "KIDS | Seniors 9-12 Years | Gi" at bounding box center [172, 379] width 162 height 37
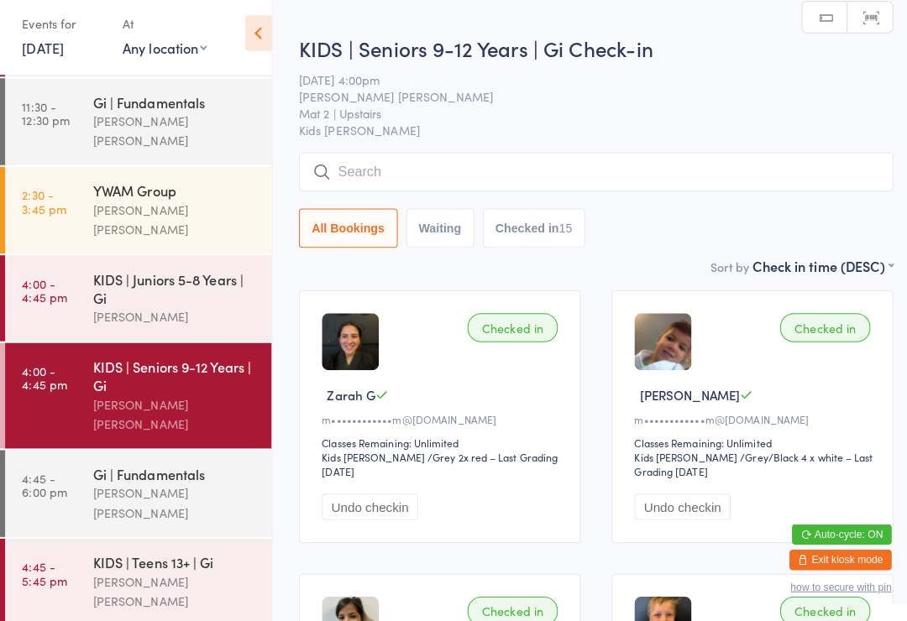
click at [421, 169] on input "search" at bounding box center [588, 178] width 586 height 39
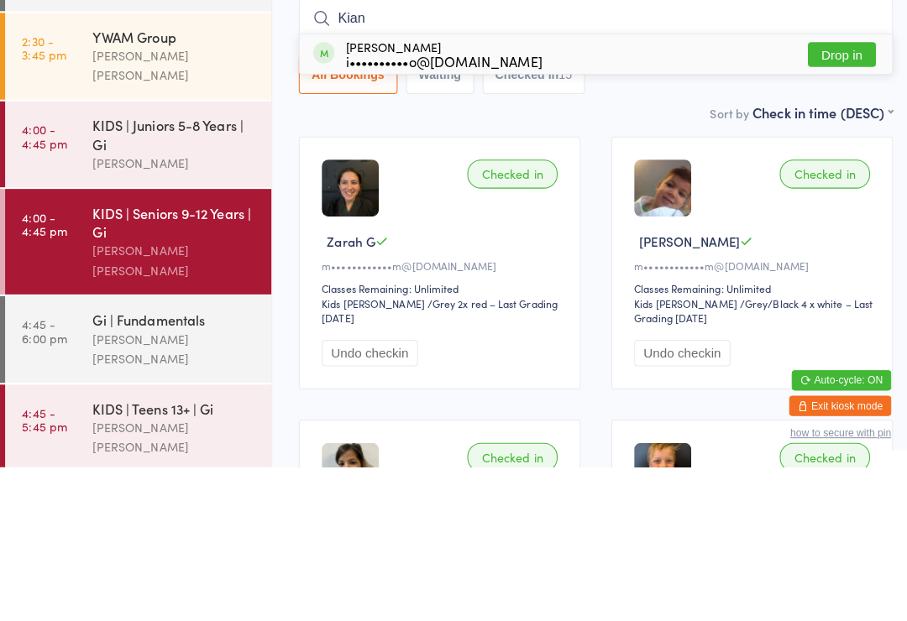
type input "Kian"
click at [826, 201] on button "Drop in" at bounding box center [830, 213] width 67 height 24
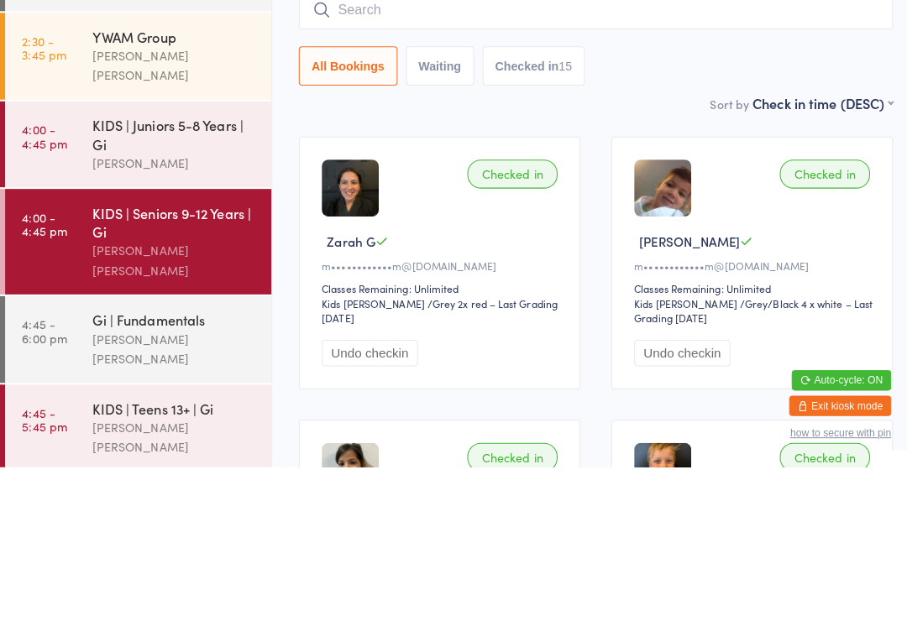
scroll to position [152, 0]
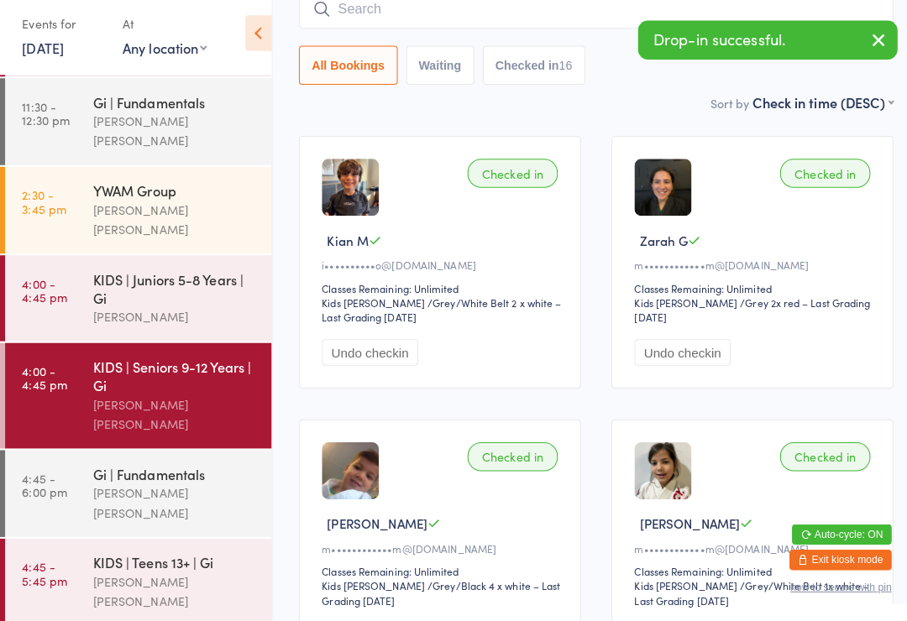
click at [173, 467] on div "Gi | Fundamentals" at bounding box center [172, 476] width 162 height 18
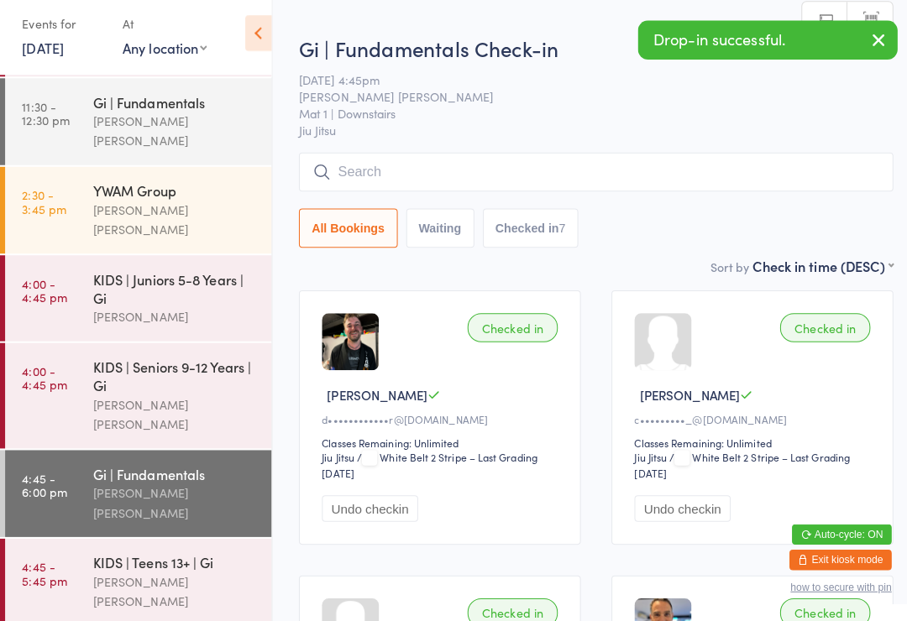
click at [484, 166] on input "search" at bounding box center [588, 178] width 586 height 39
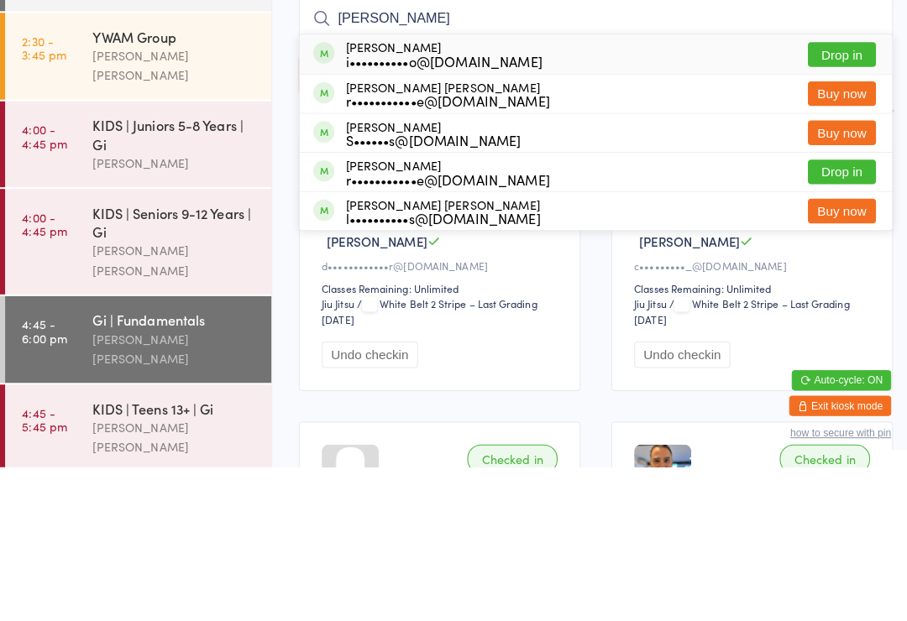
type input "Ivan"
click at [838, 201] on button "Drop in" at bounding box center [830, 213] width 67 height 24
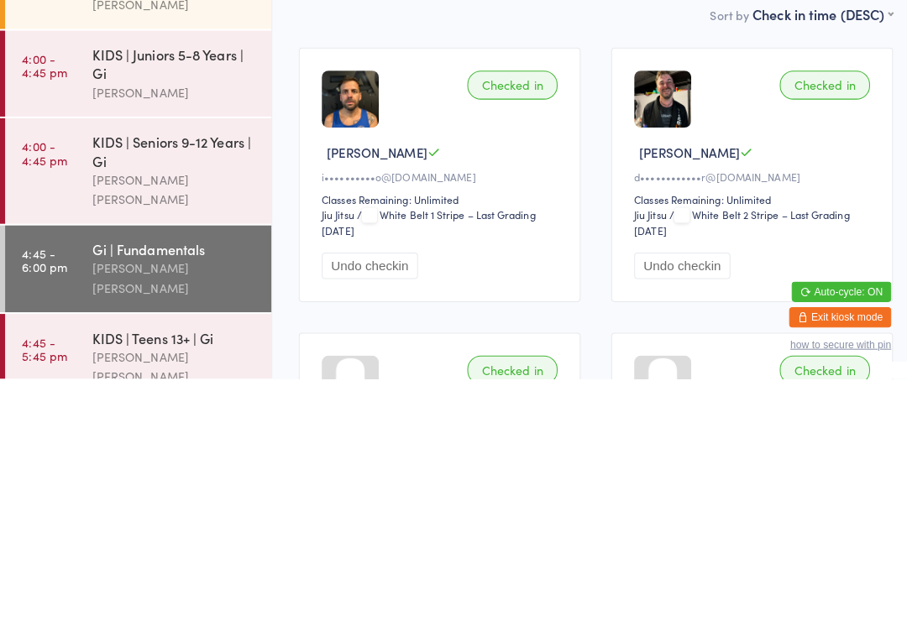
scroll to position [178, 0]
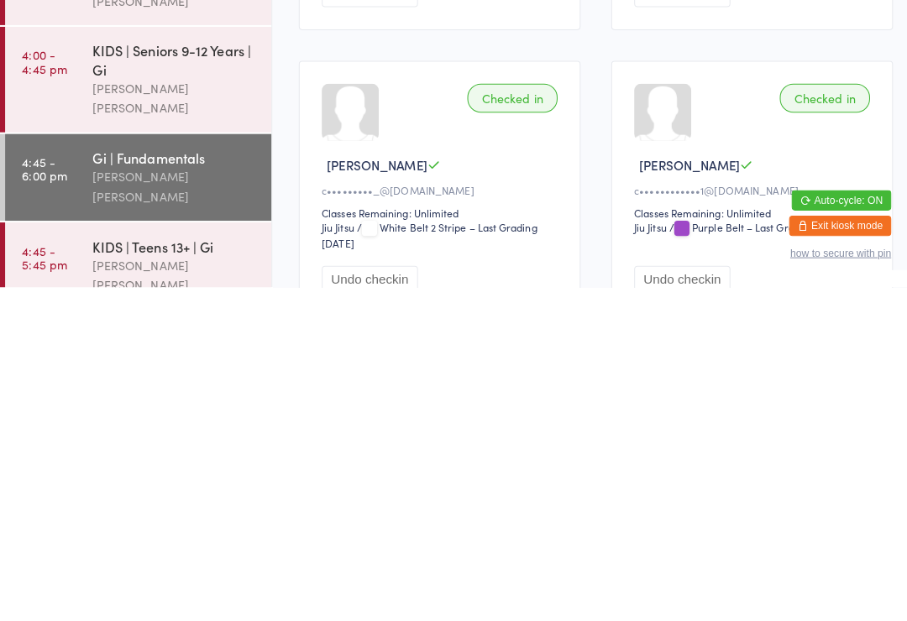
click at [65, 557] on link "4:45 - 5:45 pm KIDS | Teens 13+ | Gi Lucas Costa Santana" at bounding box center [136, 600] width 263 height 86
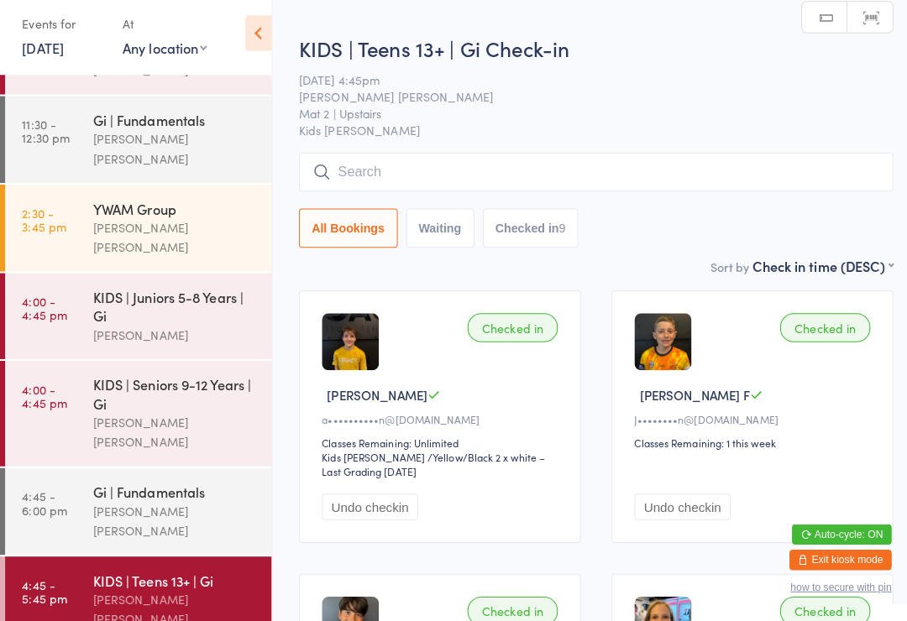
click at [383, 174] on input "search" at bounding box center [588, 178] width 586 height 39
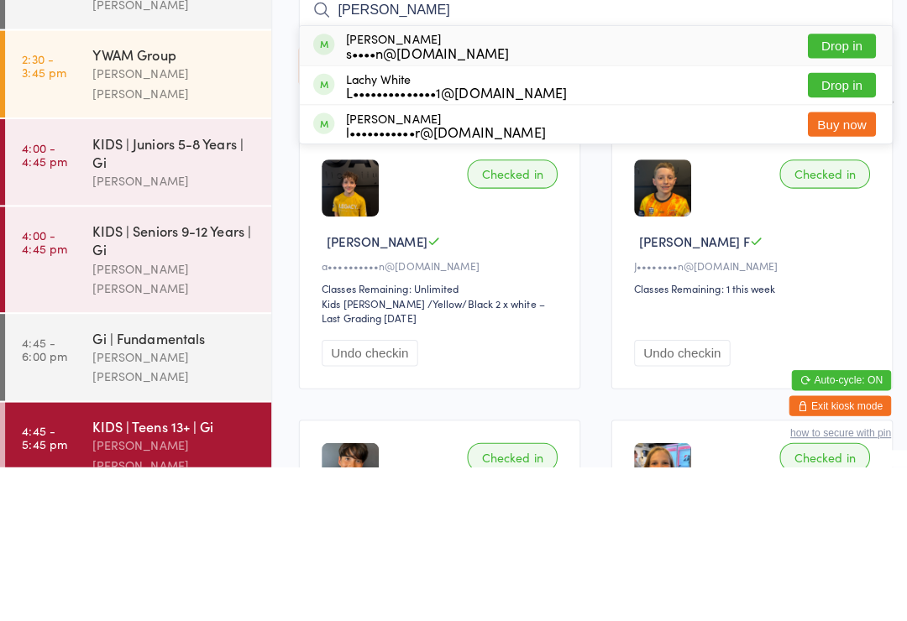
type input "Lach"
click at [376, 191] on div "Lachlan Desch s••••n@hrmcc.com.au" at bounding box center [421, 204] width 161 height 27
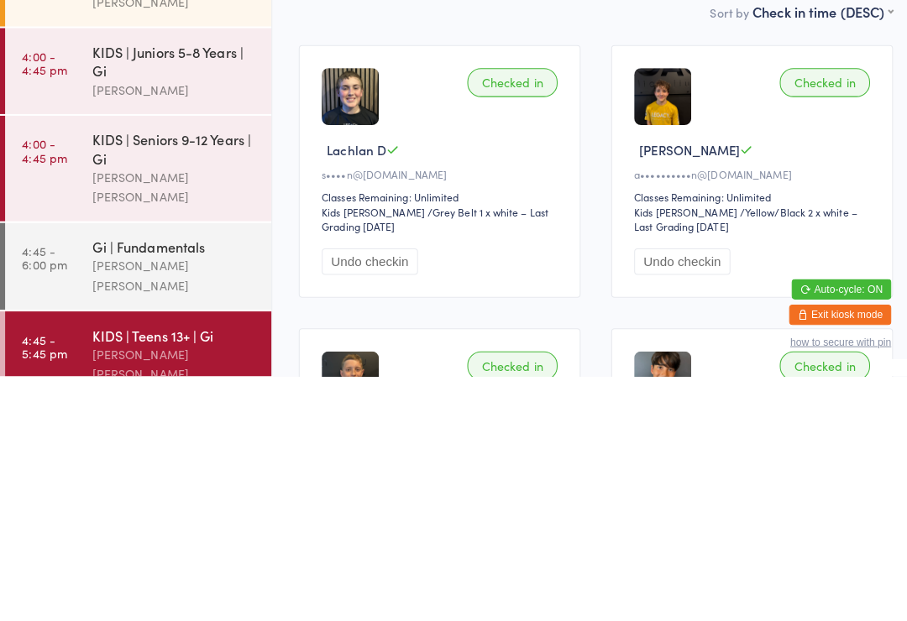
click at [192, 503] on div "[PERSON_NAME] [PERSON_NAME]" at bounding box center [172, 522] width 162 height 39
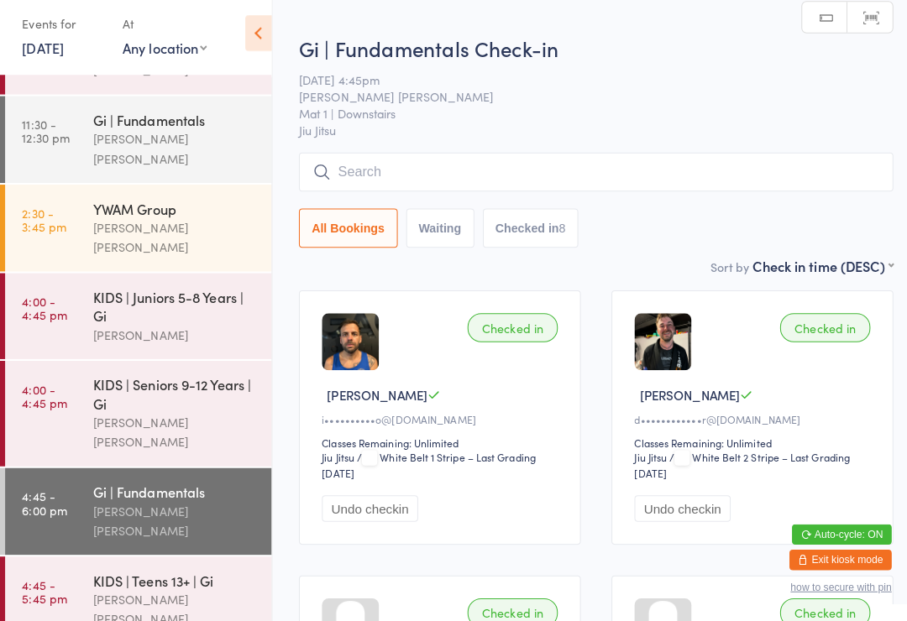
click at [521, 178] on input "search" at bounding box center [588, 178] width 586 height 39
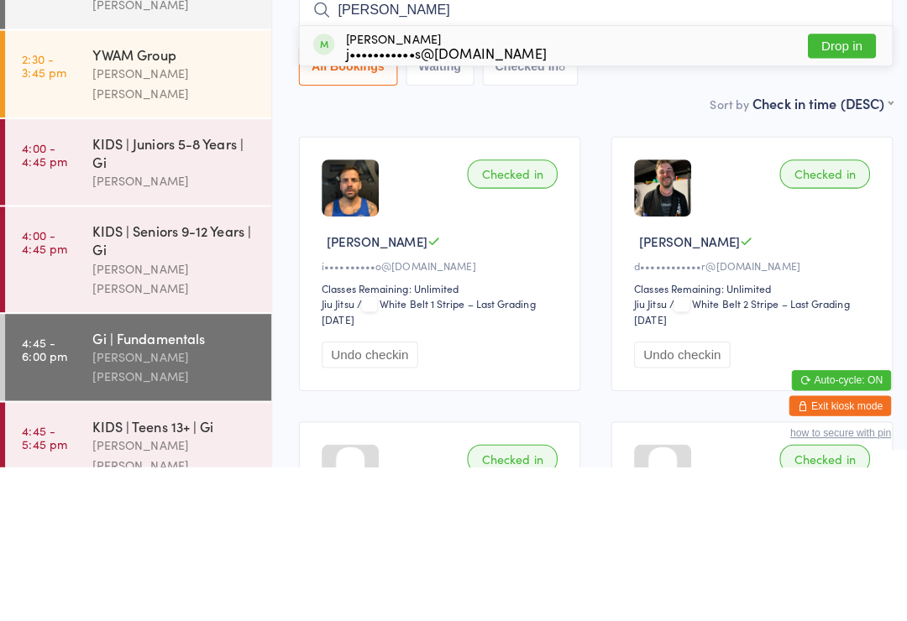
type input "Spinks"
click at [833, 193] on button "Drop in" at bounding box center [830, 205] width 67 height 24
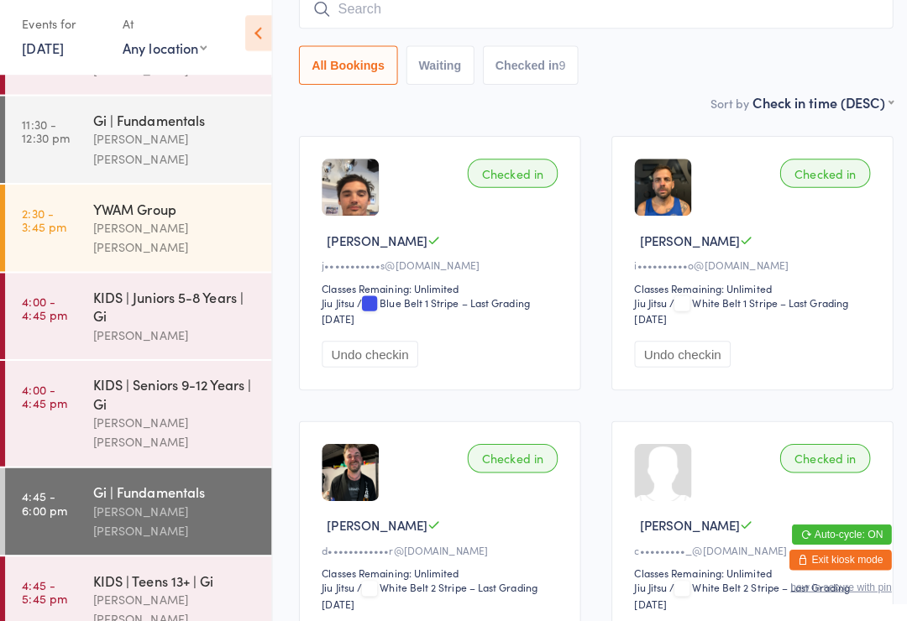
click at [103, 292] on div "KIDS | Juniors 5-8 Years | Gi" at bounding box center [172, 310] width 162 height 37
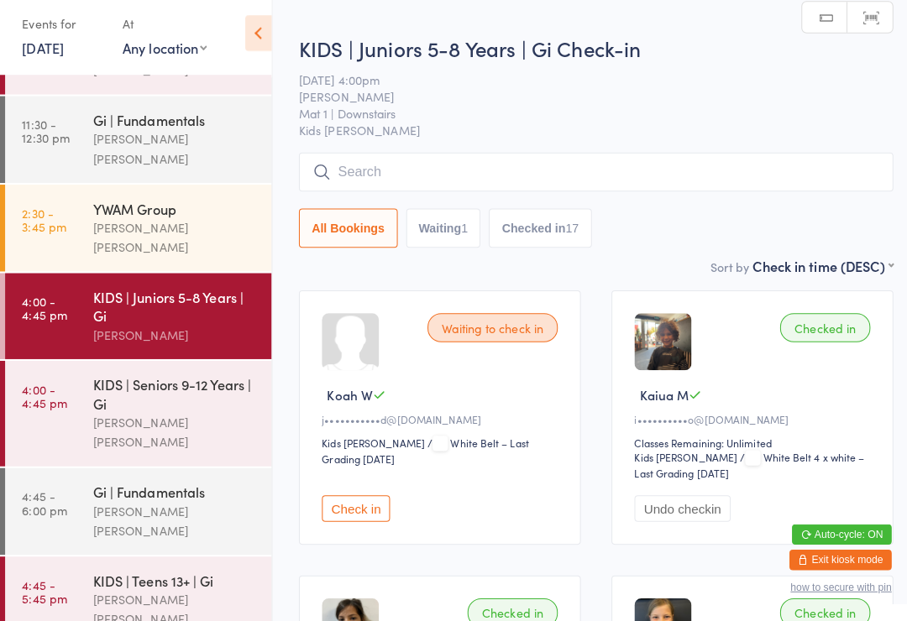
click at [62, 385] on time "4:00 - 4:45 pm" at bounding box center [44, 398] width 44 height 27
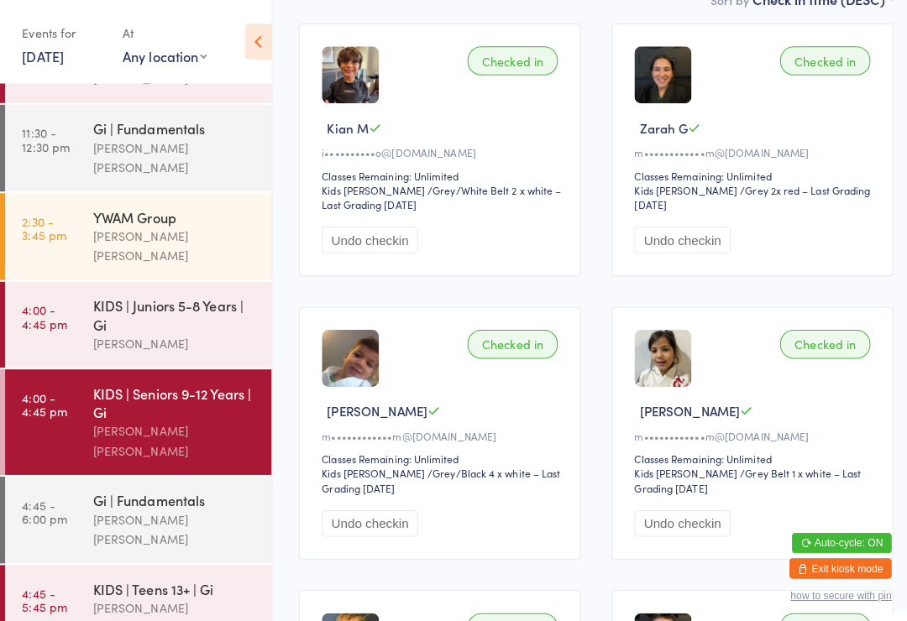
scroll to position [272, 0]
click at [159, 564] on div "KIDS | Teens 13+ | Gi Lucas Costa Santana" at bounding box center [179, 600] width 176 height 86
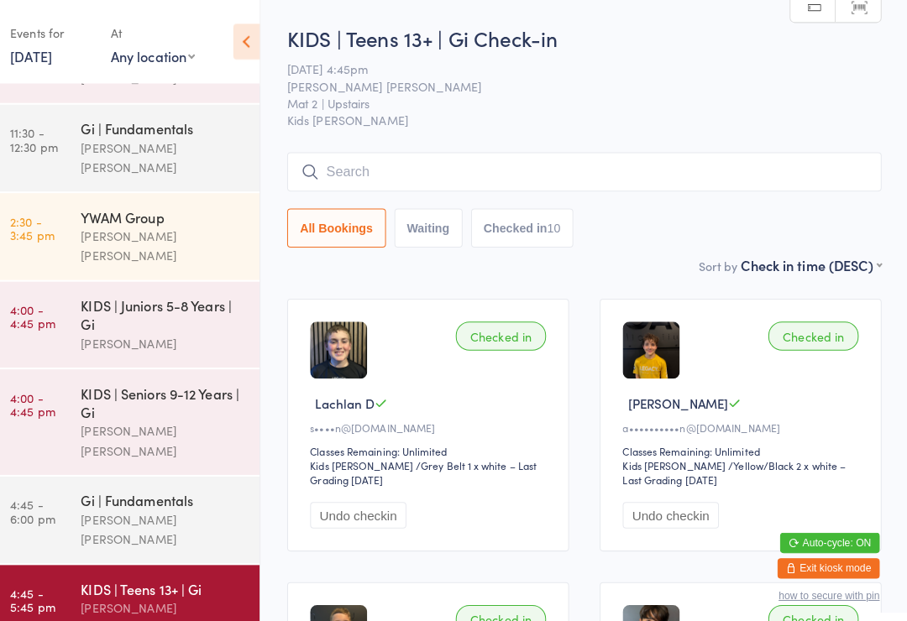
click at [125, 379] on div "KIDS | Seniors 9-12 Years | Gi" at bounding box center [172, 397] width 162 height 37
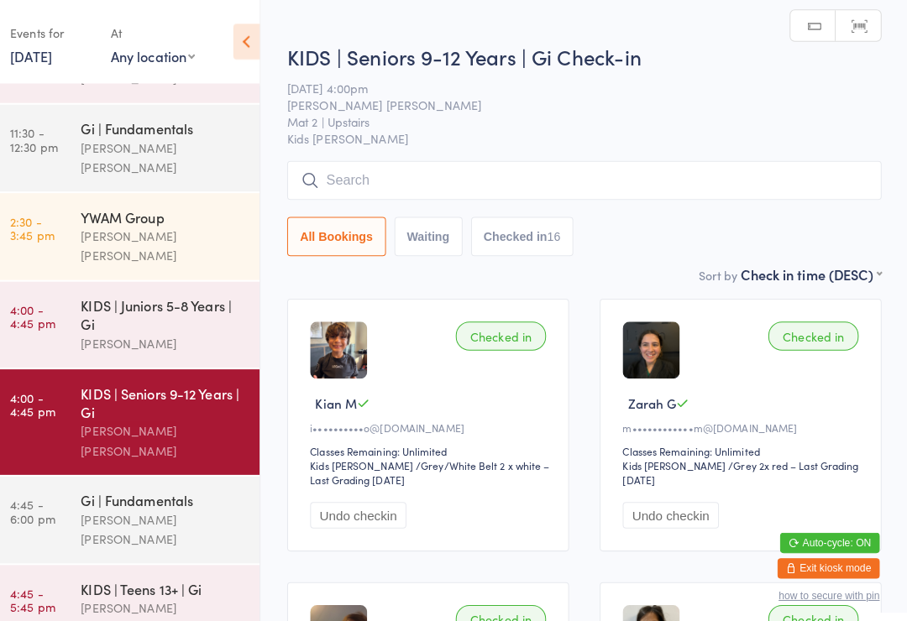
click at [67, 557] on link "4:45 - 5:45 pm KIDS | Teens 13+ | Gi Lucas Costa Santana" at bounding box center [136, 600] width 263 height 86
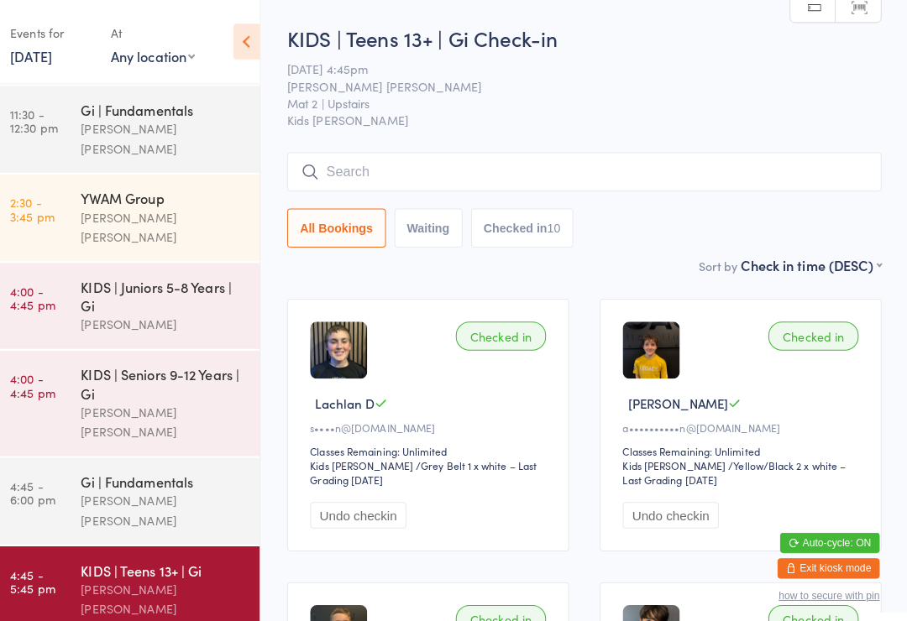
scroll to position [154, 0]
click at [168, 467] on div "Gi | Fundamentals" at bounding box center [172, 476] width 162 height 18
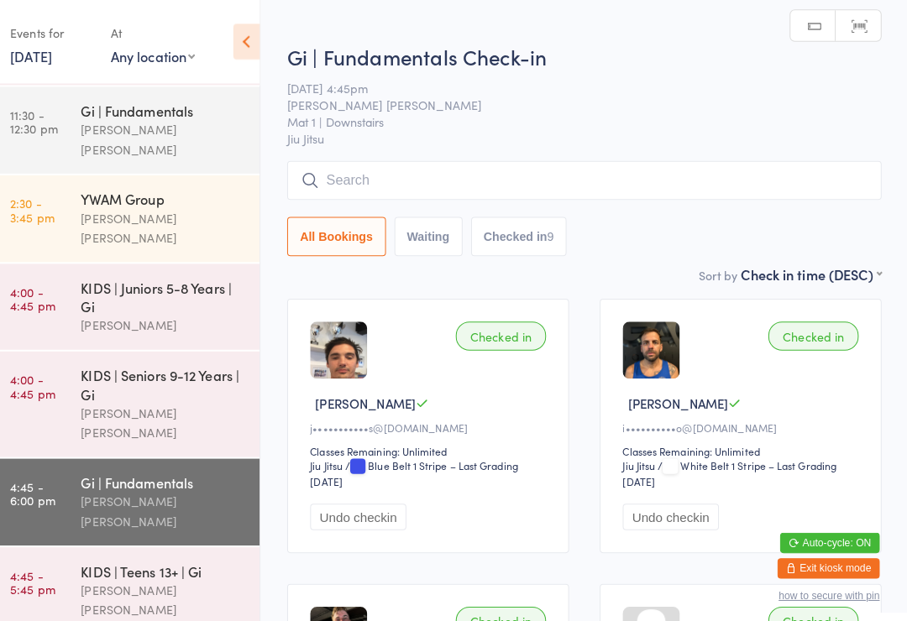
click at [450, 174] on input "search" at bounding box center [588, 178] width 586 height 39
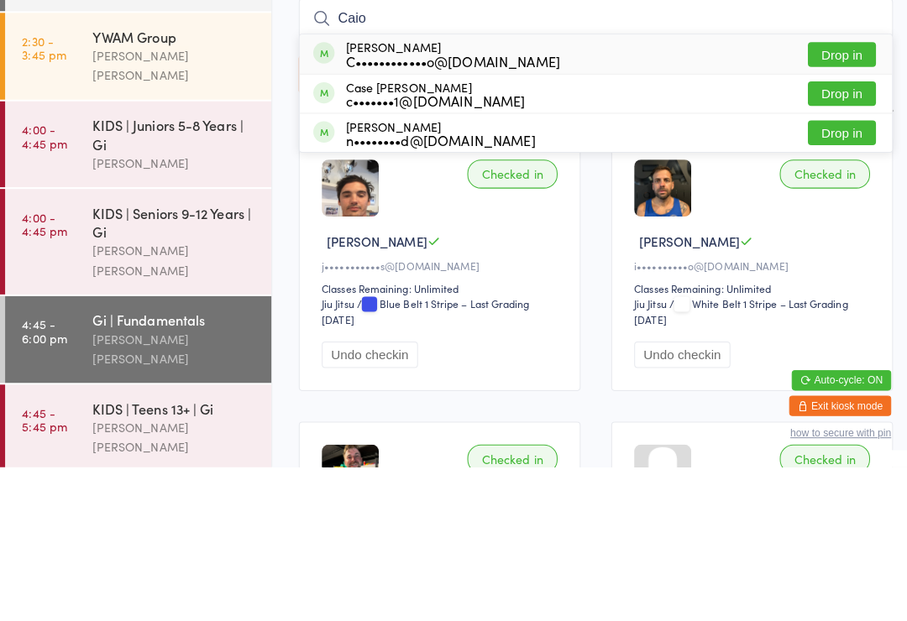
type input "Caio"
click at [842, 201] on button "Drop in" at bounding box center [830, 213] width 67 height 24
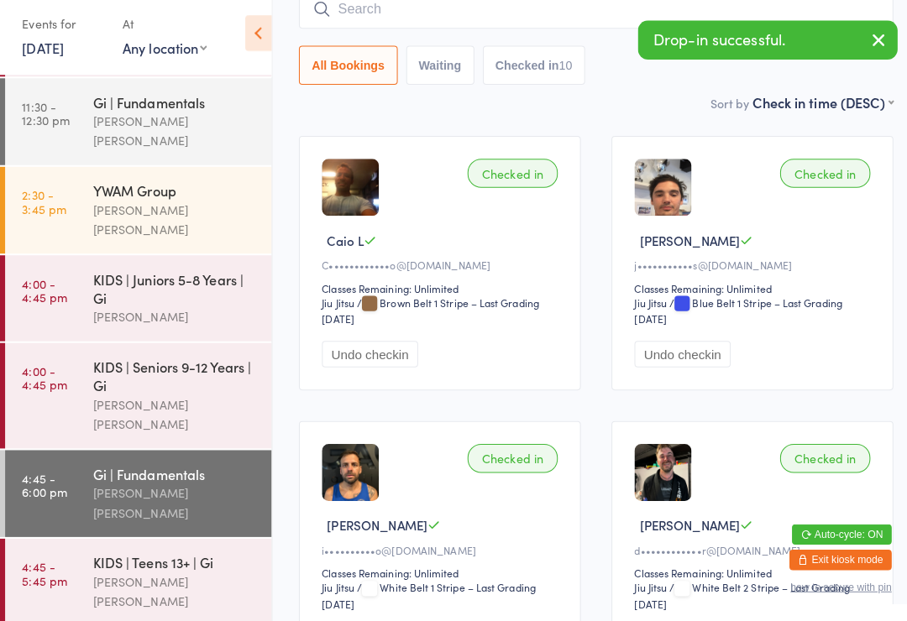
click at [588, 14] on input "search" at bounding box center [588, 17] width 586 height 39
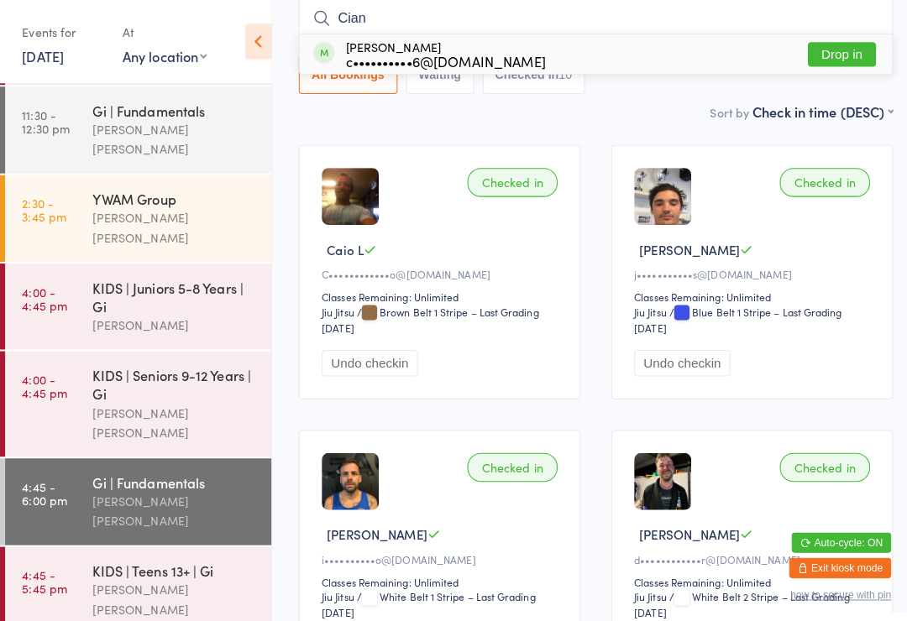
type input "Cian"
click at [852, 57] on button "Drop in" at bounding box center [830, 54] width 67 height 24
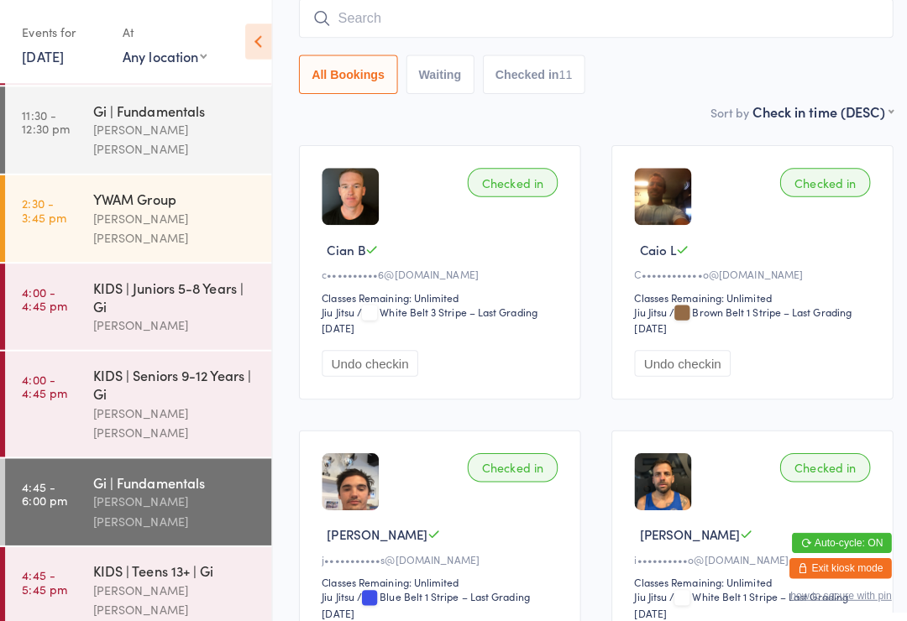
click at [48, 561] on time "4:45 - 5:45 pm" at bounding box center [44, 574] width 44 height 27
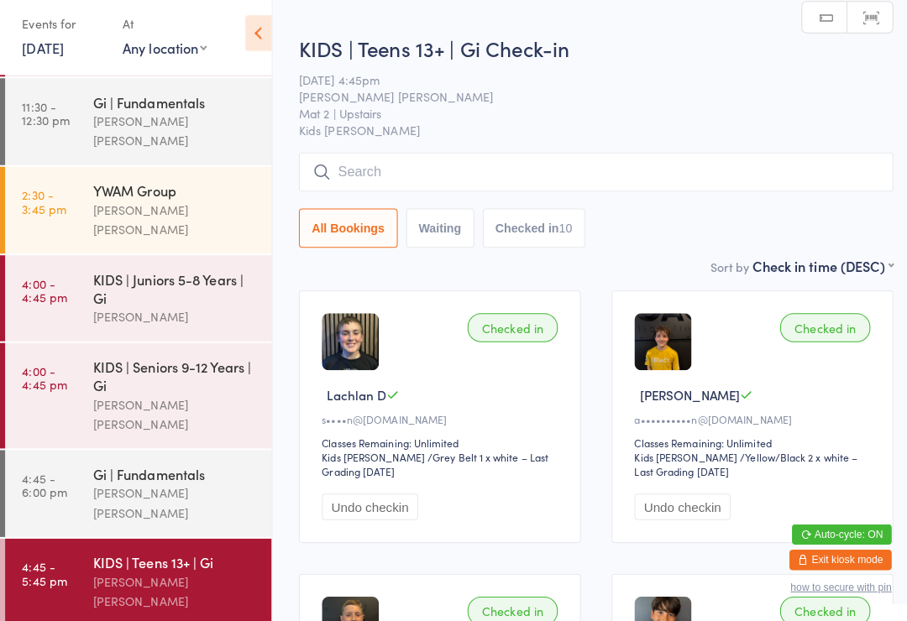
click at [345, 165] on input "search" at bounding box center [588, 178] width 586 height 39
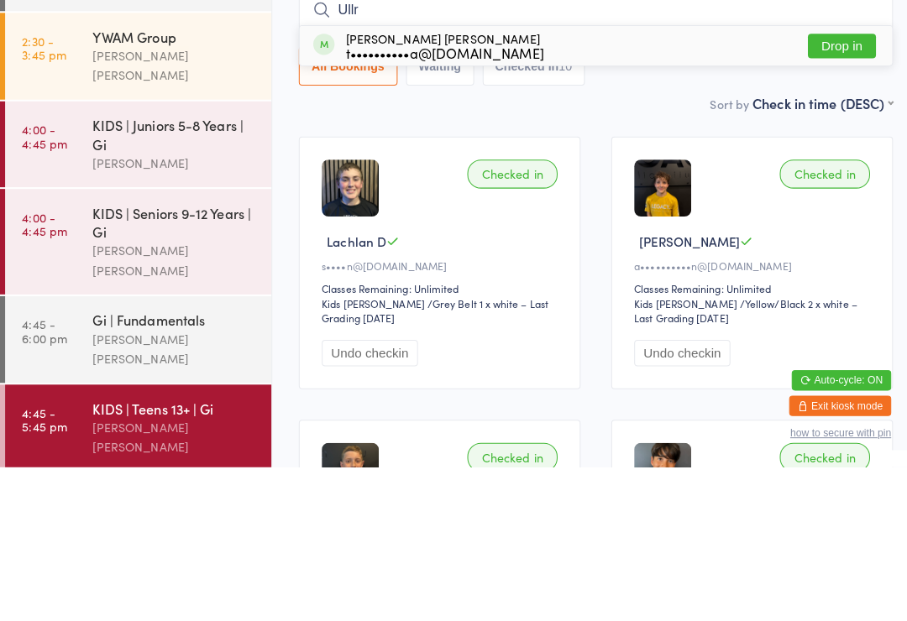
type input "Ullr"
click at [818, 193] on button "Drop in" at bounding box center [830, 205] width 67 height 24
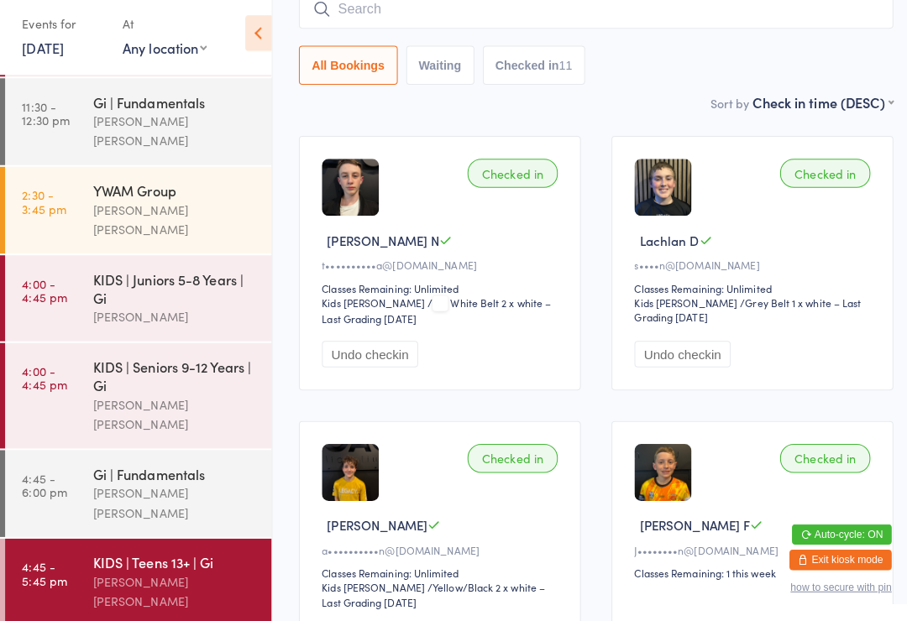
click at [530, 24] on input "search" at bounding box center [588, 17] width 586 height 39
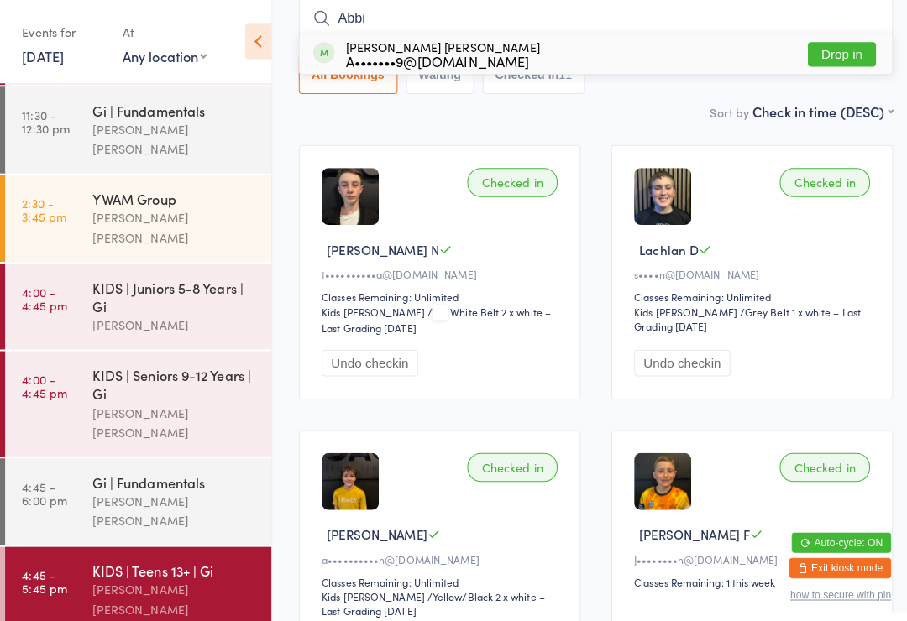
type input "Abbi"
click at [831, 49] on button "Drop in" at bounding box center [830, 54] width 67 height 24
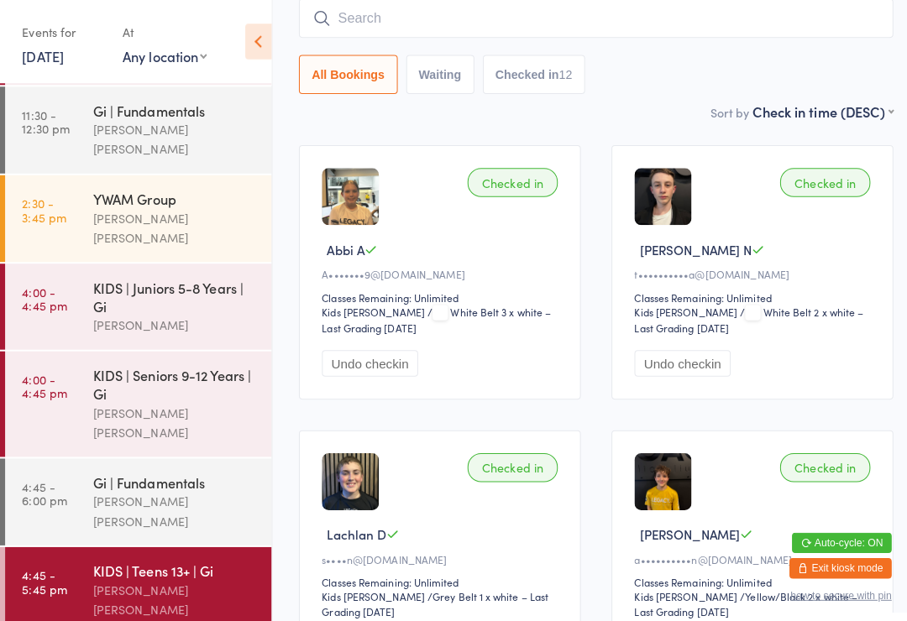
click at [118, 467] on div "Gi | Fundamentals" at bounding box center [172, 476] width 162 height 18
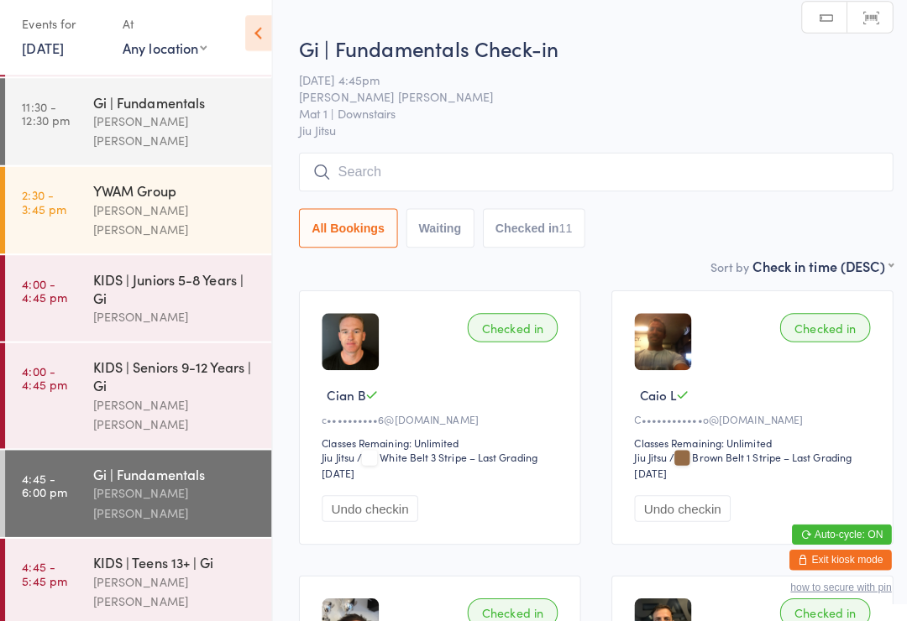
click at [416, 162] on input "search" at bounding box center [588, 178] width 586 height 39
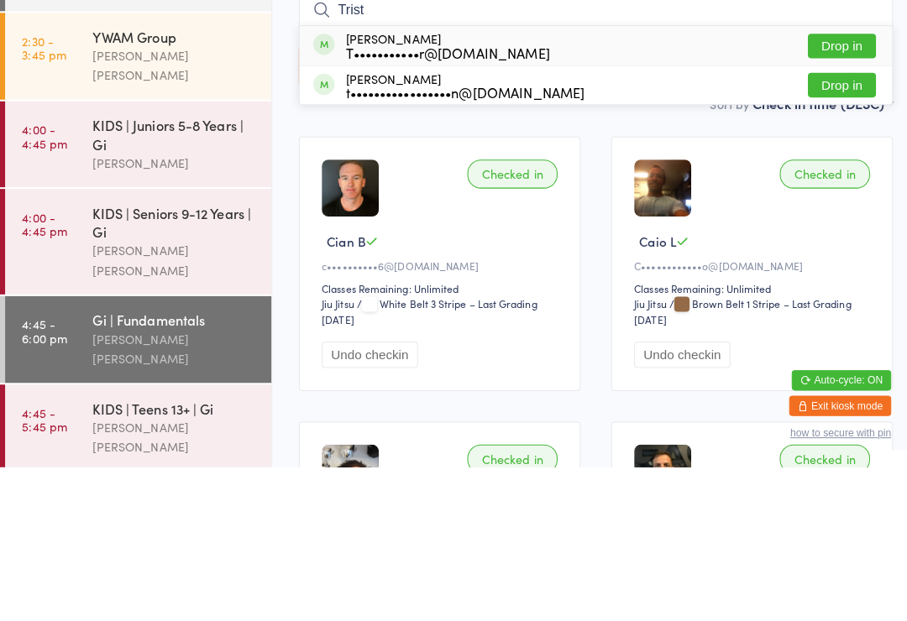
type input "Trist"
click at [809, 193] on button "Drop in" at bounding box center [830, 205] width 67 height 24
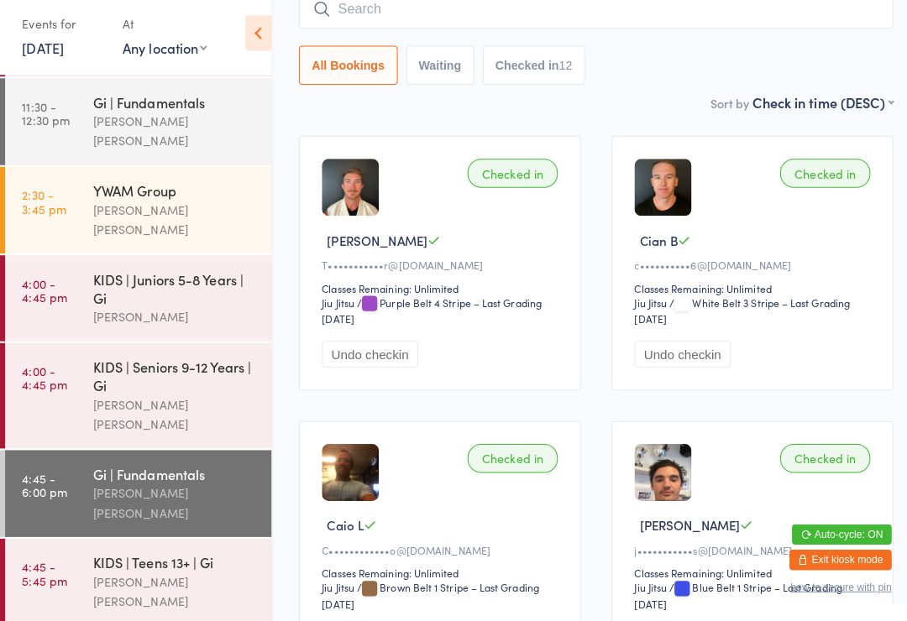
click at [225, 554] on div "KIDS | Teens 13+ | Gi" at bounding box center [172, 563] width 162 height 18
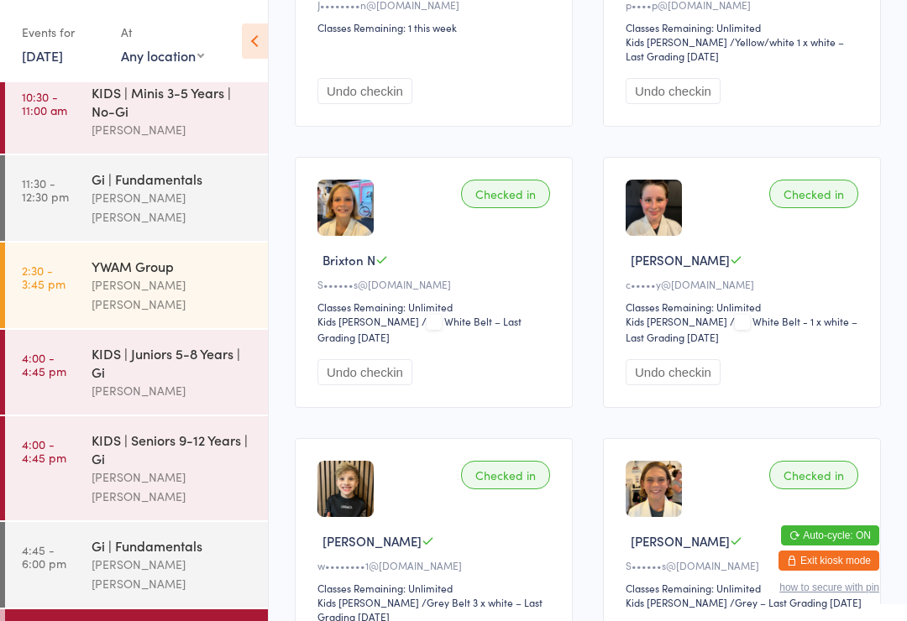
scroll to position [102, 0]
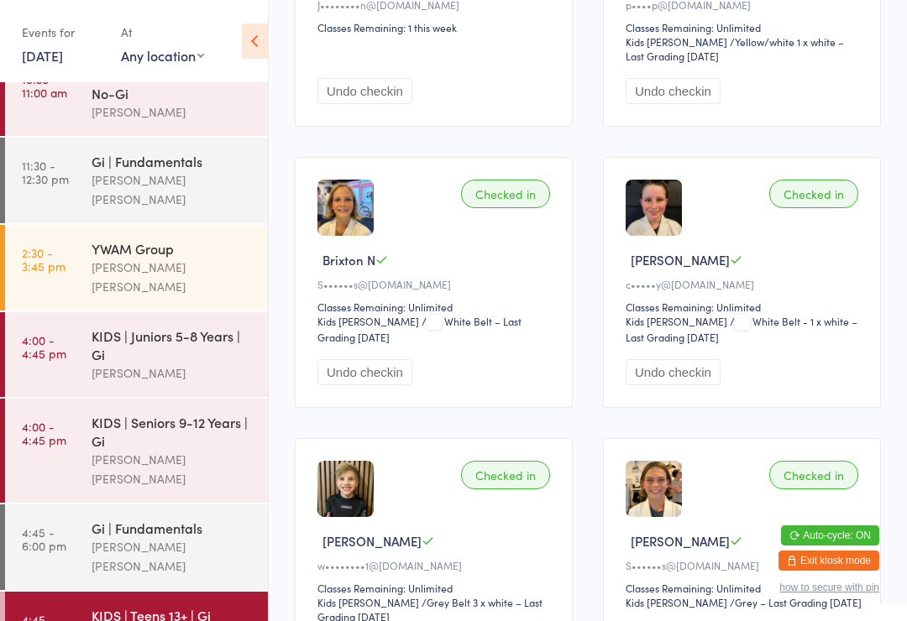
click at [223, 606] on div "KIDS | Teens 13+ | Gi" at bounding box center [172, 615] width 162 height 18
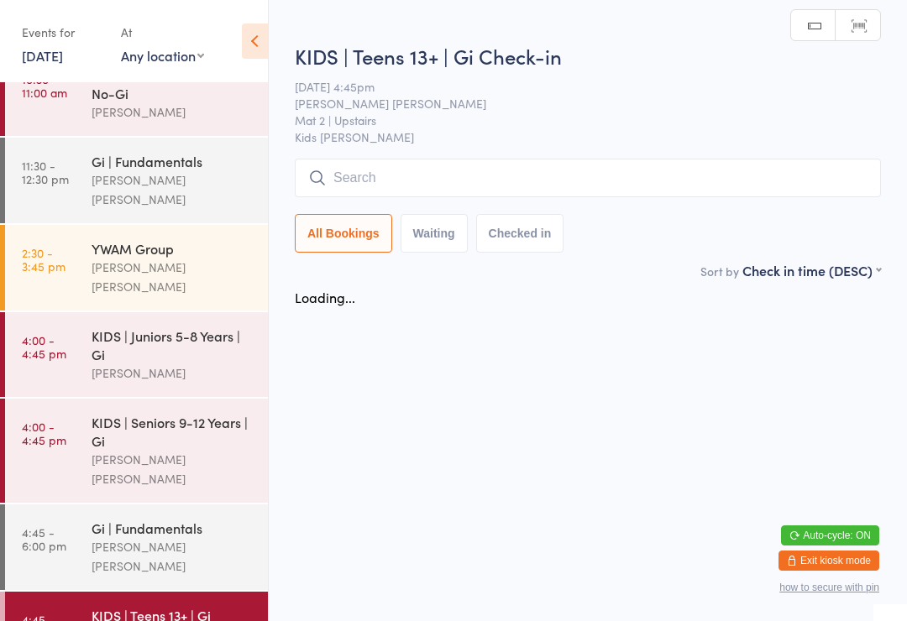
scroll to position [0, 0]
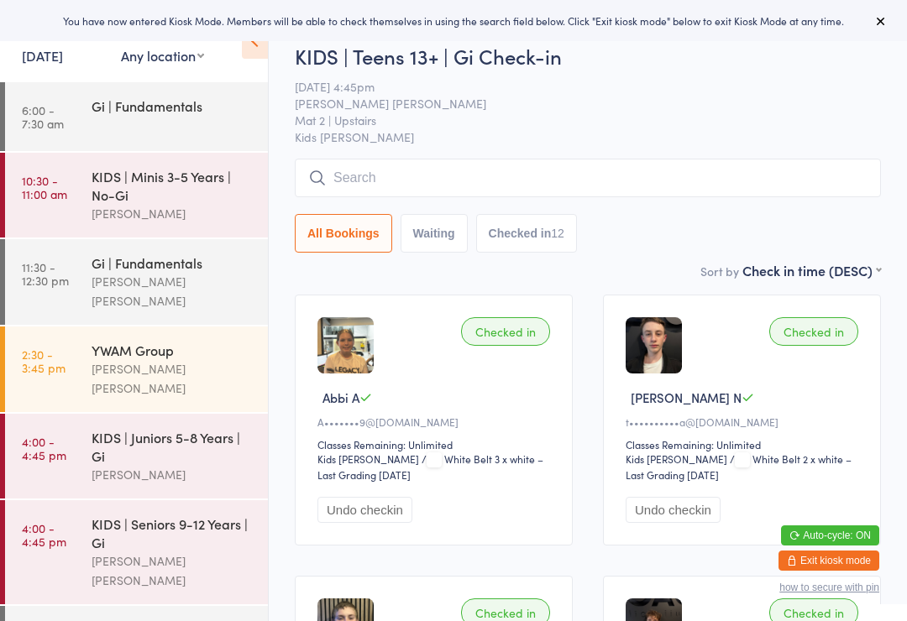
click at [724, 196] on input "search" at bounding box center [588, 178] width 586 height 39
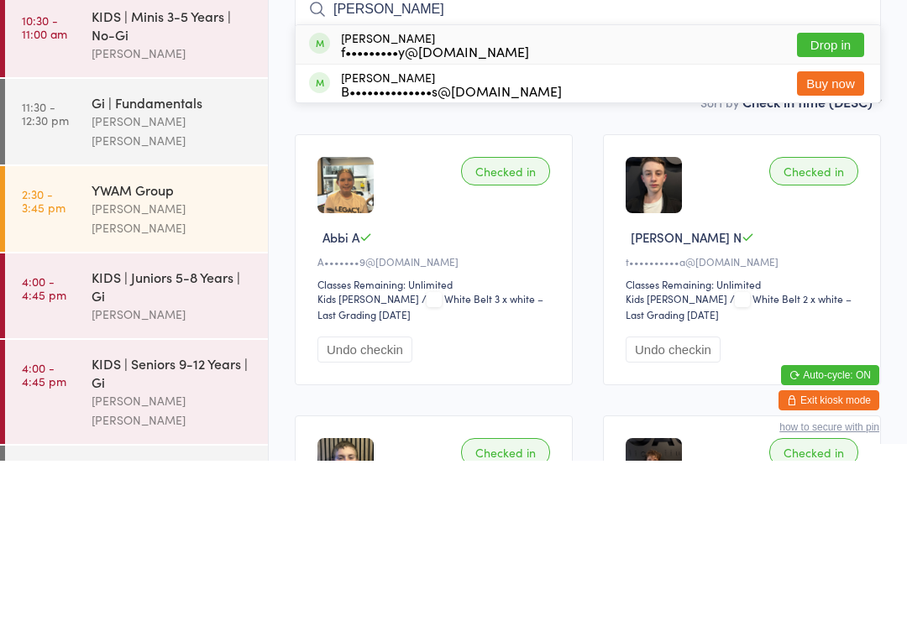
type input "[PERSON_NAME]"
click at [831, 193] on button "Drop in" at bounding box center [830, 205] width 67 height 24
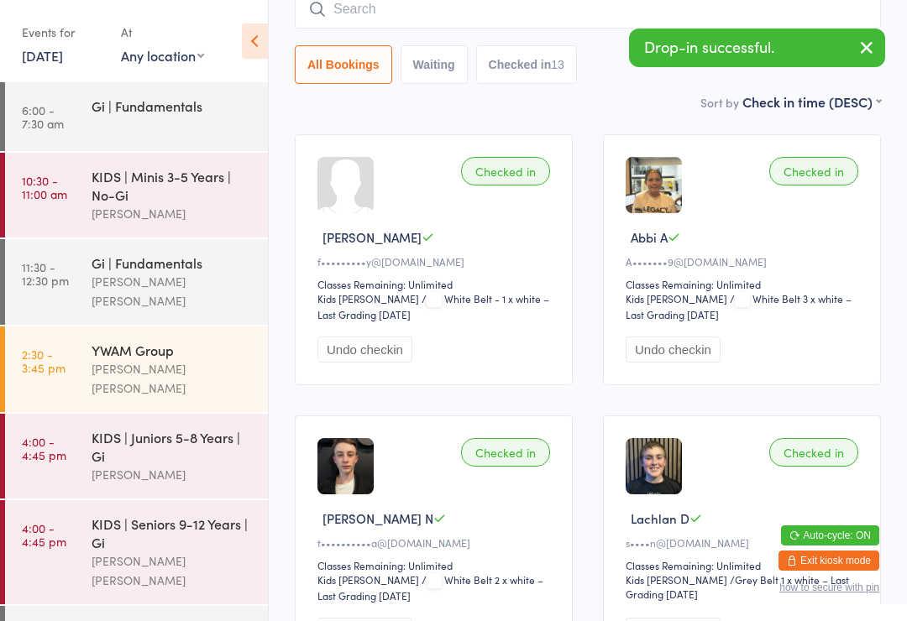
click at [562, 39] on div "All Bookings Waiting Checked in 13" at bounding box center [588, 37] width 586 height 94
click at [592, 15] on input "search" at bounding box center [588, 9] width 586 height 39
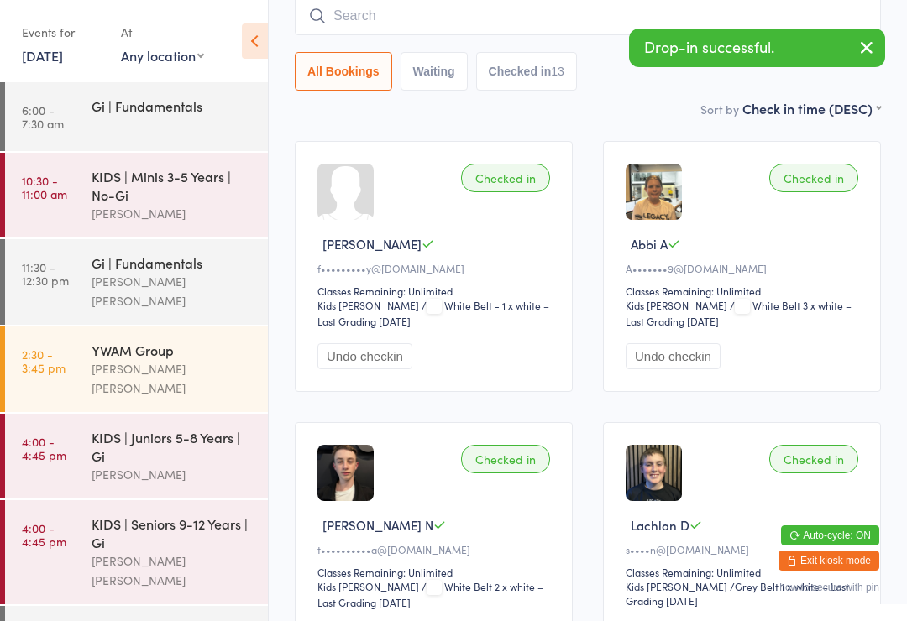
scroll to position [152, 0]
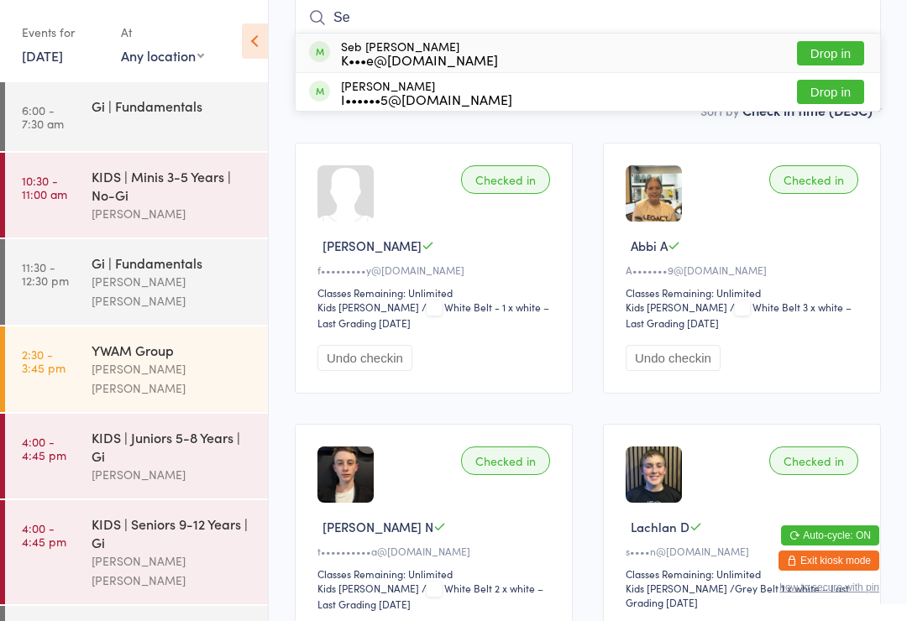
type input "S"
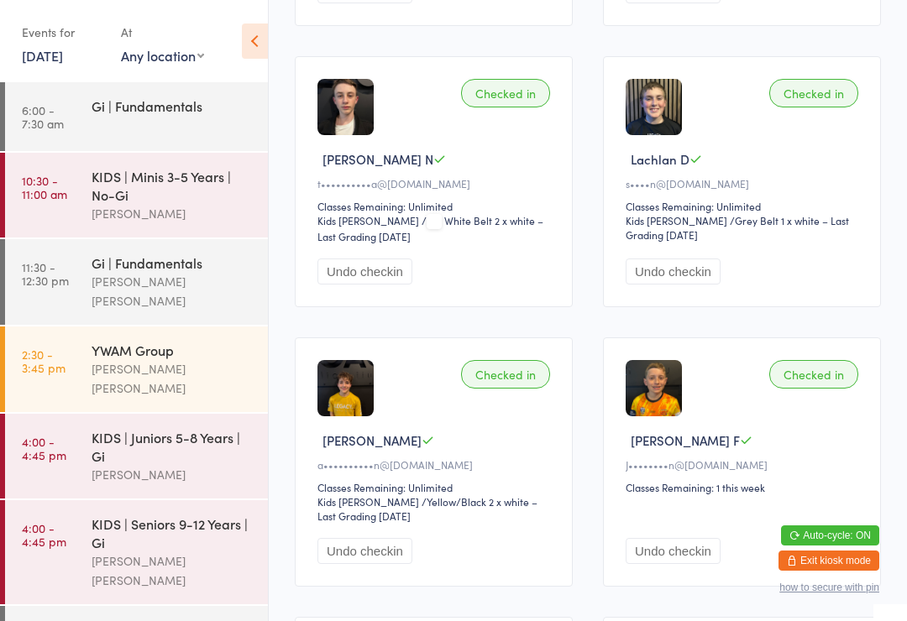
scroll to position [0, 0]
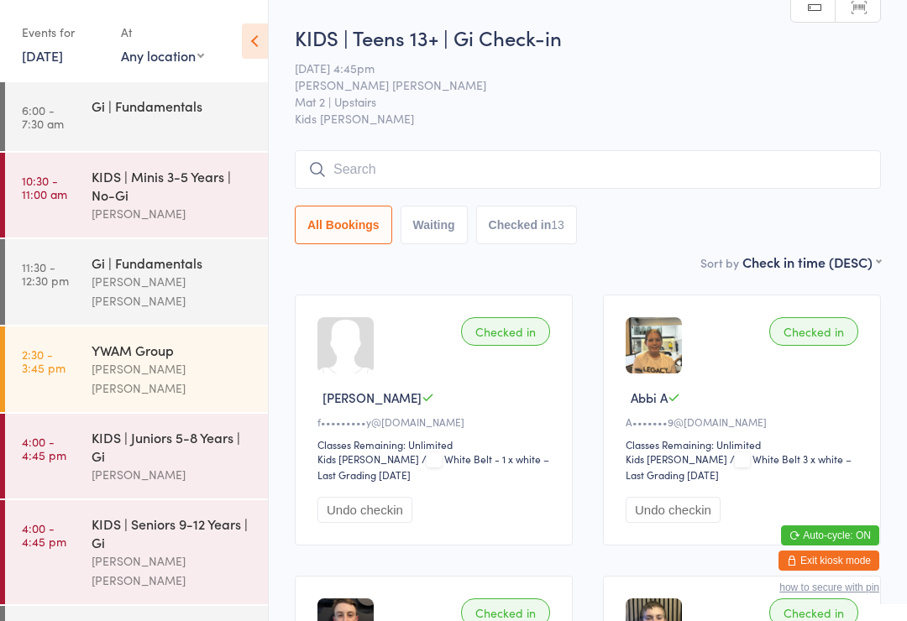
click at [92, 282] on div "[PERSON_NAME] [PERSON_NAME]" at bounding box center [172, 291] width 162 height 39
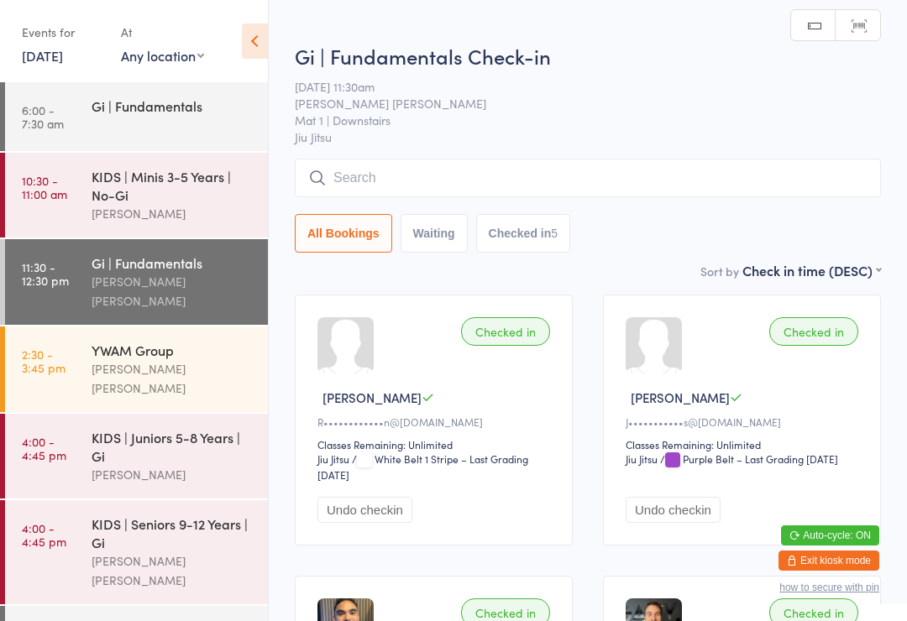
click at [108, 620] on div "Gi | Fundamentals" at bounding box center [172, 629] width 162 height 18
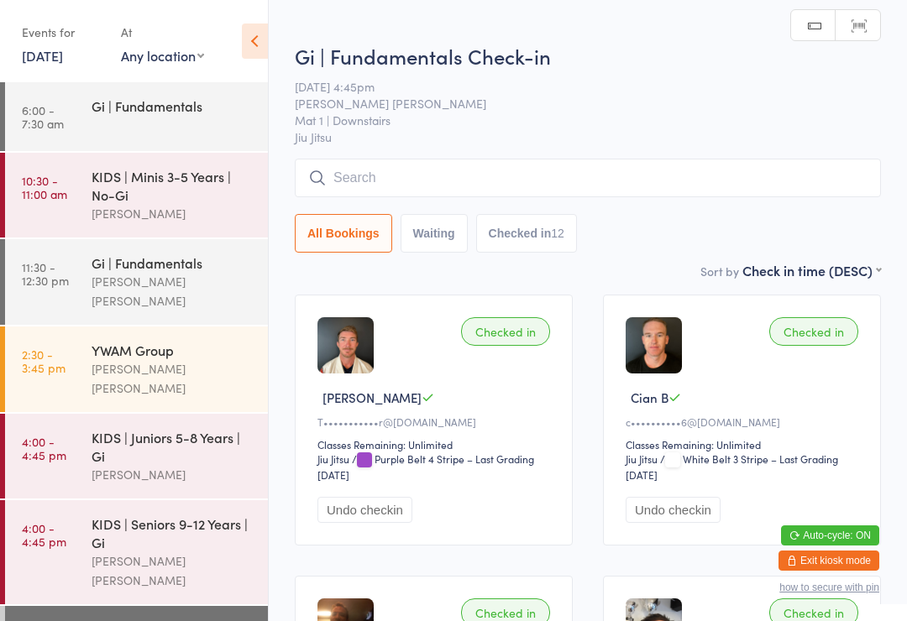
click at [394, 179] on input "search" at bounding box center [588, 178] width 586 height 39
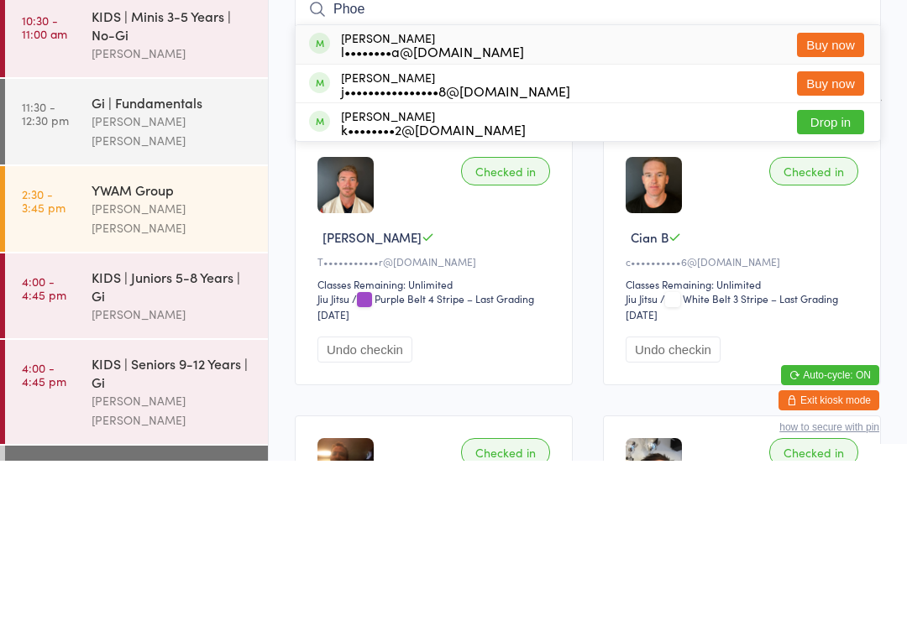
type input "Phoe"
click at [831, 270] on button "Drop in" at bounding box center [830, 282] width 67 height 24
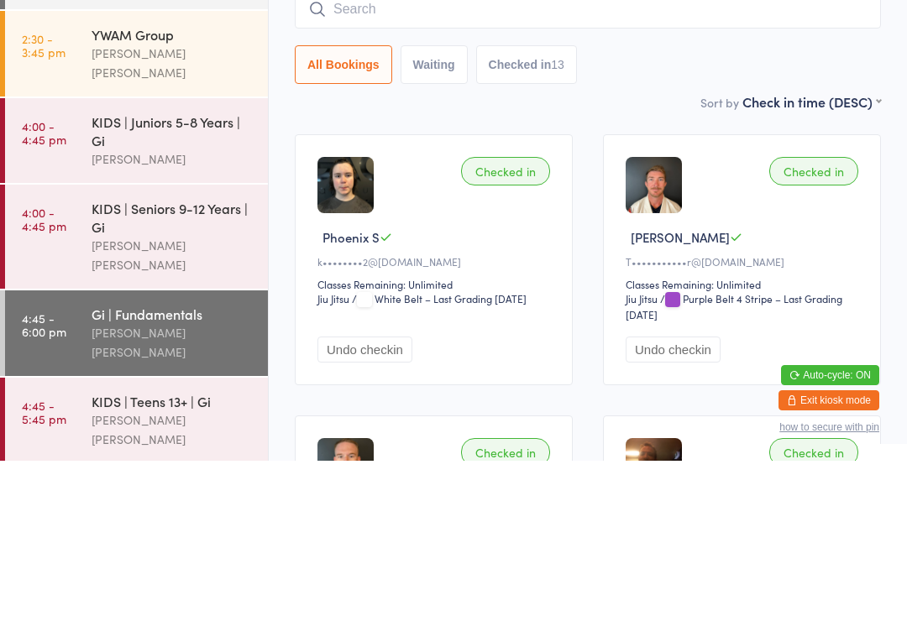
scroll to position [154, 0]
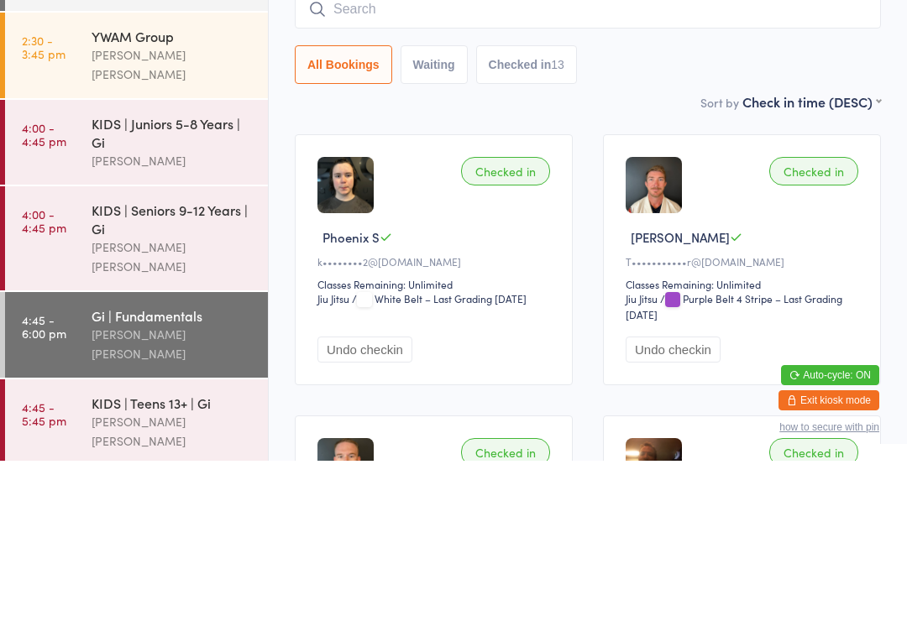
click at [91, 361] on div "KIDS | Seniors 9-12 Years | Gi" at bounding box center [172, 379] width 162 height 37
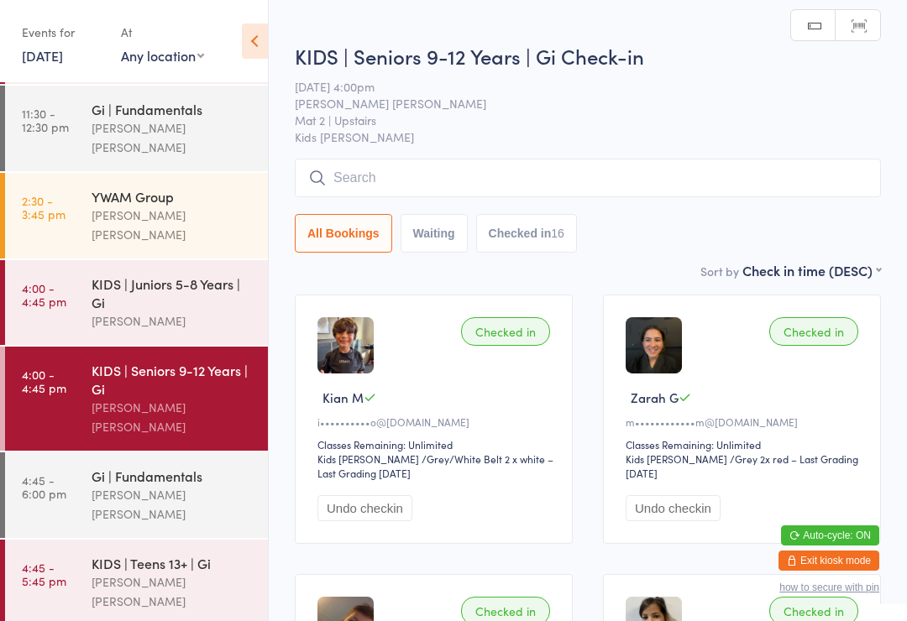
click at [76, 452] on link "4:45 - 6:00 pm Gi | Fundamentals [PERSON_NAME] [PERSON_NAME]" at bounding box center [136, 495] width 263 height 86
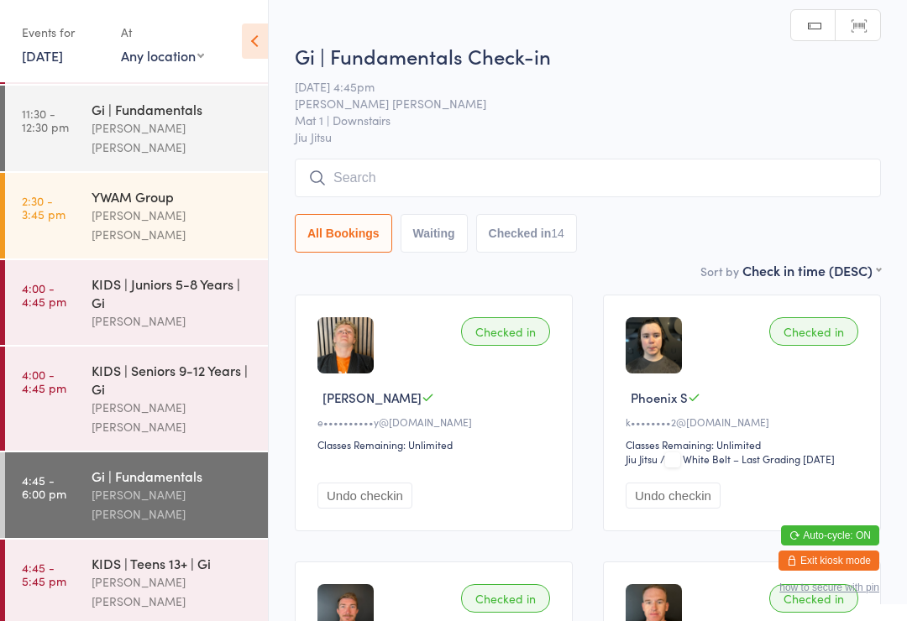
click at [361, 191] on input "search" at bounding box center [588, 178] width 586 height 39
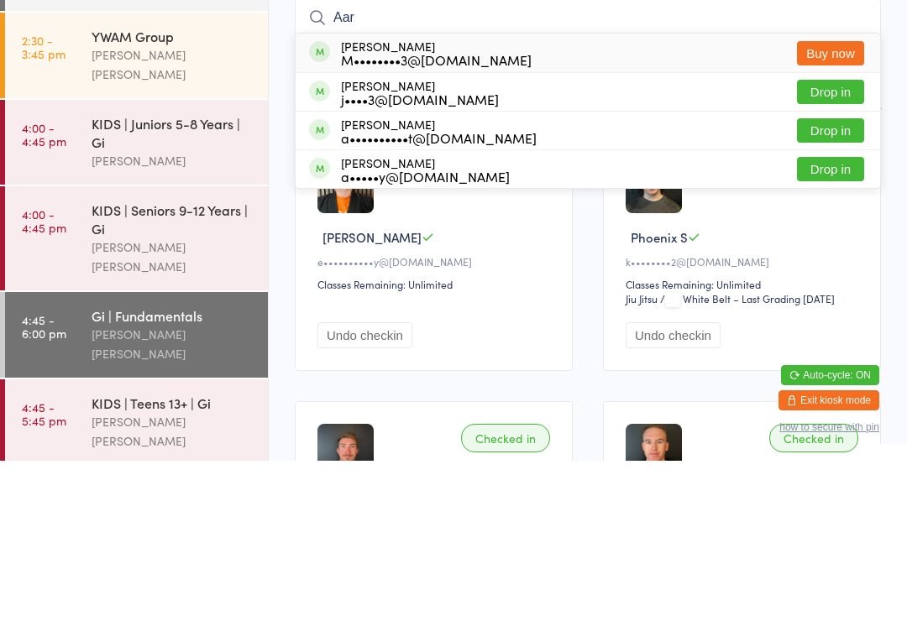
type input "Aar"
click at [825, 317] on button "Drop in" at bounding box center [830, 329] width 67 height 24
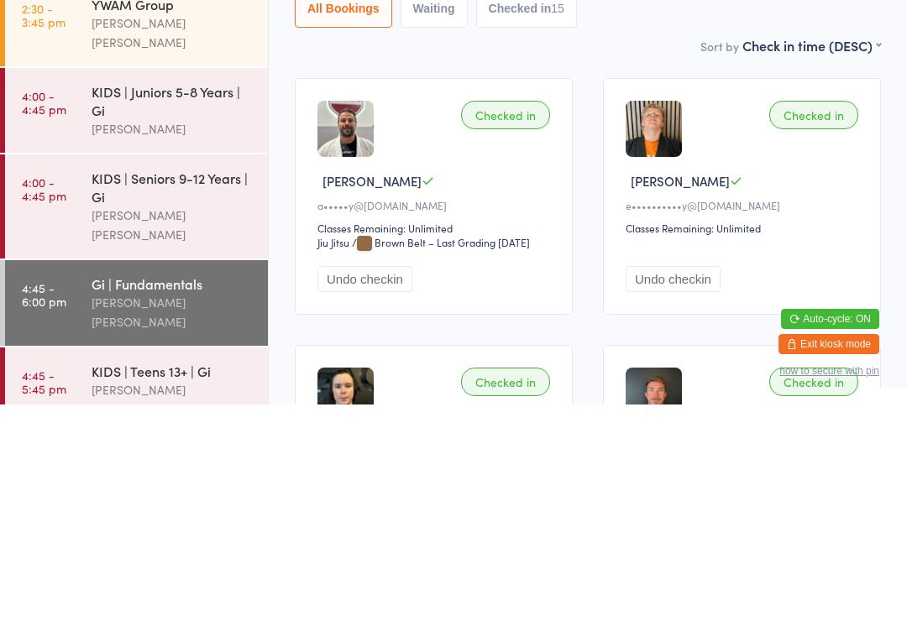
scroll to position [128, 0]
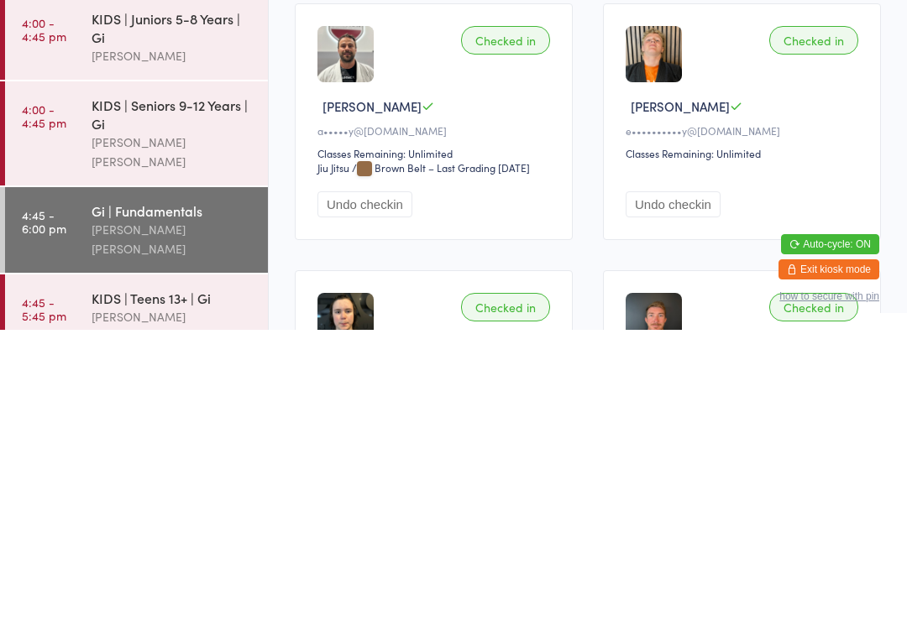
click at [164, 580] on div "KIDS | Teens 13+ | Gi" at bounding box center [172, 589] width 162 height 18
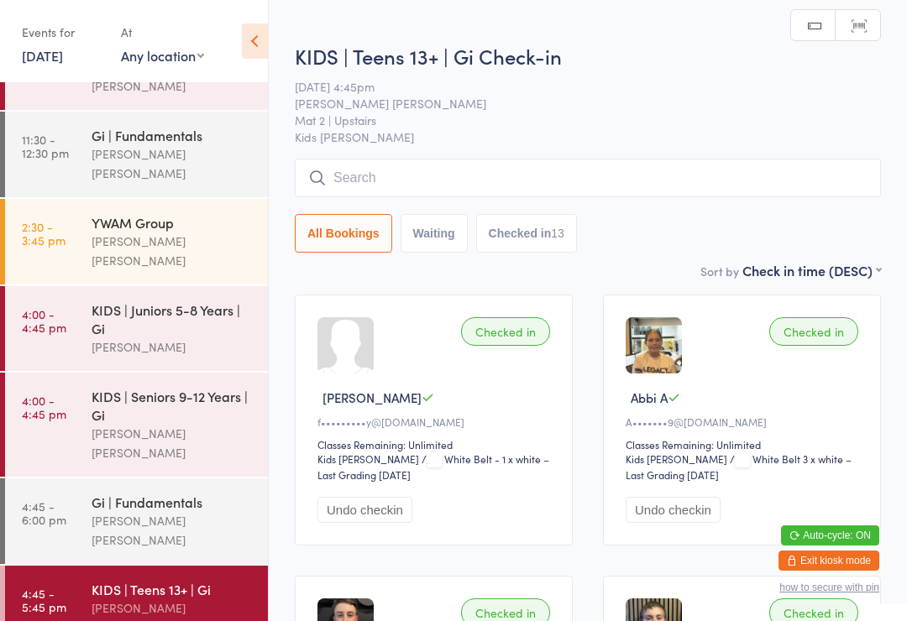
click at [497, 178] on input "search" at bounding box center [588, 178] width 586 height 39
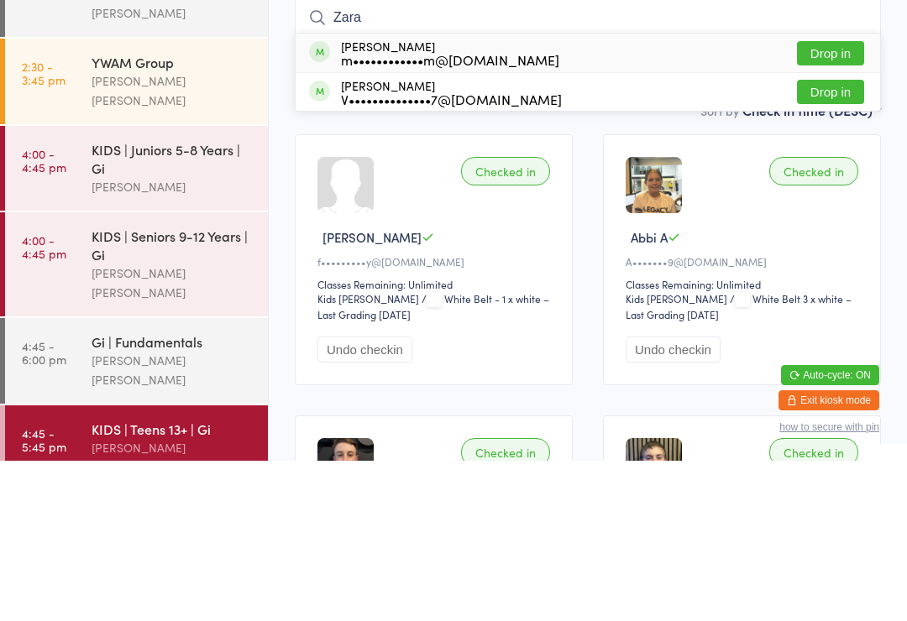
type input "Zara"
click at [845, 201] on button "Drop in" at bounding box center [830, 213] width 67 height 24
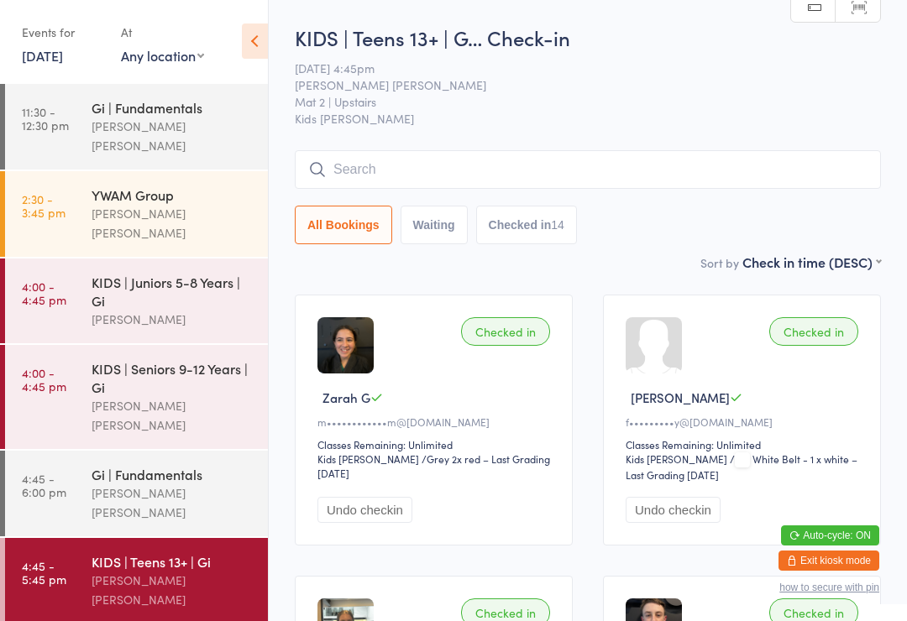
scroll to position [154, 0]
click at [148, 485] on div "[PERSON_NAME] [PERSON_NAME]" at bounding box center [172, 504] width 162 height 39
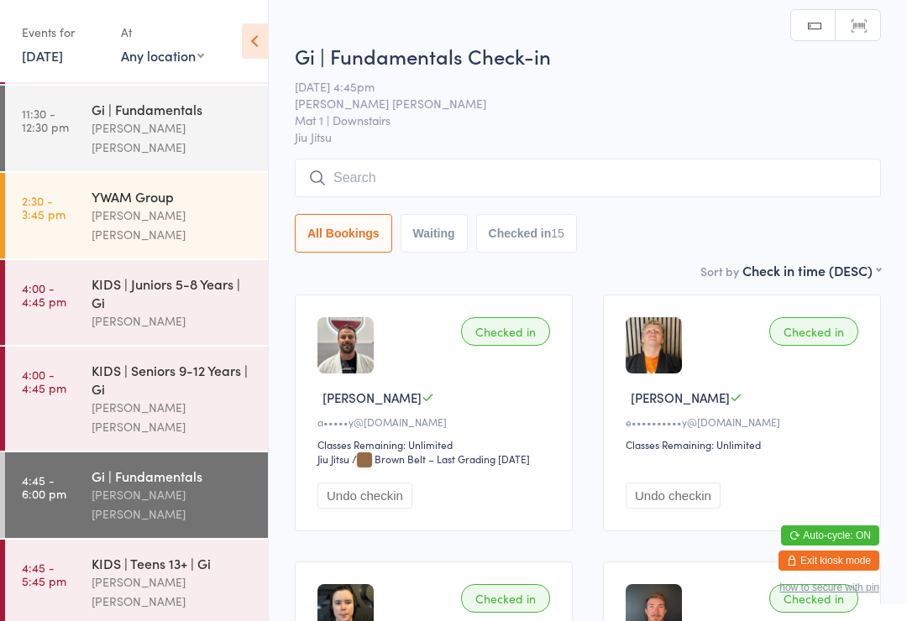
click at [459, 179] on input "search" at bounding box center [588, 178] width 586 height 39
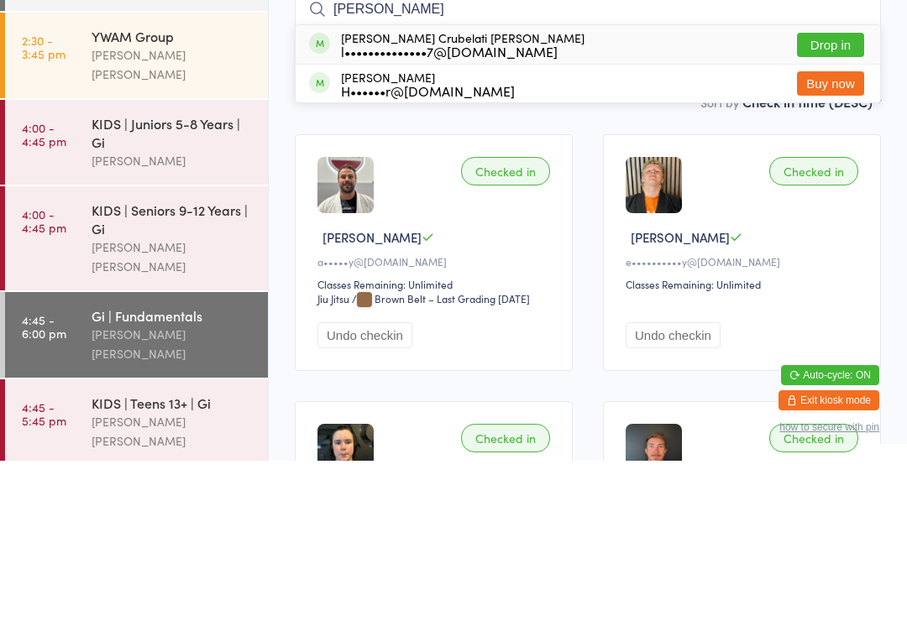
type input "[PERSON_NAME]"
click at [506, 205] on div "l••••••••••••••7@[DOMAIN_NAME]" at bounding box center [462, 211] width 243 height 13
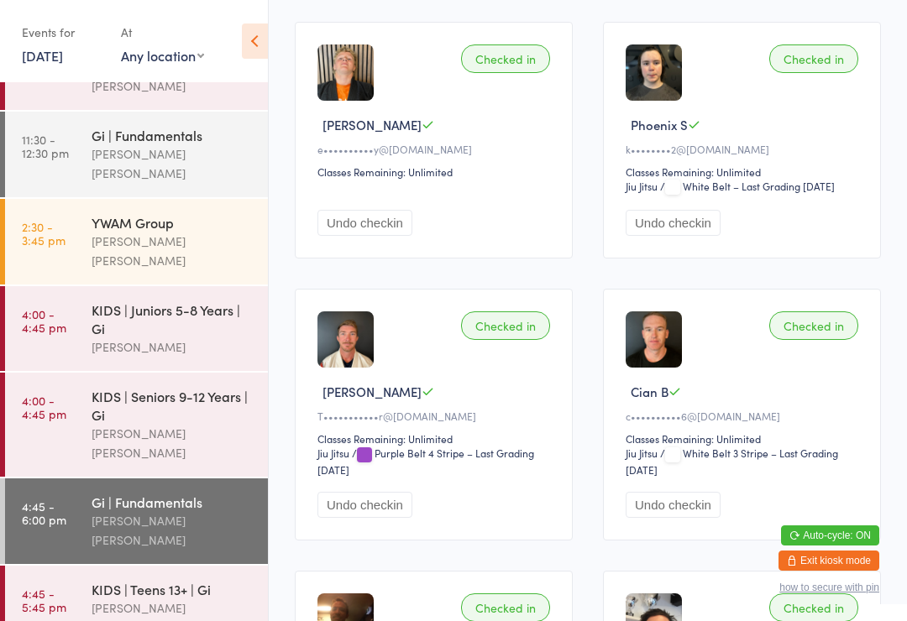
scroll to position [468, 0]
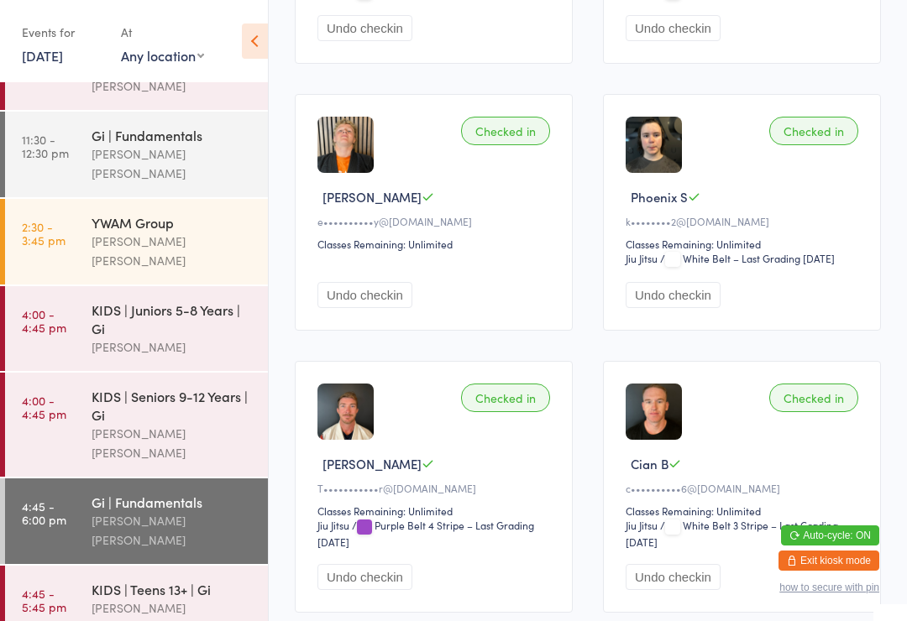
click at [116, 511] on div "[PERSON_NAME] [PERSON_NAME]" at bounding box center [172, 530] width 162 height 39
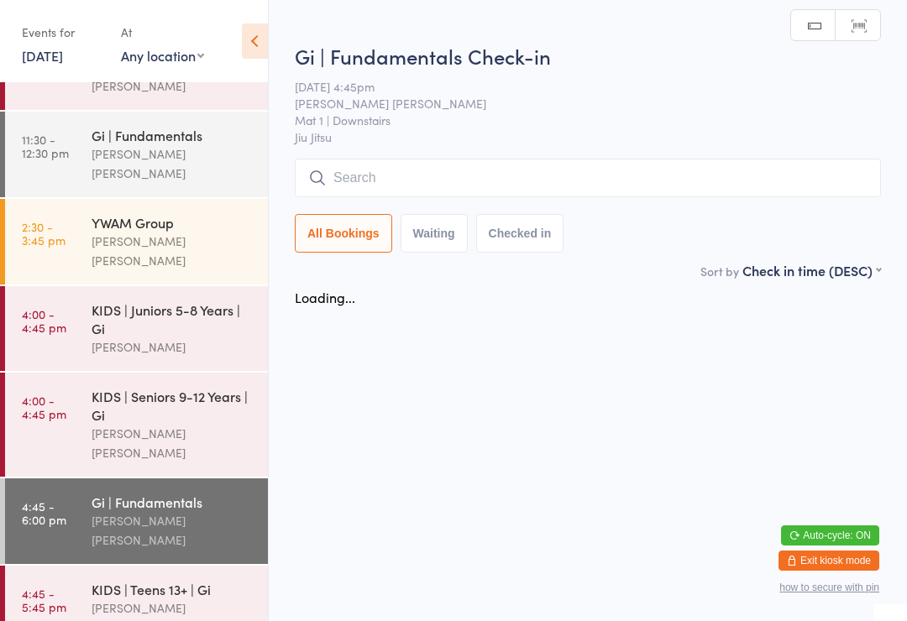
scroll to position [0, 0]
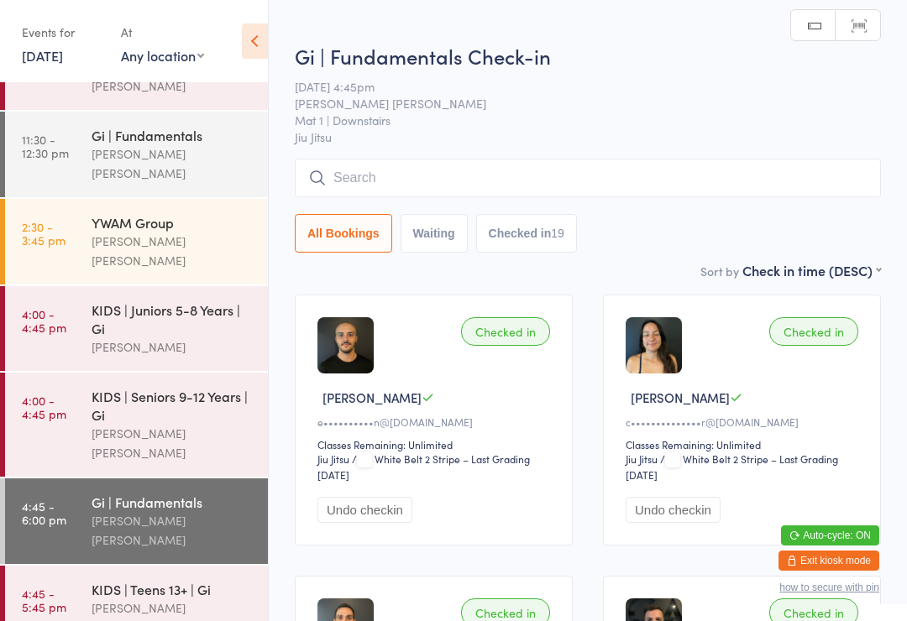
click at [378, 184] on input "search" at bounding box center [588, 178] width 586 height 39
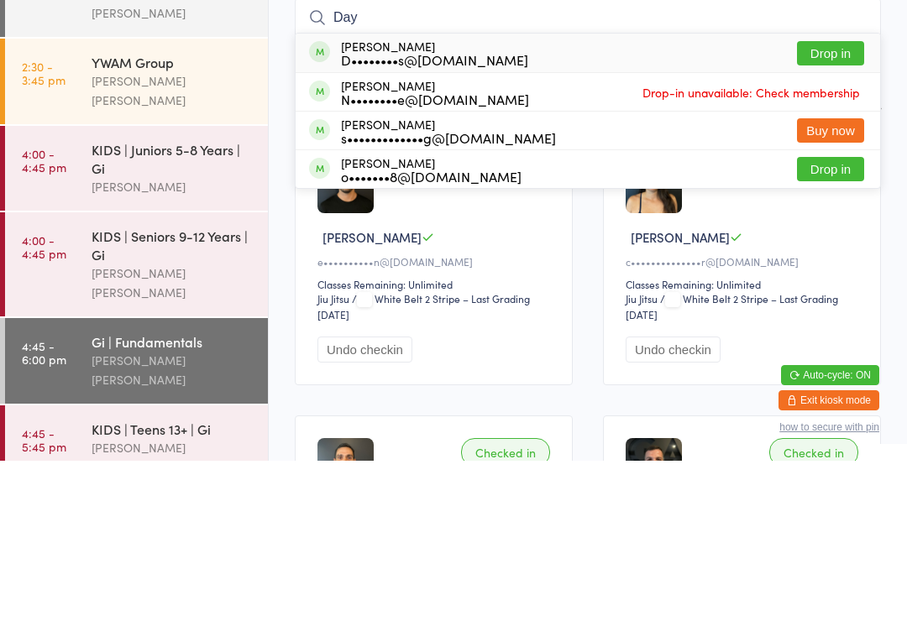
type input "Day"
click at [822, 201] on button "Drop in" at bounding box center [830, 213] width 67 height 24
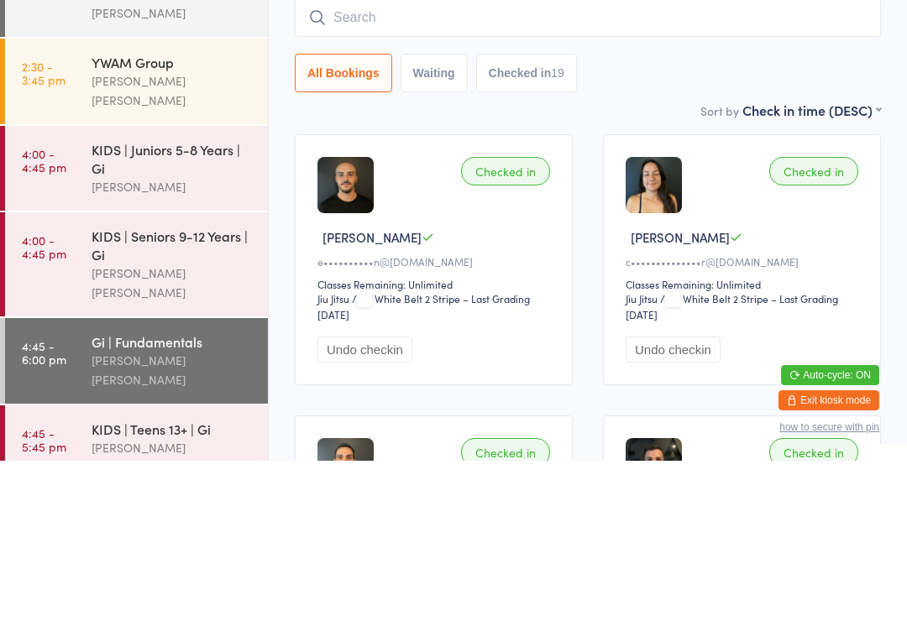
scroll to position [160, 0]
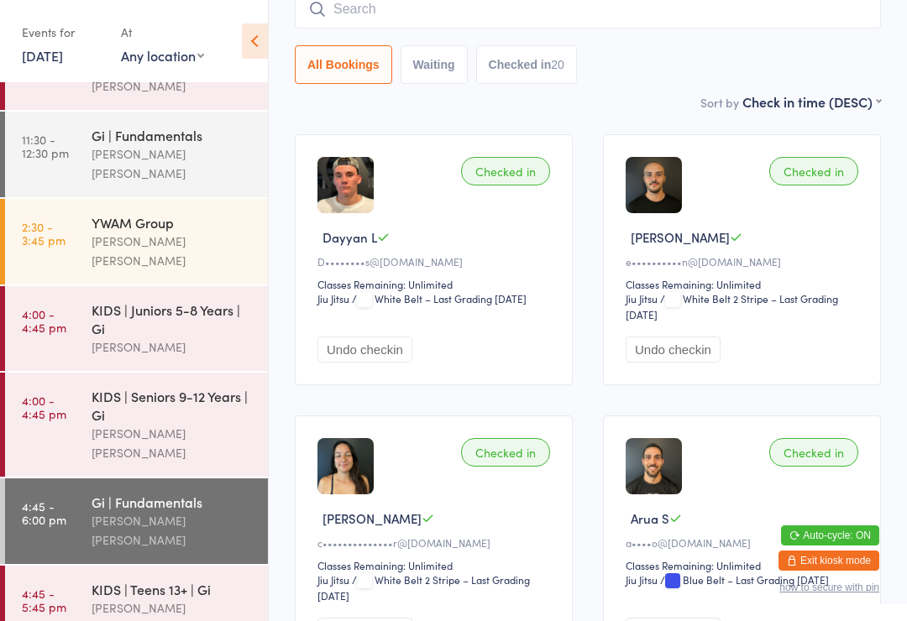
click at [223, 598] on div "[PERSON_NAME] [PERSON_NAME]" at bounding box center [172, 617] width 162 height 39
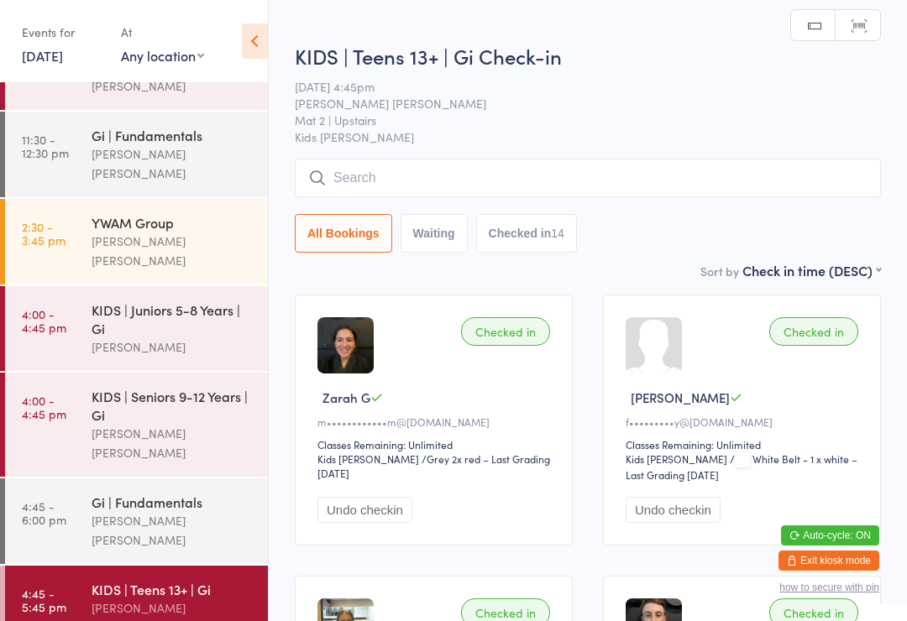
click at [636, 190] on input "search" at bounding box center [588, 178] width 586 height 39
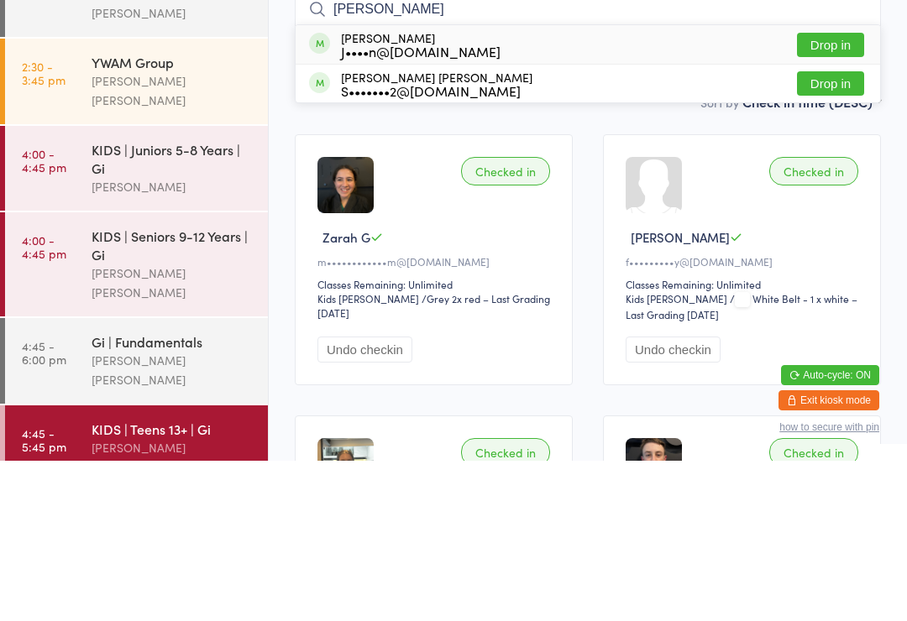
type input "[PERSON_NAME]"
click at [833, 193] on button "Drop in" at bounding box center [830, 205] width 67 height 24
